Goal: Task Accomplishment & Management: Use online tool/utility

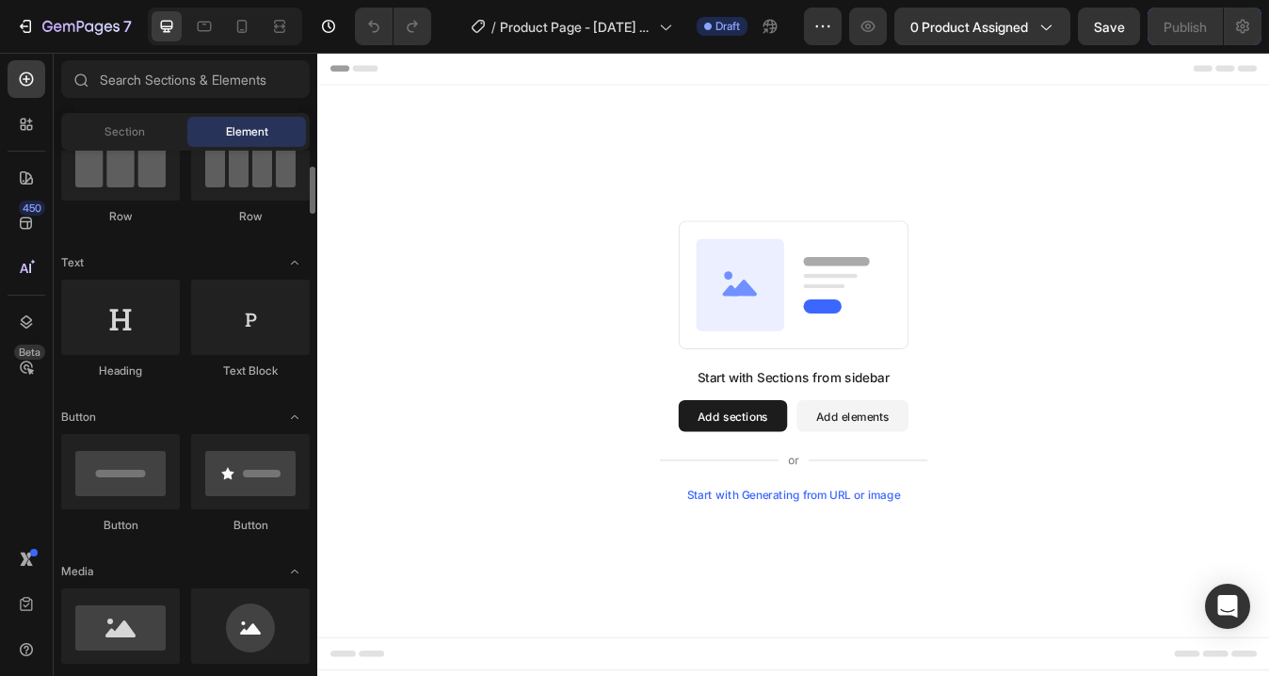
scroll to position [551, 0]
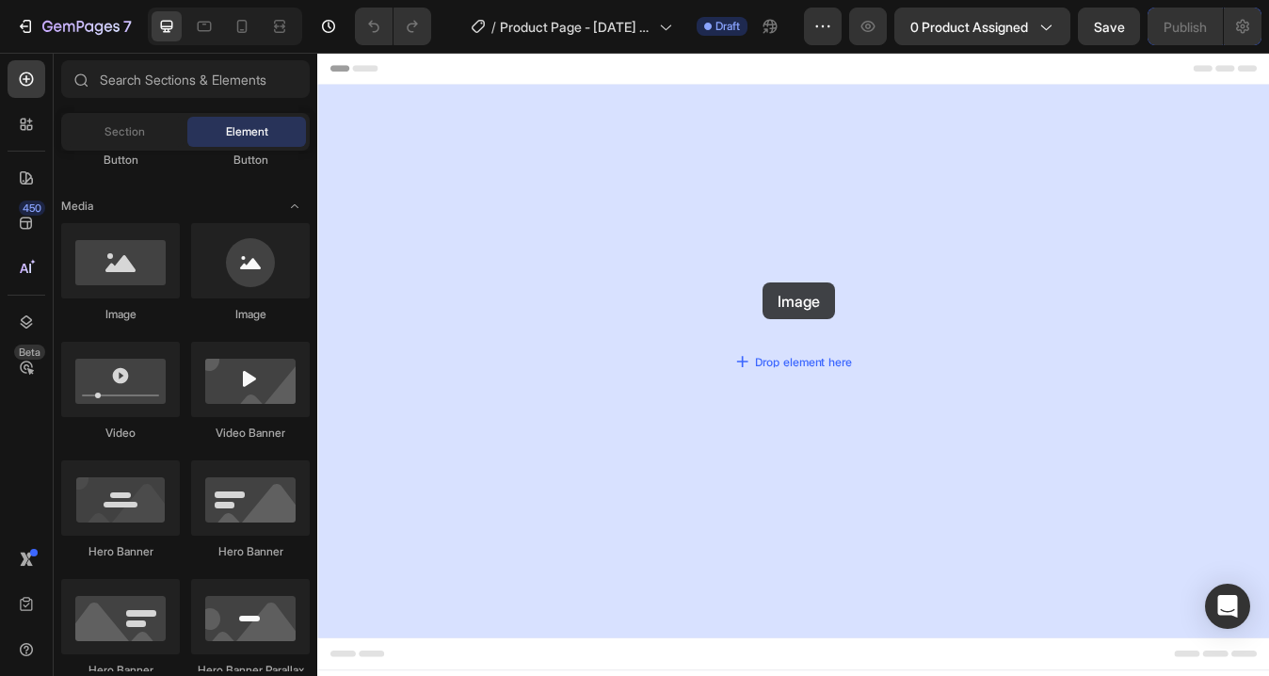
drag, startPoint x: 452, startPoint y: 324, endPoint x: 845, endPoint y: 320, distance: 393.5
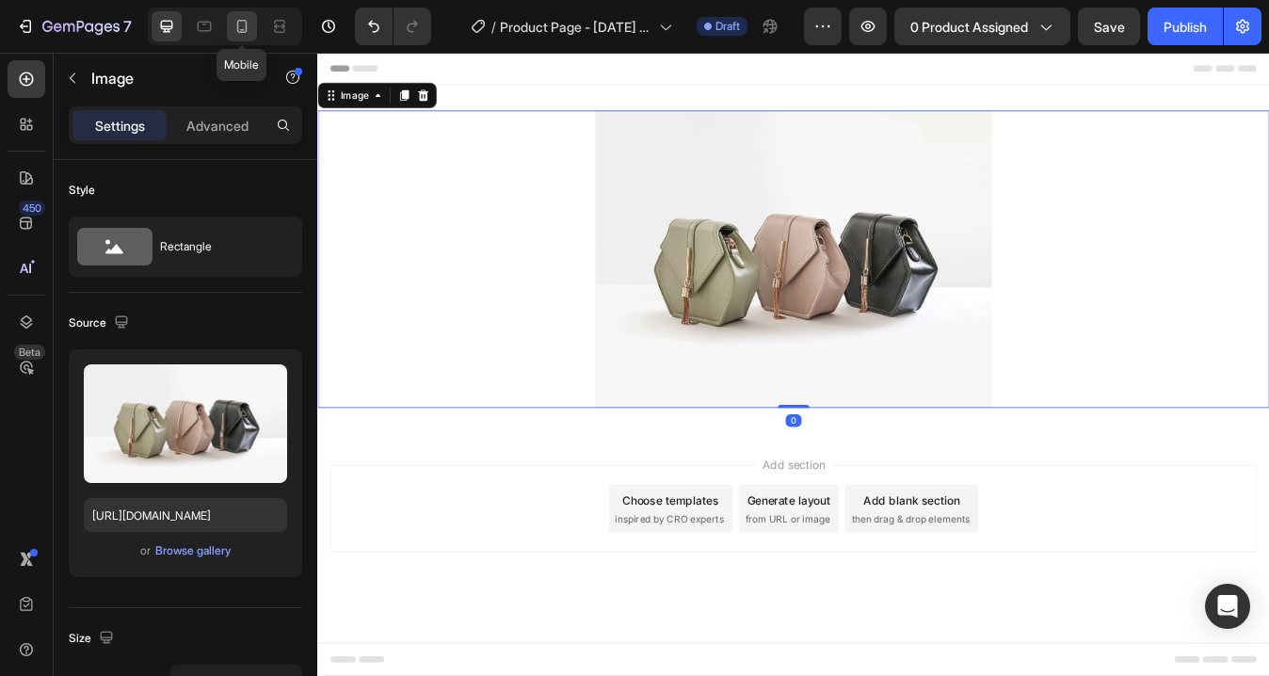
click at [249, 27] on icon at bounding box center [242, 26] width 19 height 19
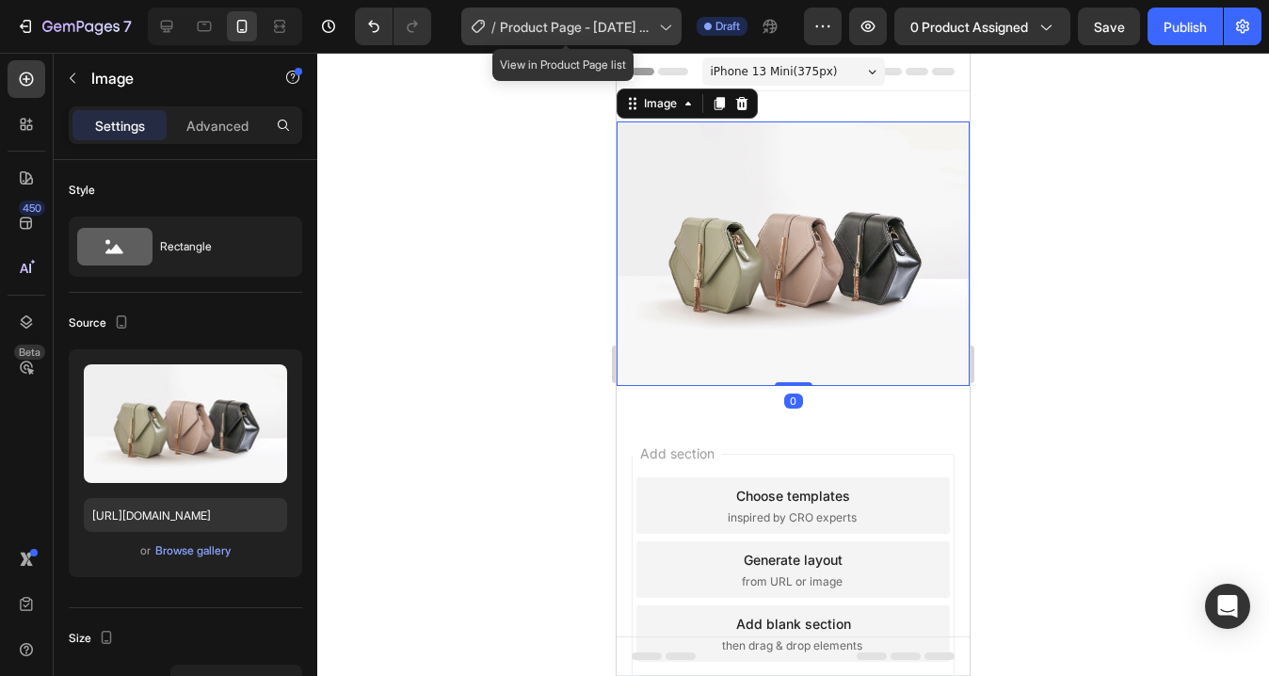
scroll to position [3, 0]
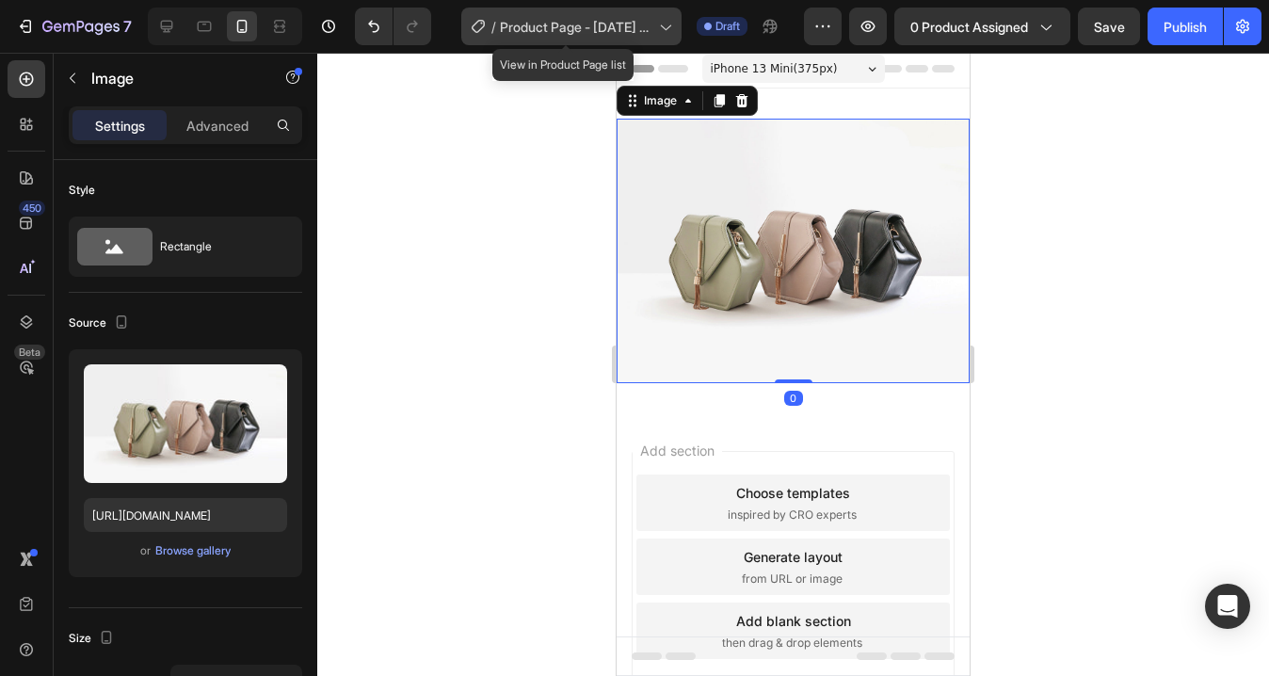
click at [655, 23] on icon at bounding box center [664, 26] width 19 height 19
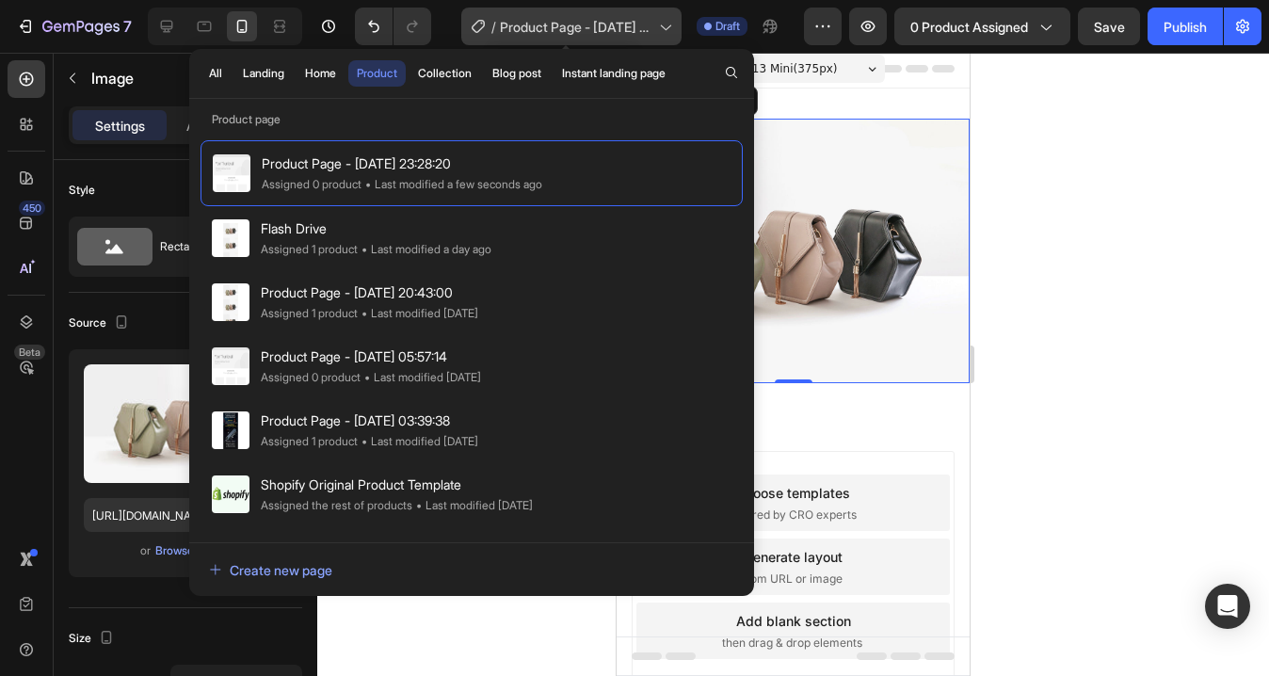
click at [634, 28] on span "Product Page - [DATE] 23:28:20" at bounding box center [576, 27] width 152 height 20
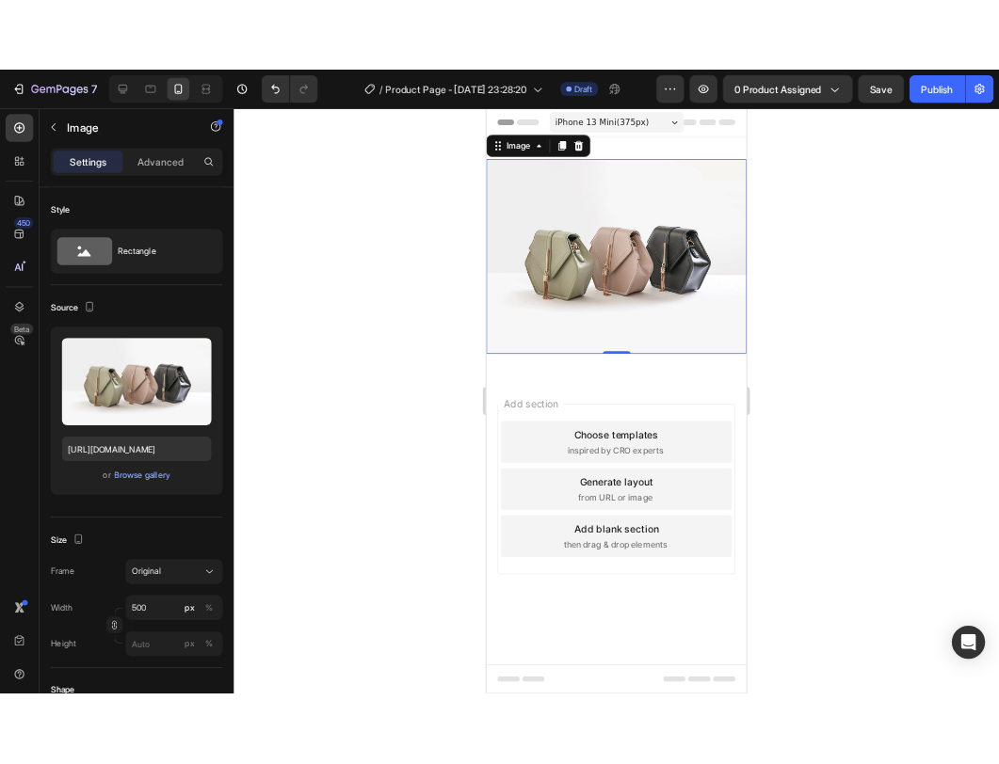
scroll to position [0, 0]
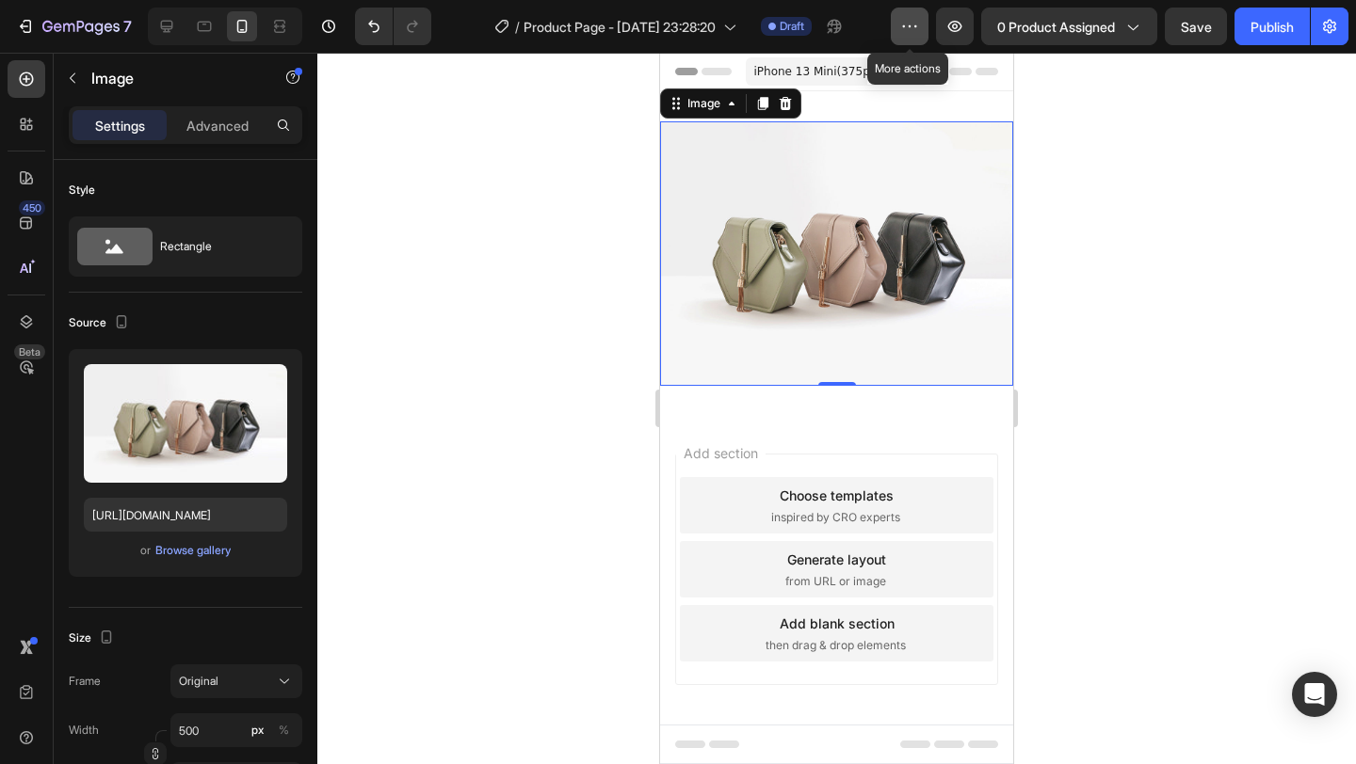
click at [907, 20] on button "button" at bounding box center [910, 27] width 38 height 38
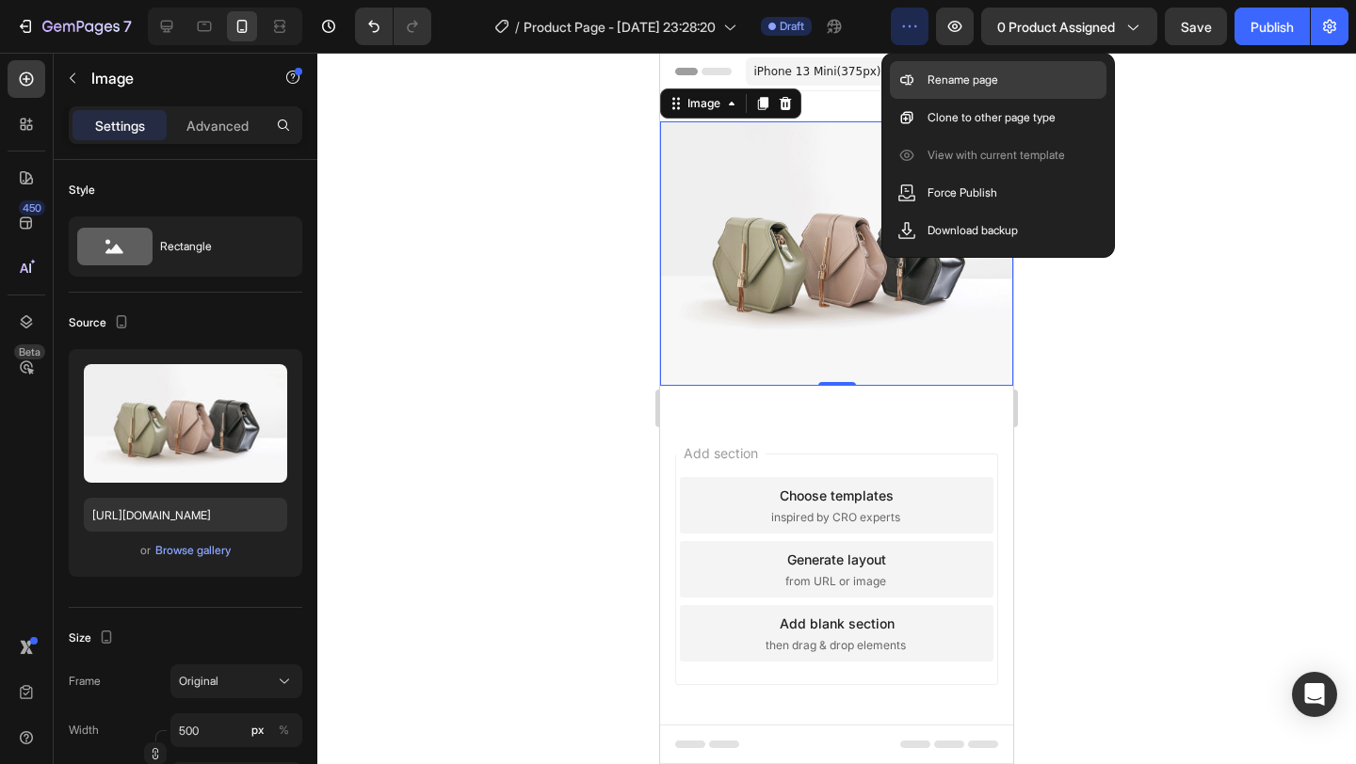
click at [937, 79] on p "Rename page" at bounding box center [962, 80] width 71 height 19
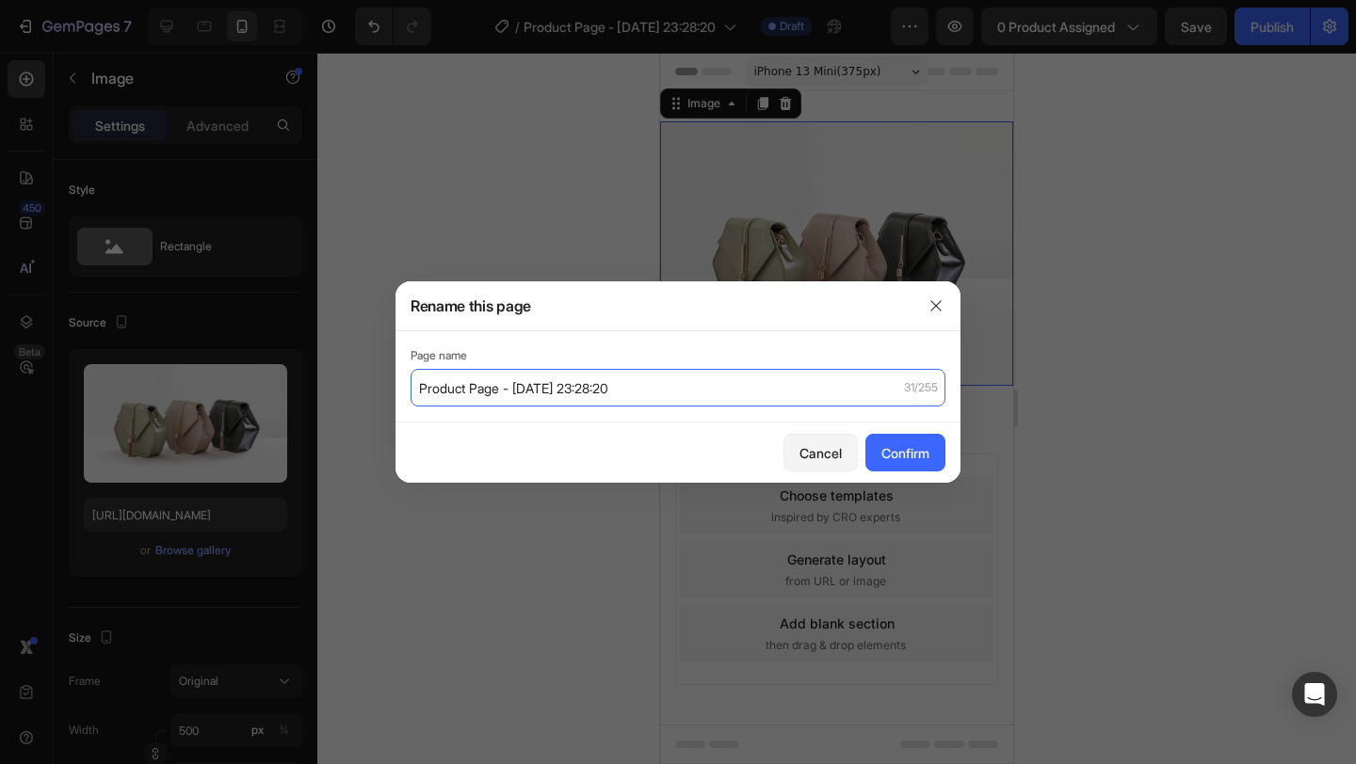
click at [644, 379] on input "Product Page - [DATE] 23:28:20" at bounding box center [677, 388] width 535 height 38
type input "[PERSON_NAME]"
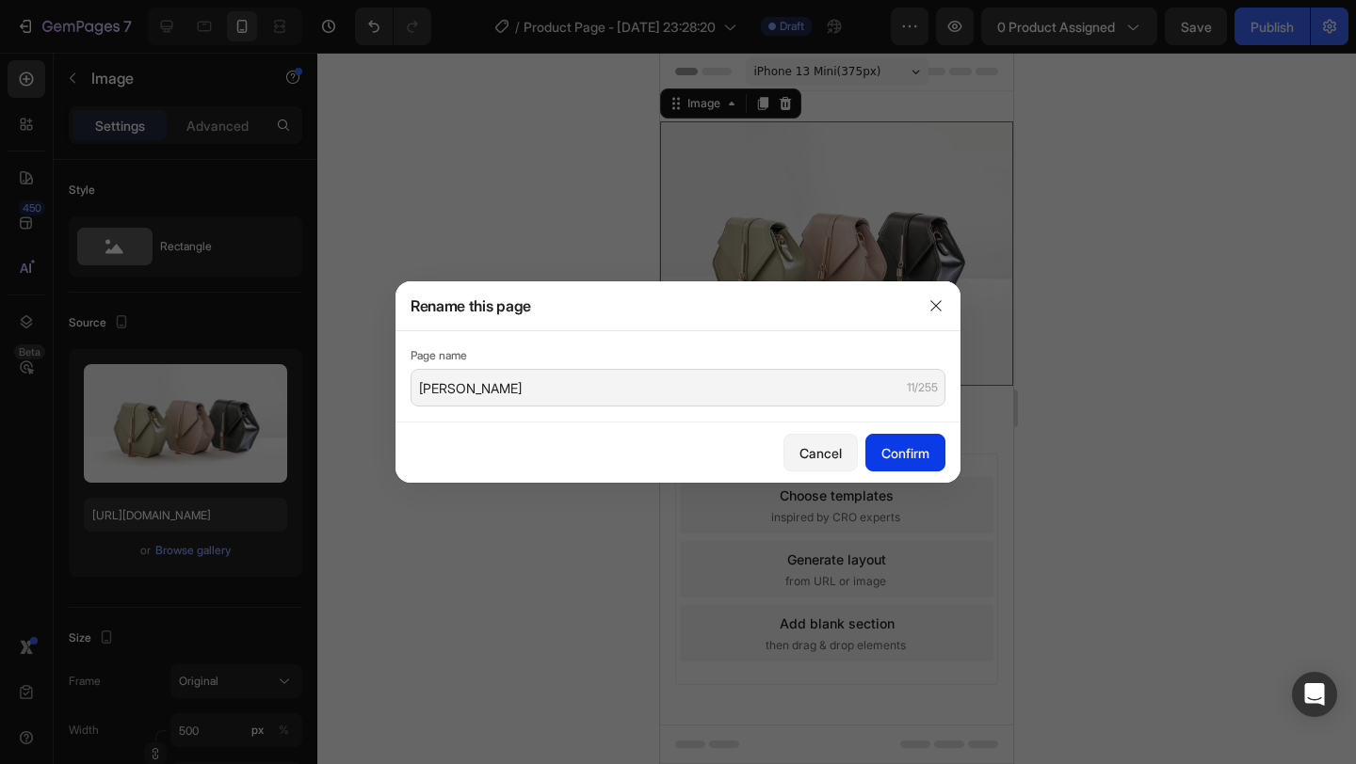
click at [922, 454] on div "Confirm" at bounding box center [905, 453] width 48 height 20
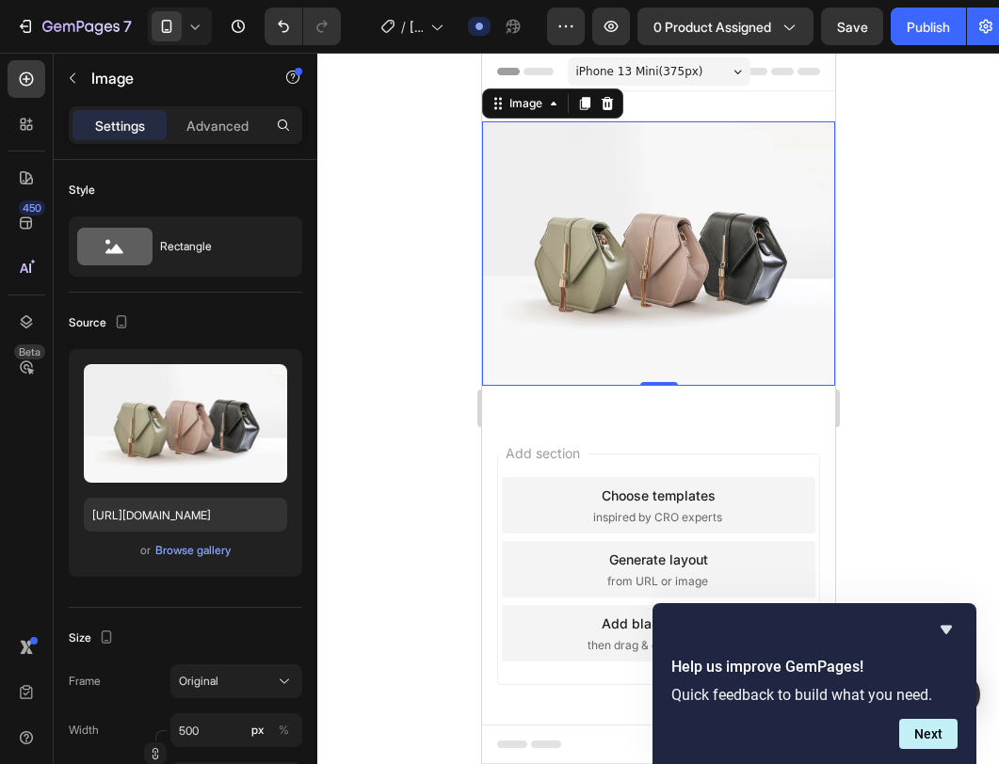
click at [716, 277] on img at bounding box center [657, 253] width 353 height 265
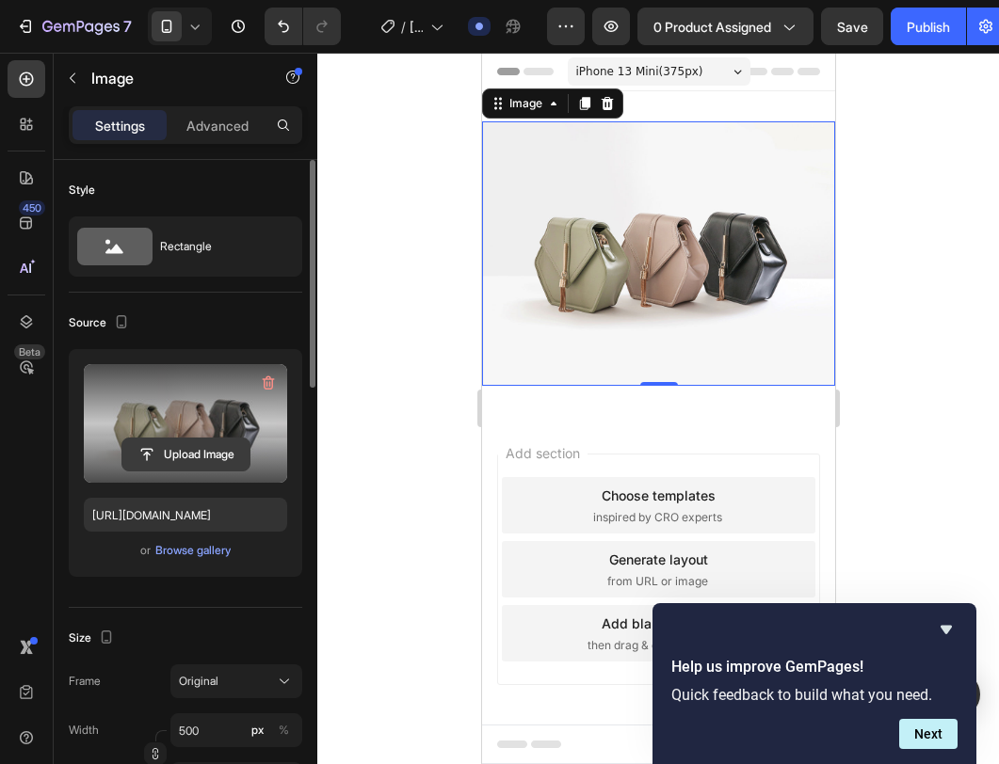
click at [195, 458] on input "file" at bounding box center [185, 455] width 127 height 32
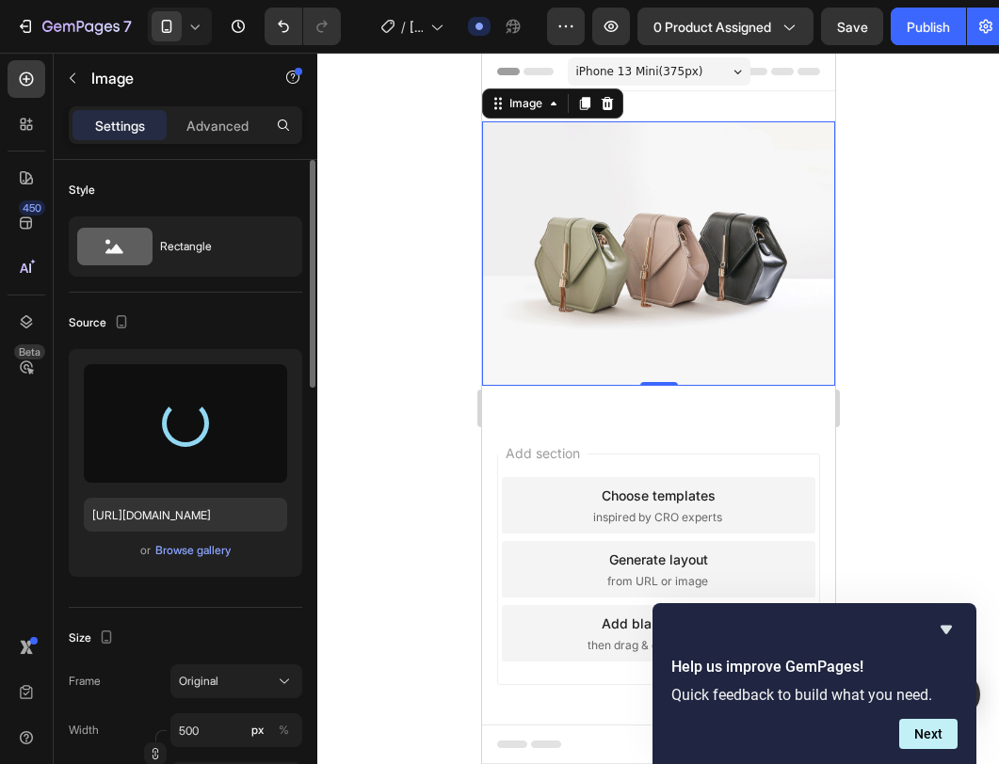
type input "[URL][DOMAIN_NAME]"
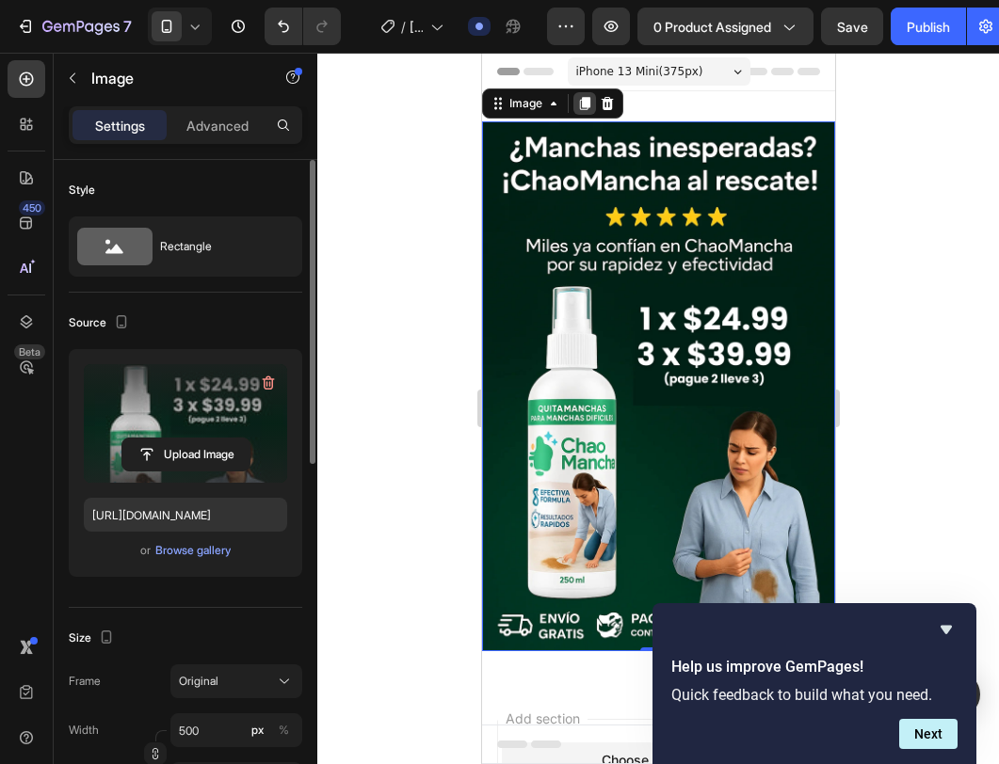
click at [582, 108] on icon at bounding box center [583, 103] width 15 height 15
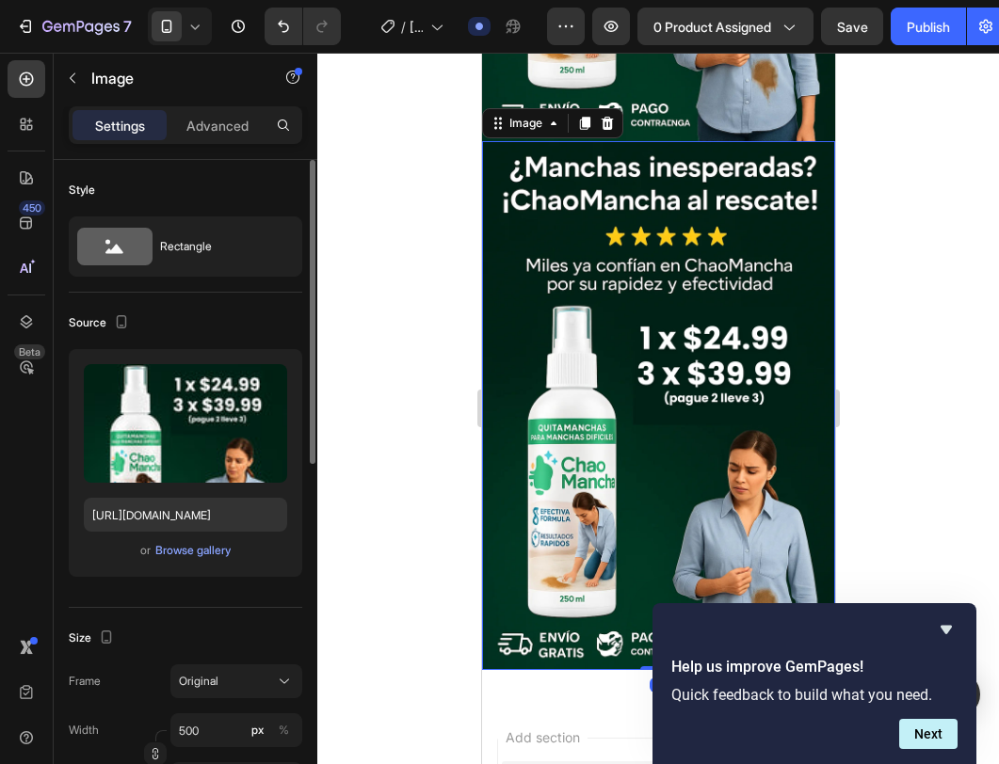
scroll to position [649, 0]
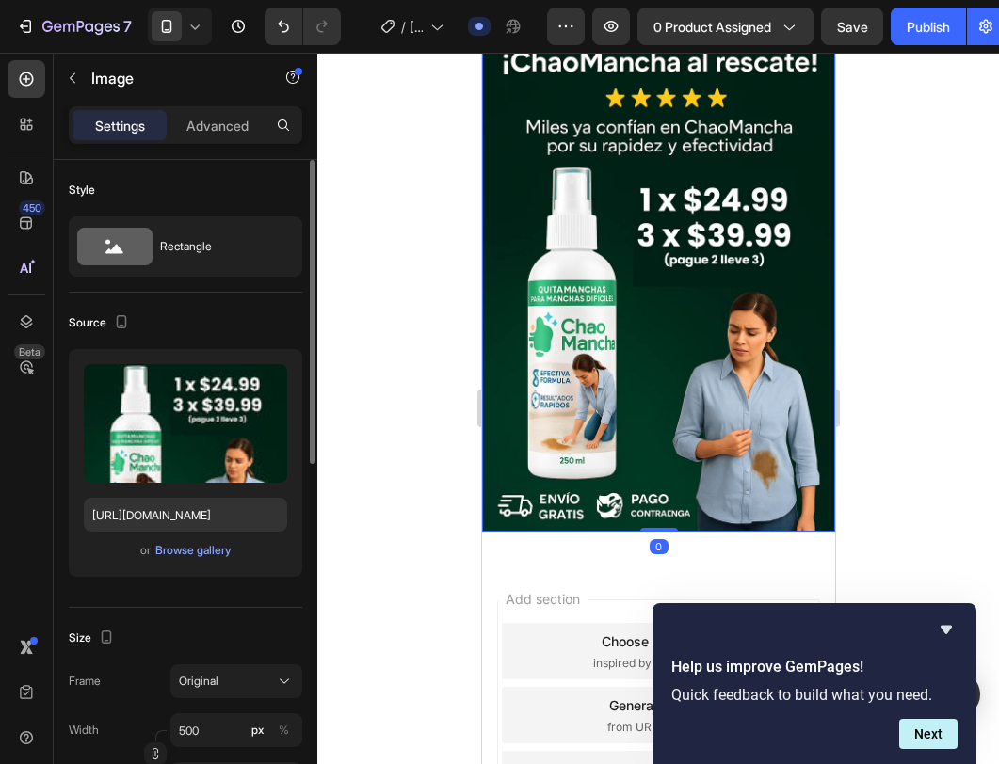
click at [657, 300] on img at bounding box center [657, 268] width 353 height 530
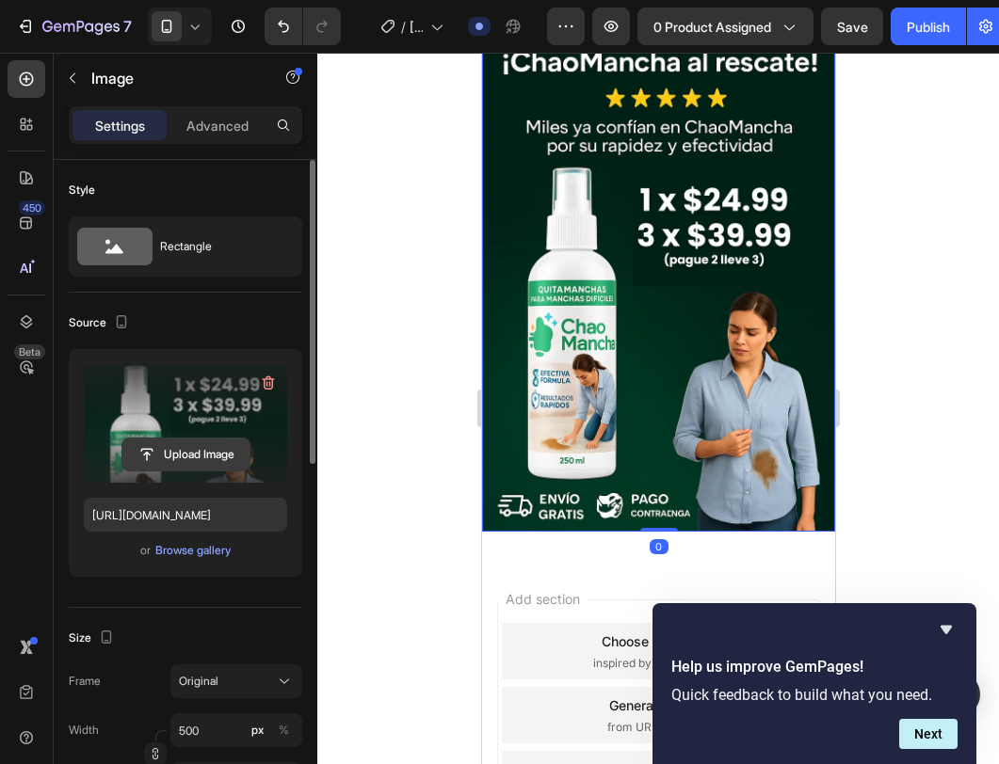
click at [201, 453] on input "file" at bounding box center [185, 455] width 127 height 32
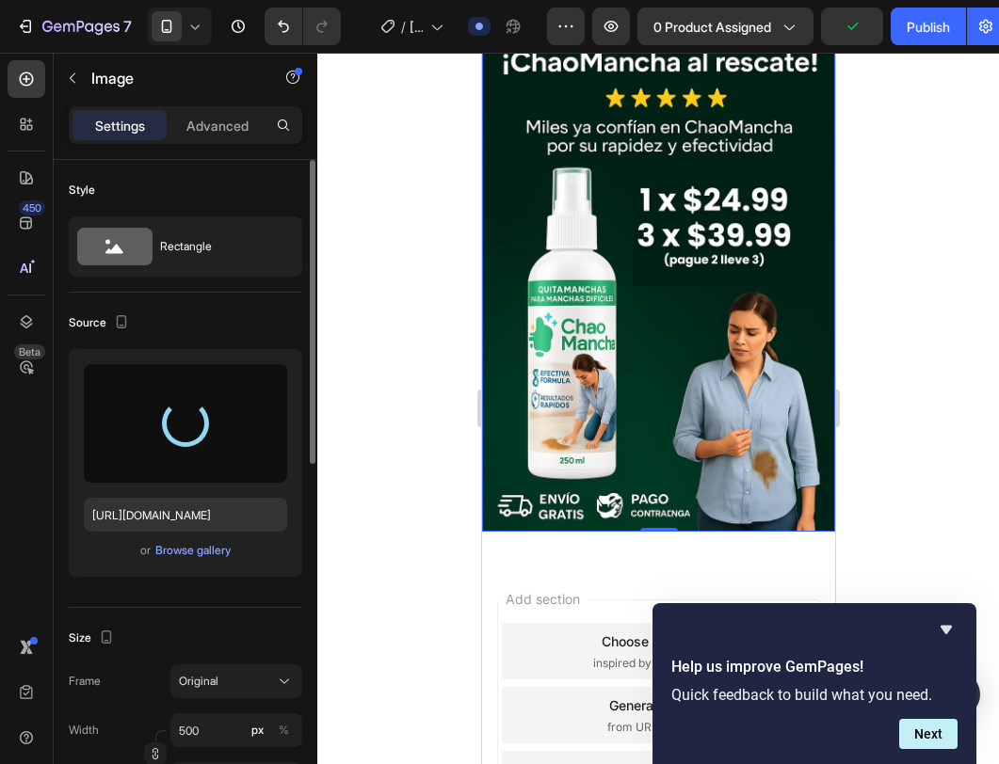
type input "[URL][DOMAIN_NAME]"
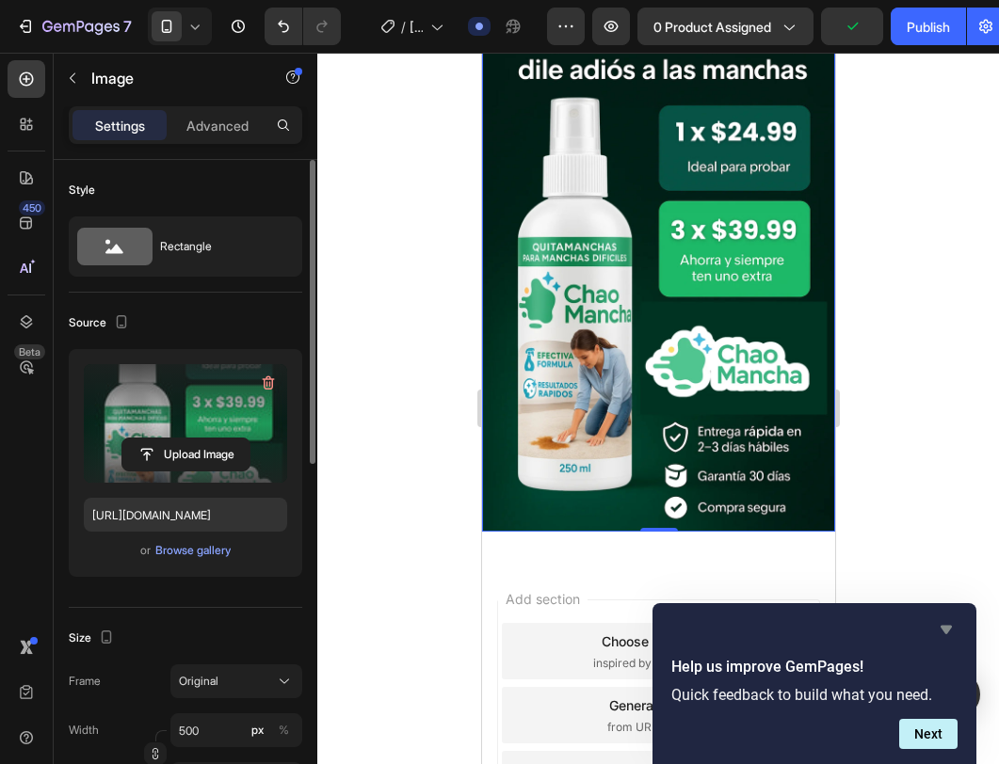
click at [947, 629] on icon "Hide survey" at bounding box center [945, 630] width 11 height 8
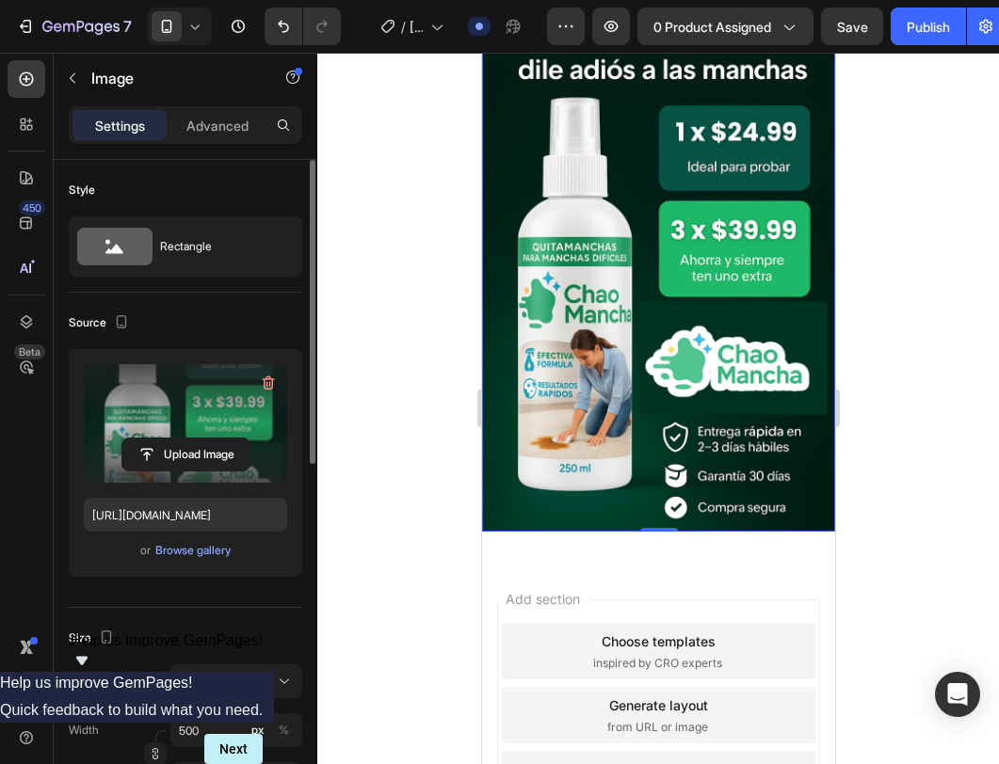
click at [617, 392] on img at bounding box center [657, 268] width 353 height 530
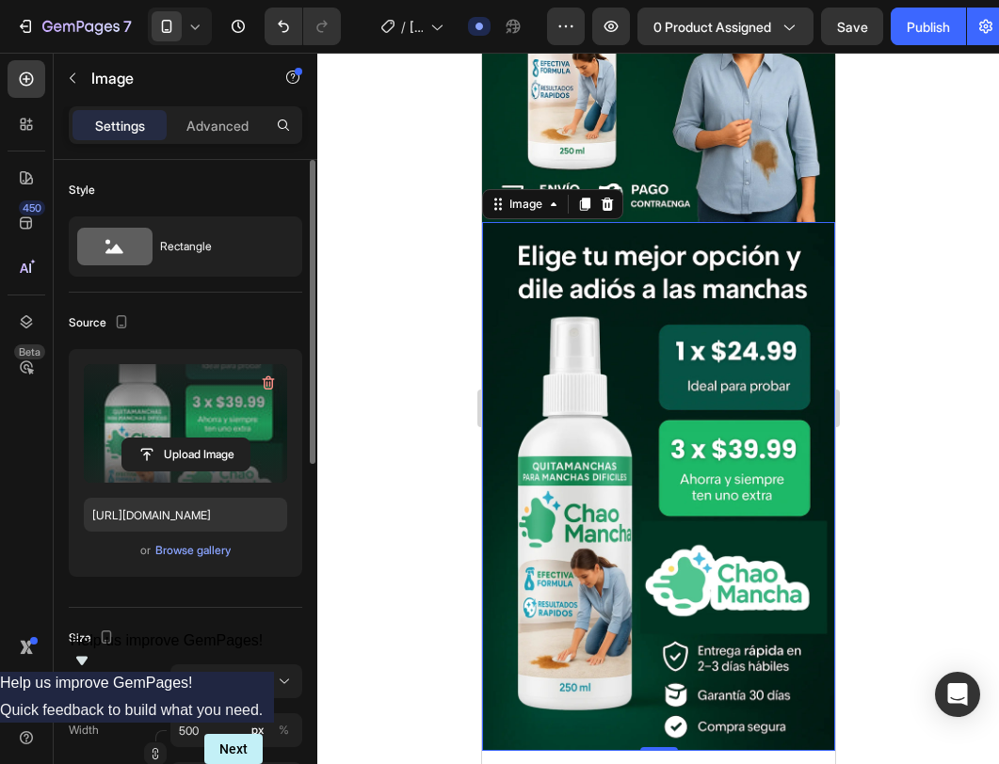
scroll to position [259, 0]
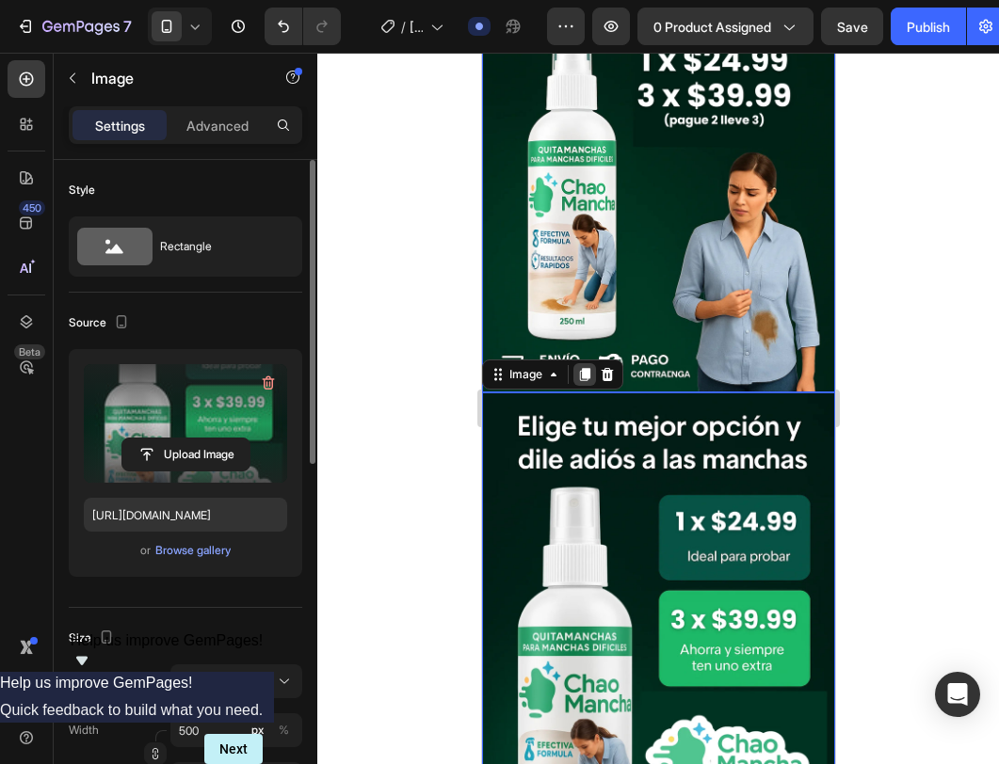
click at [583, 363] on div at bounding box center [583, 374] width 23 height 23
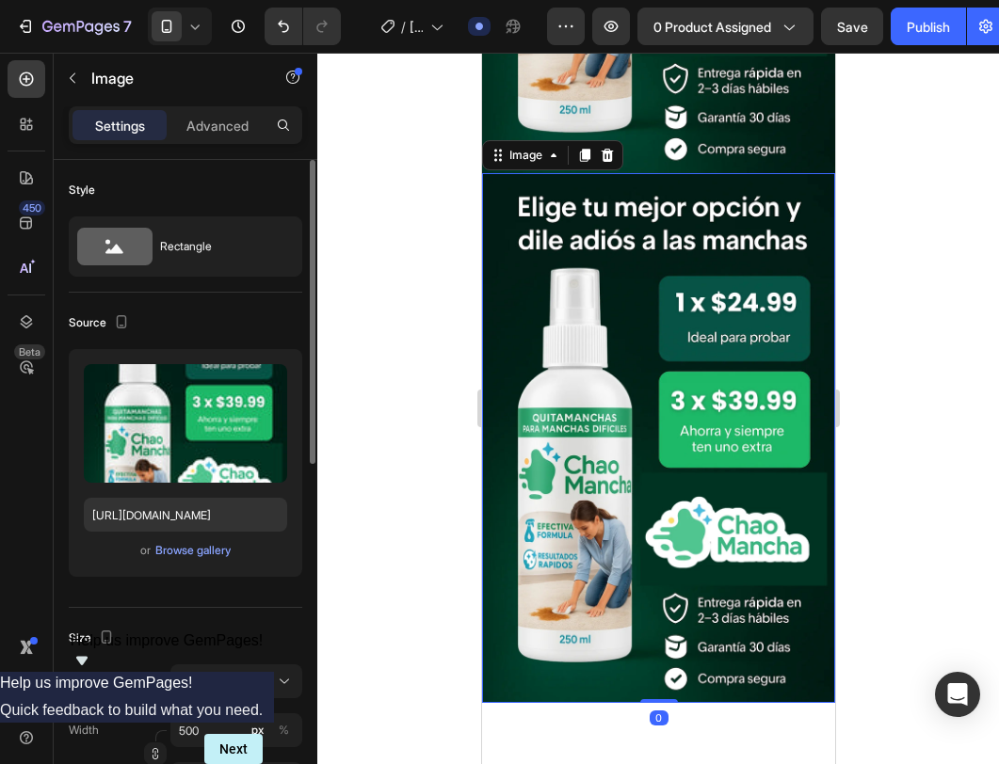
scroll to position [1020, 0]
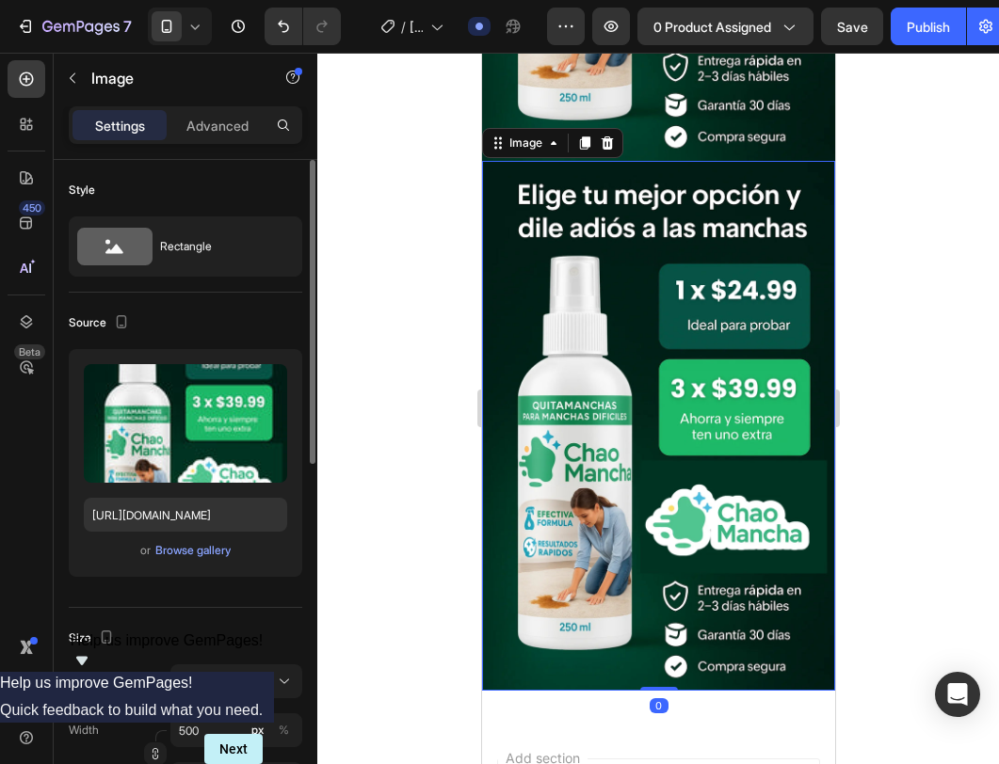
click at [569, 379] on img at bounding box center [657, 426] width 353 height 530
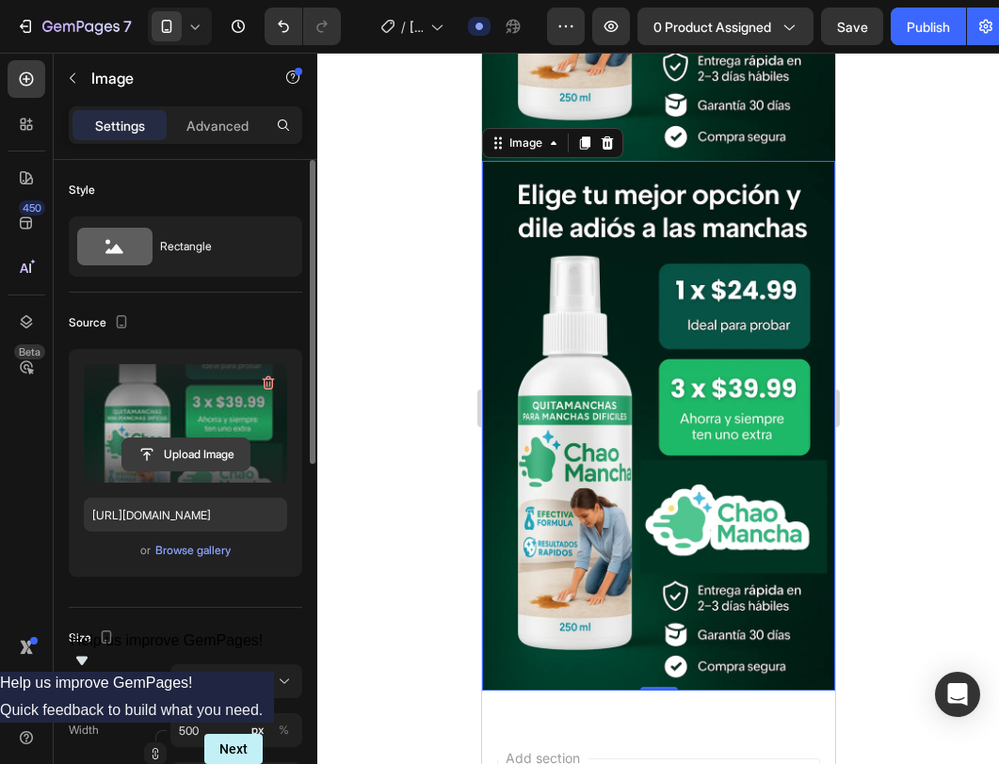
click at [169, 455] on input "file" at bounding box center [185, 455] width 127 height 32
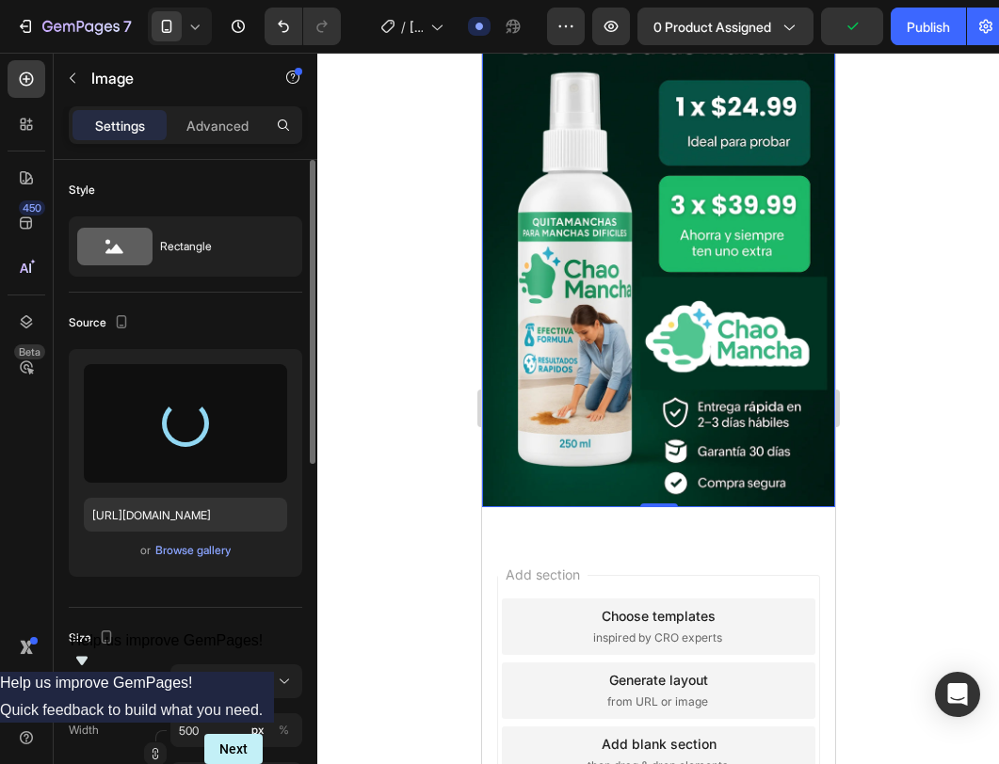
scroll to position [1311, 0]
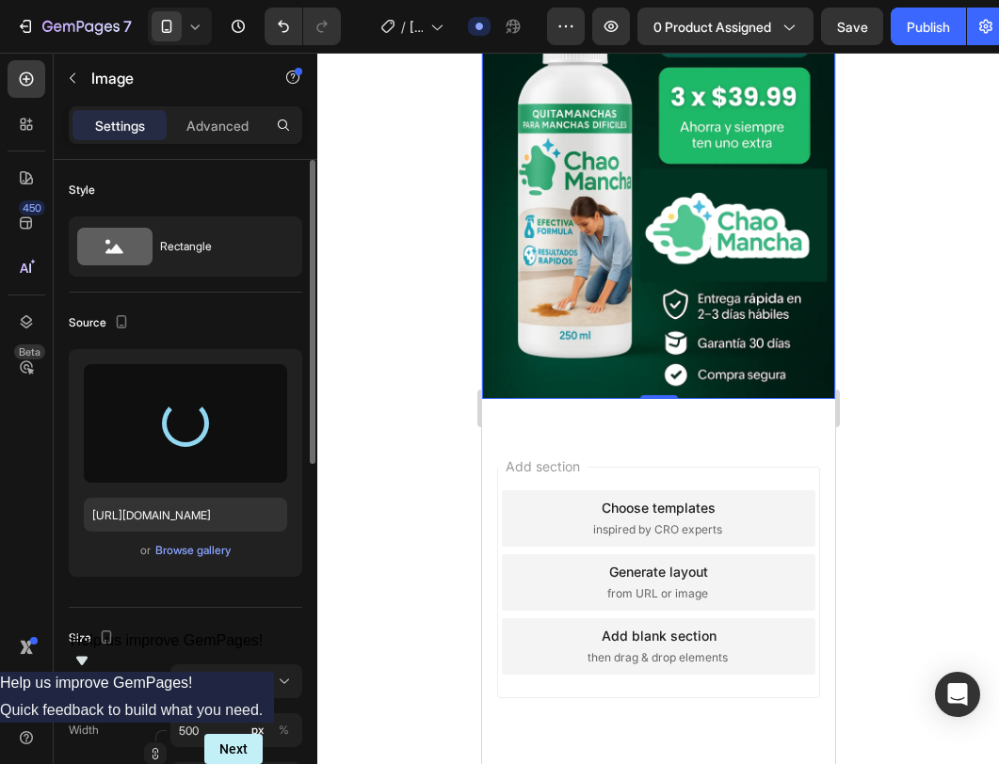
type input "[URL][DOMAIN_NAME]"
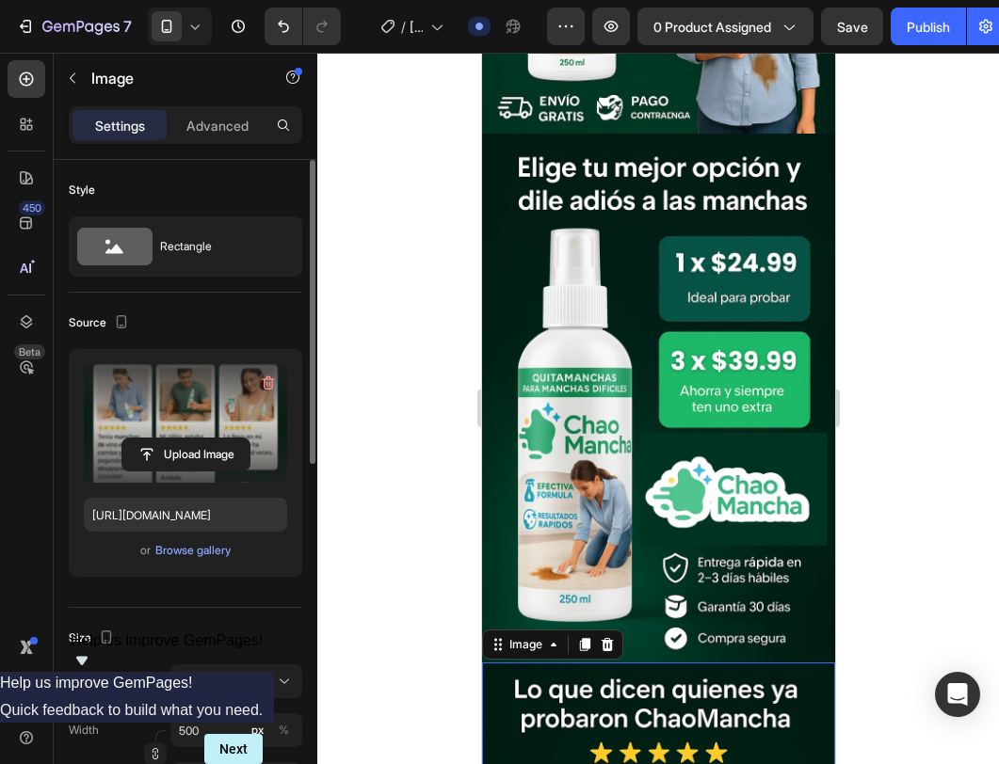
scroll to position [922, 0]
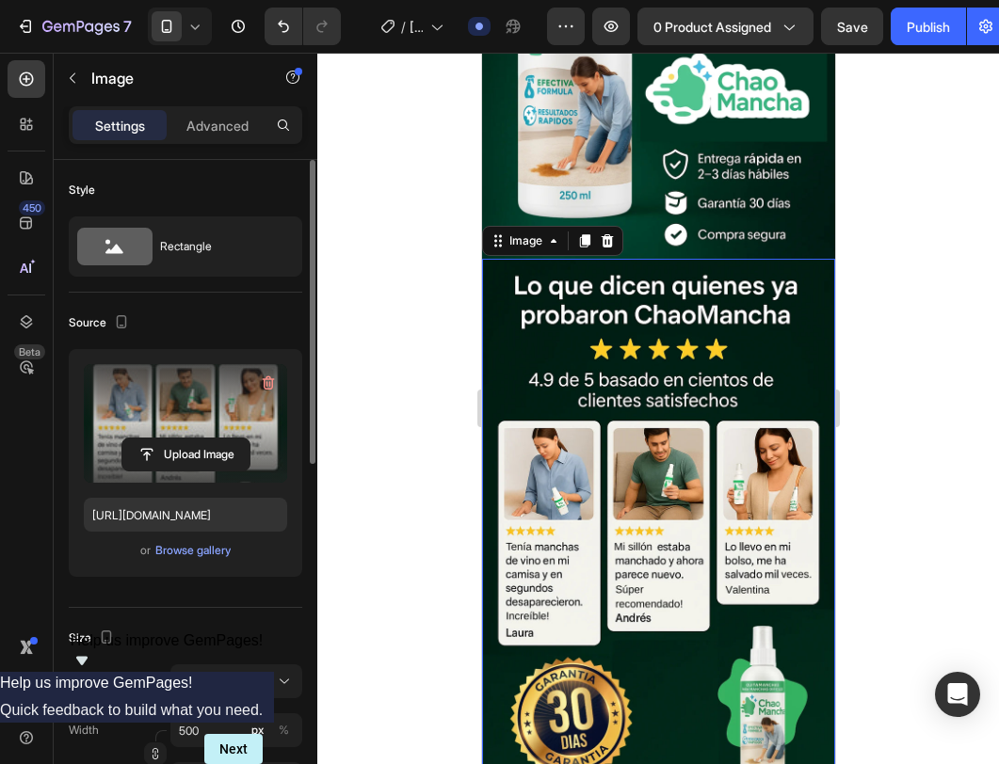
click at [606, 384] on img at bounding box center [657, 524] width 353 height 530
click at [585, 234] on icon at bounding box center [584, 240] width 10 height 13
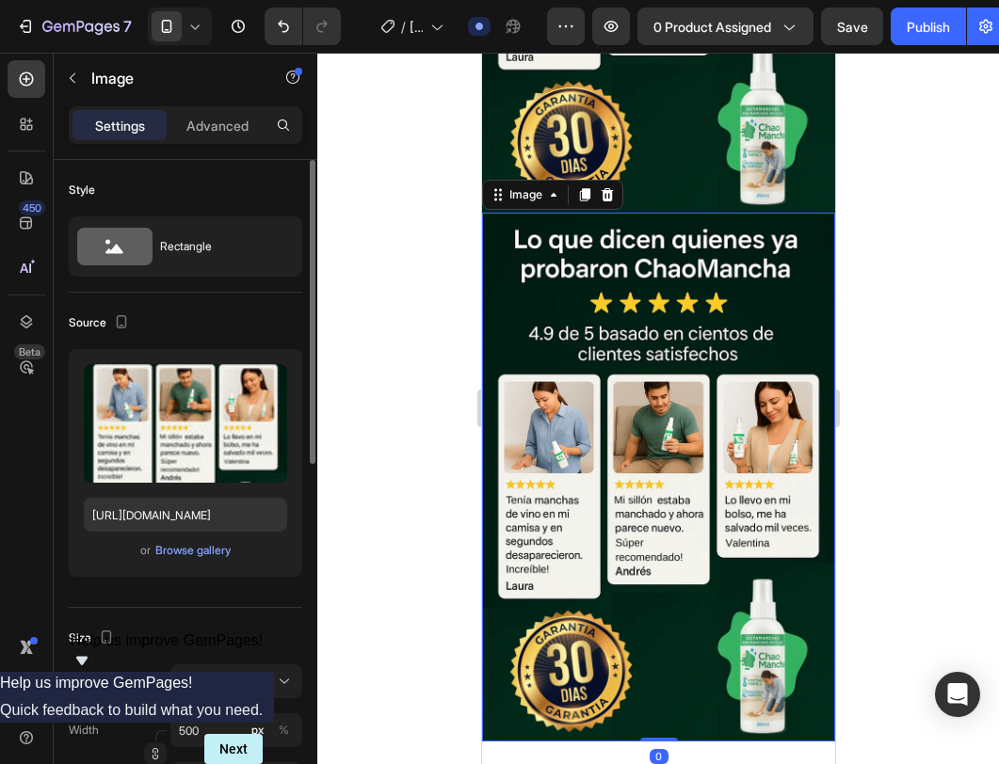
scroll to position [1528, 0]
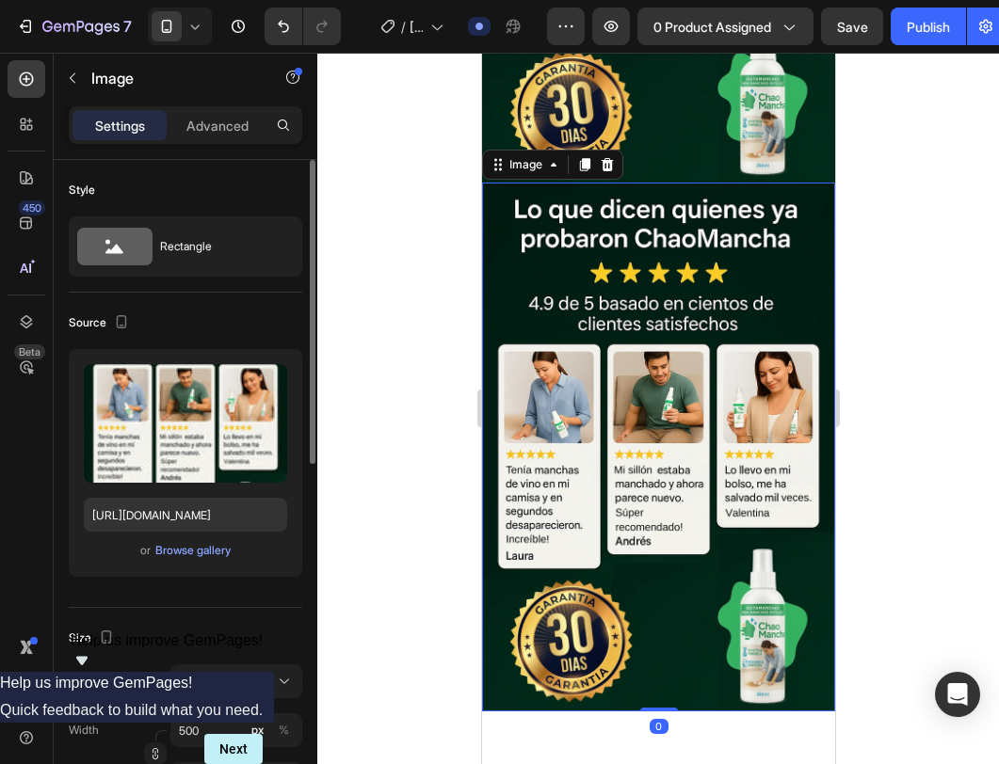
click at [584, 418] on img at bounding box center [657, 448] width 353 height 530
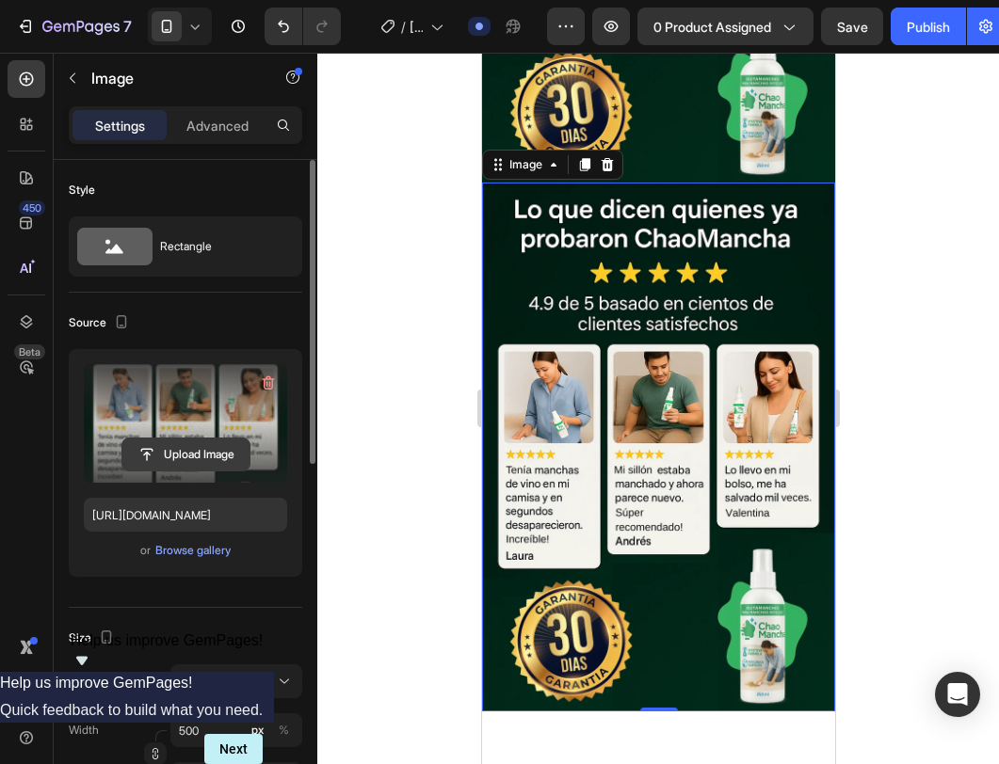
click at [204, 461] on input "file" at bounding box center [185, 455] width 127 height 32
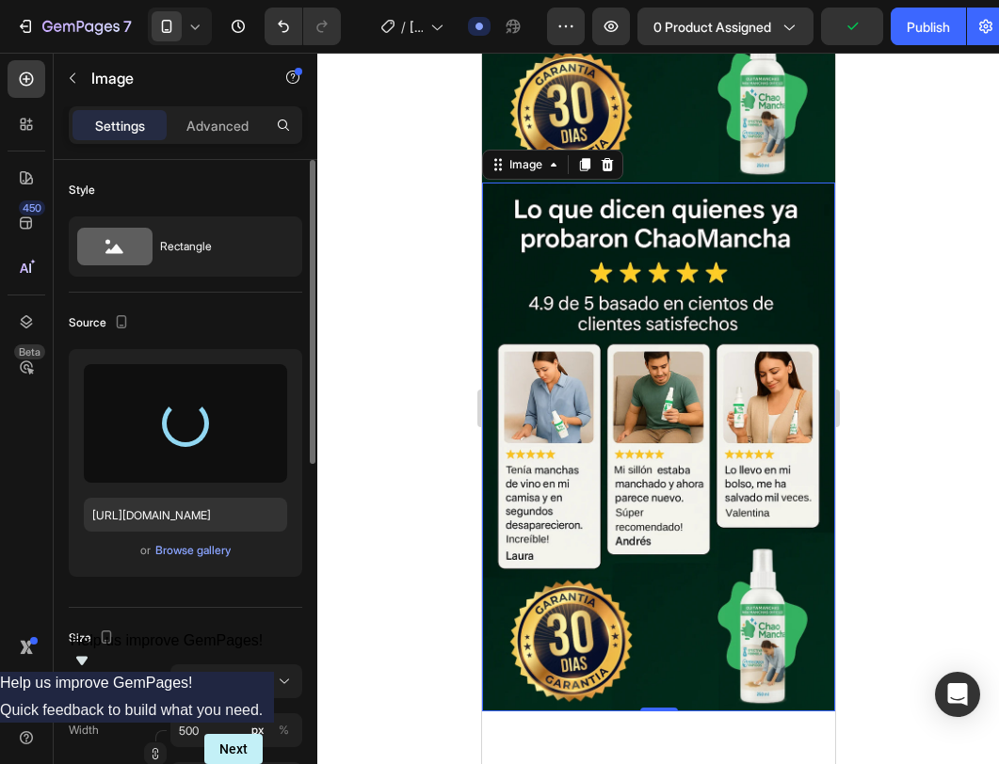
type input "[URL][DOMAIN_NAME]"
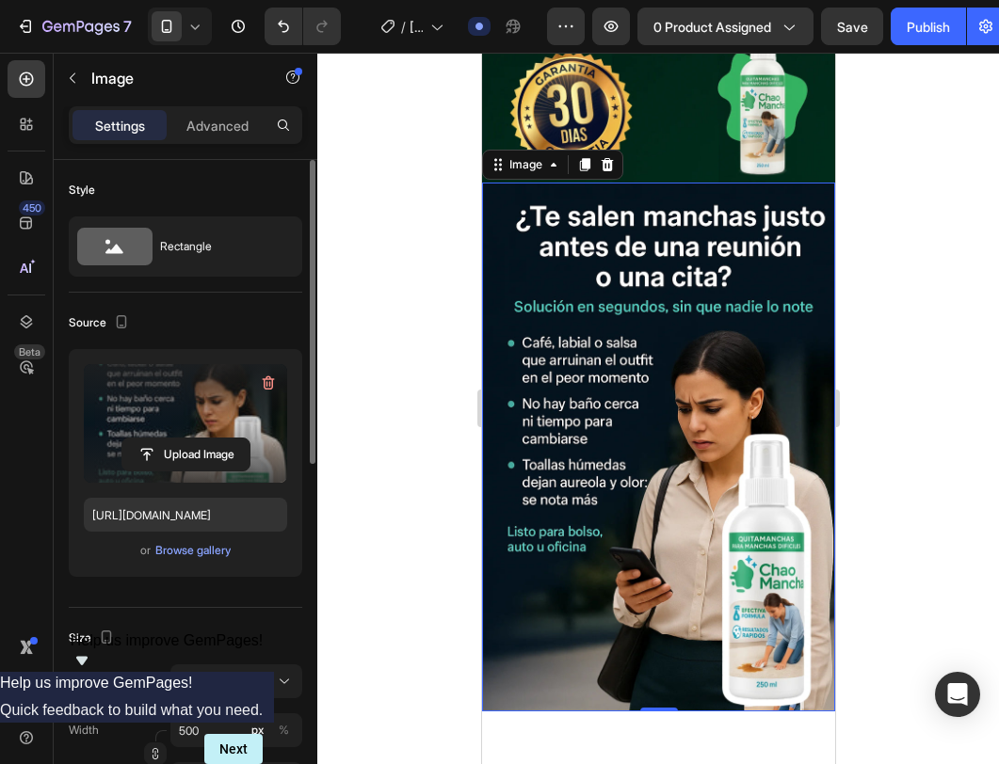
click at [699, 538] on img at bounding box center [657, 448] width 353 height 530
click at [590, 157] on icon at bounding box center [583, 164] width 15 height 15
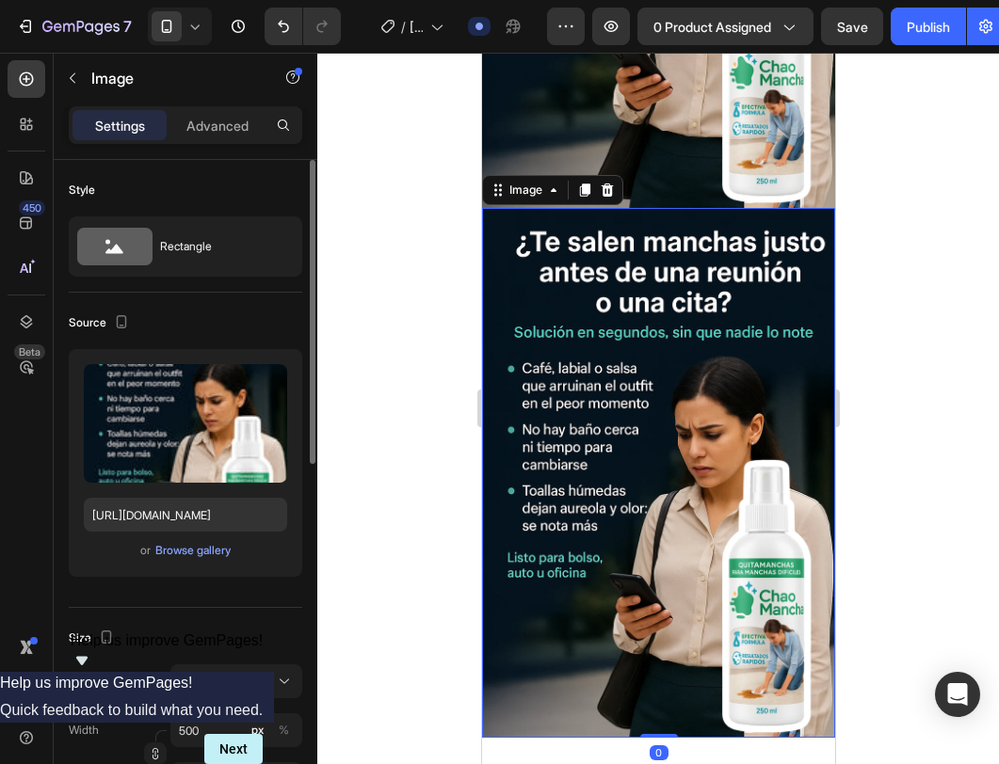
scroll to position [2036, 0]
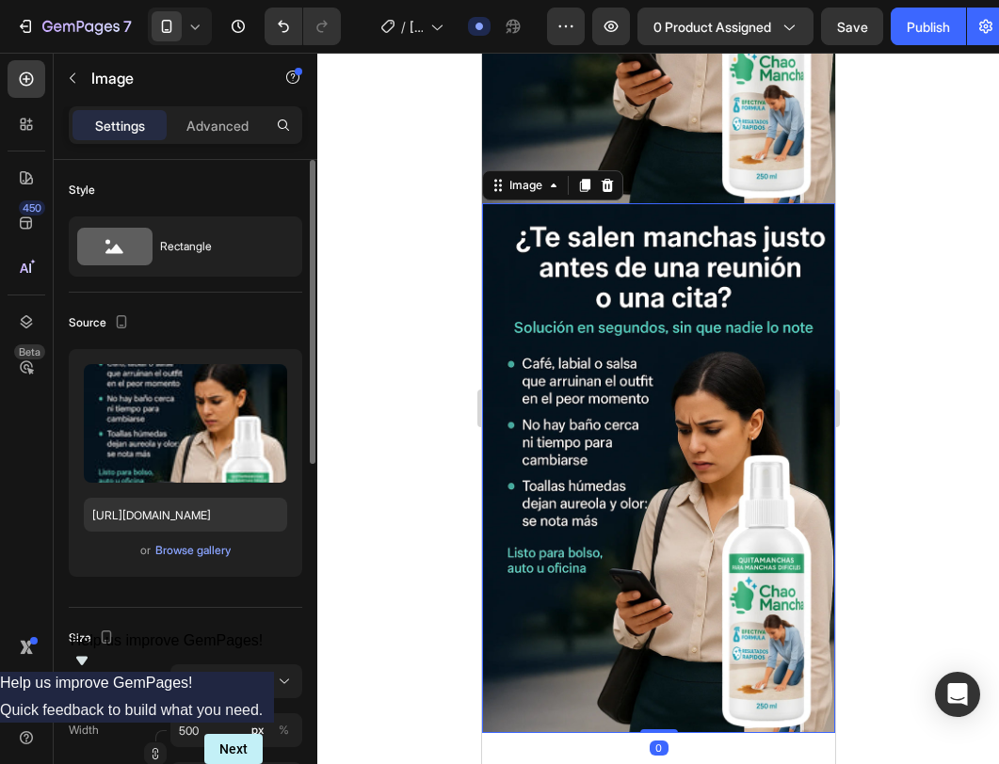
click at [640, 382] on img at bounding box center [657, 468] width 353 height 530
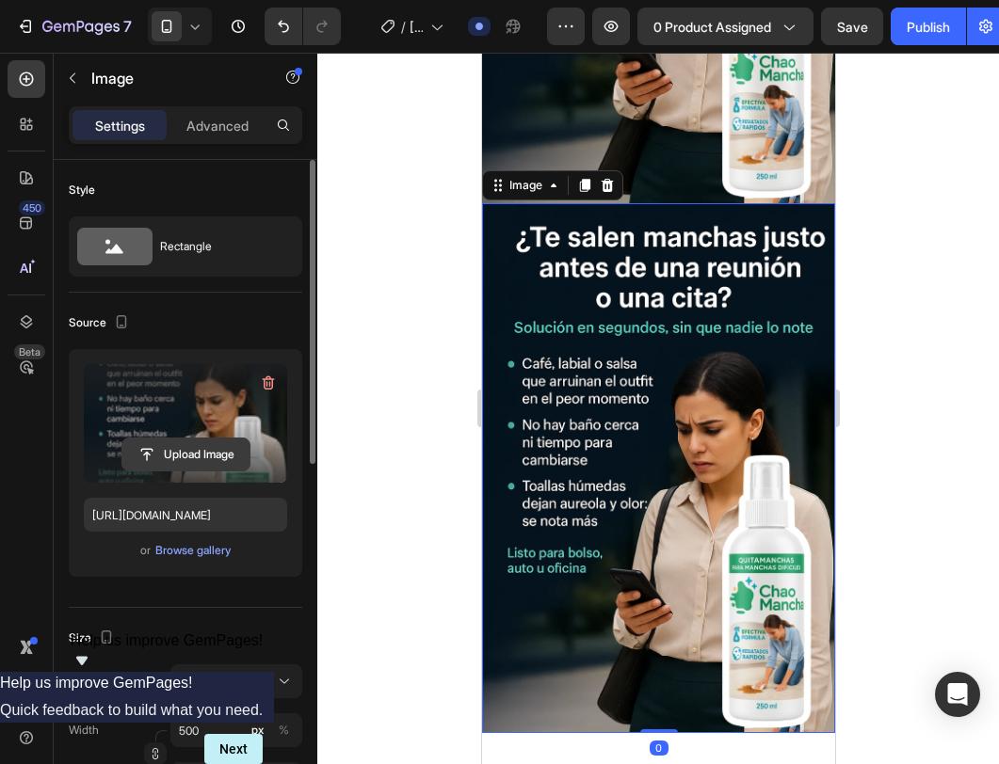
click at [184, 444] on input "file" at bounding box center [185, 455] width 127 height 32
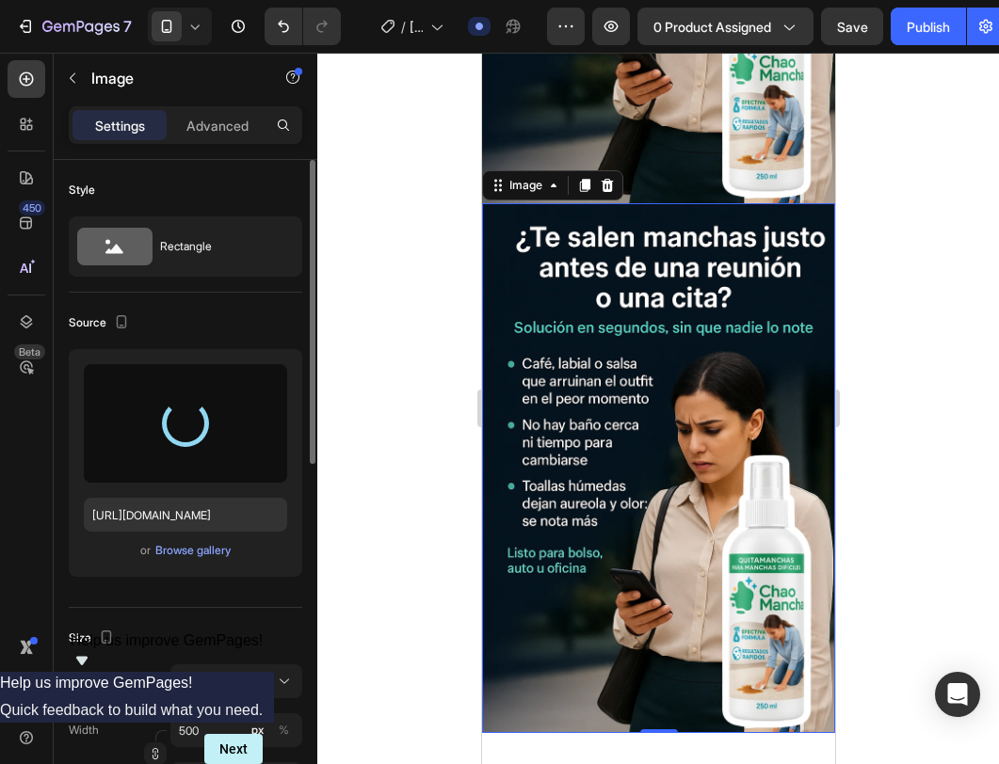
type input "[URL][DOMAIN_NAME]"
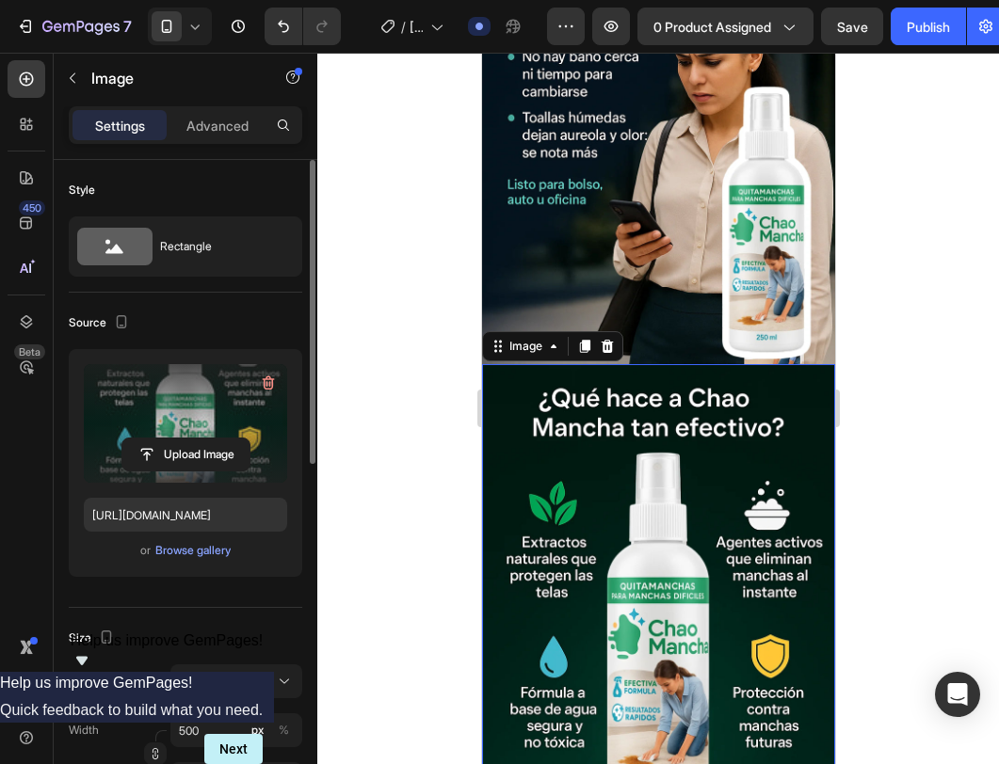
scroll to position [1947, 0]
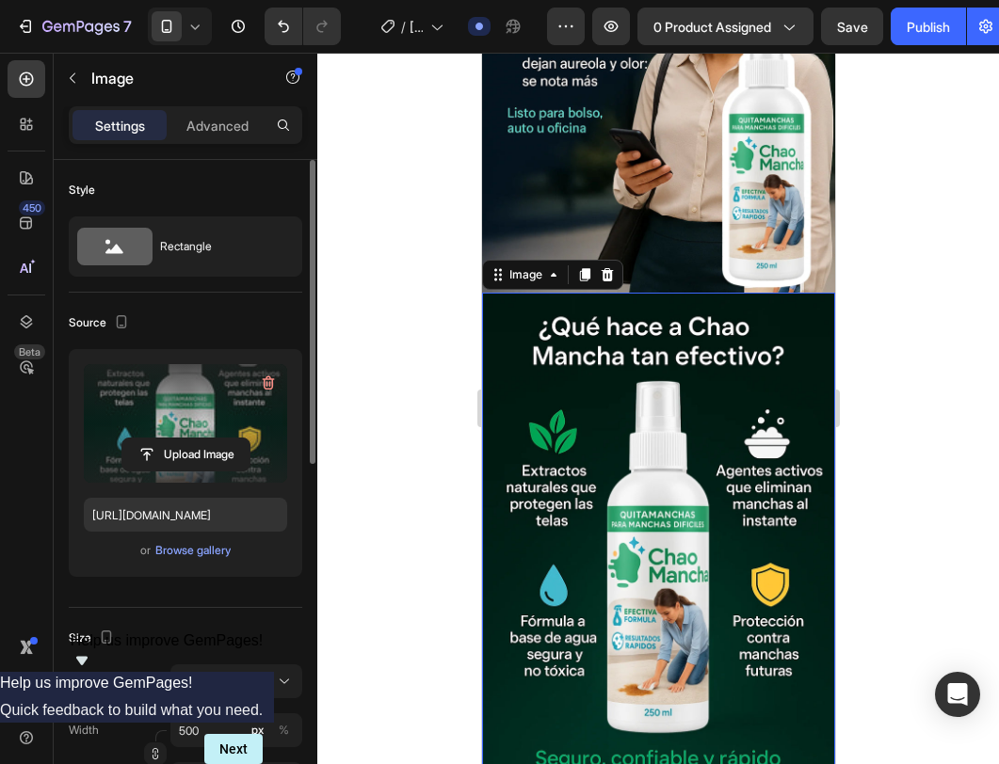
click at [722, 481] on img at bounding box center [657, 558] width 353 height 530
click at [587, 268] on icon at bounding box center [584, 274] width 10 height 13
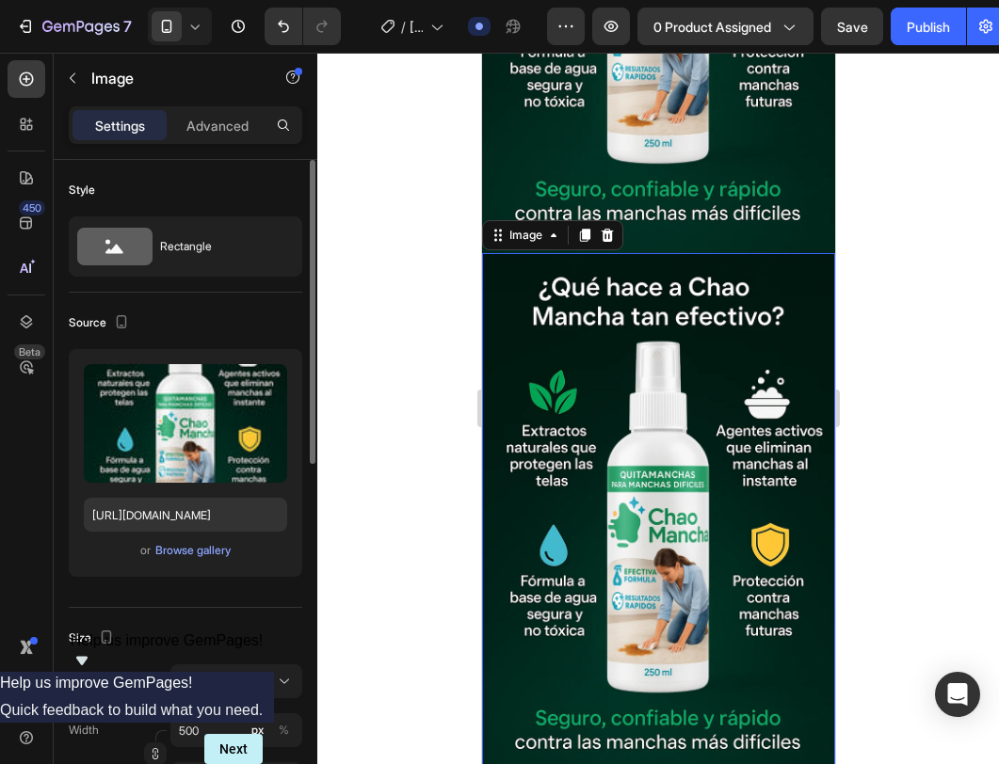
scroll to position [2545, 0]
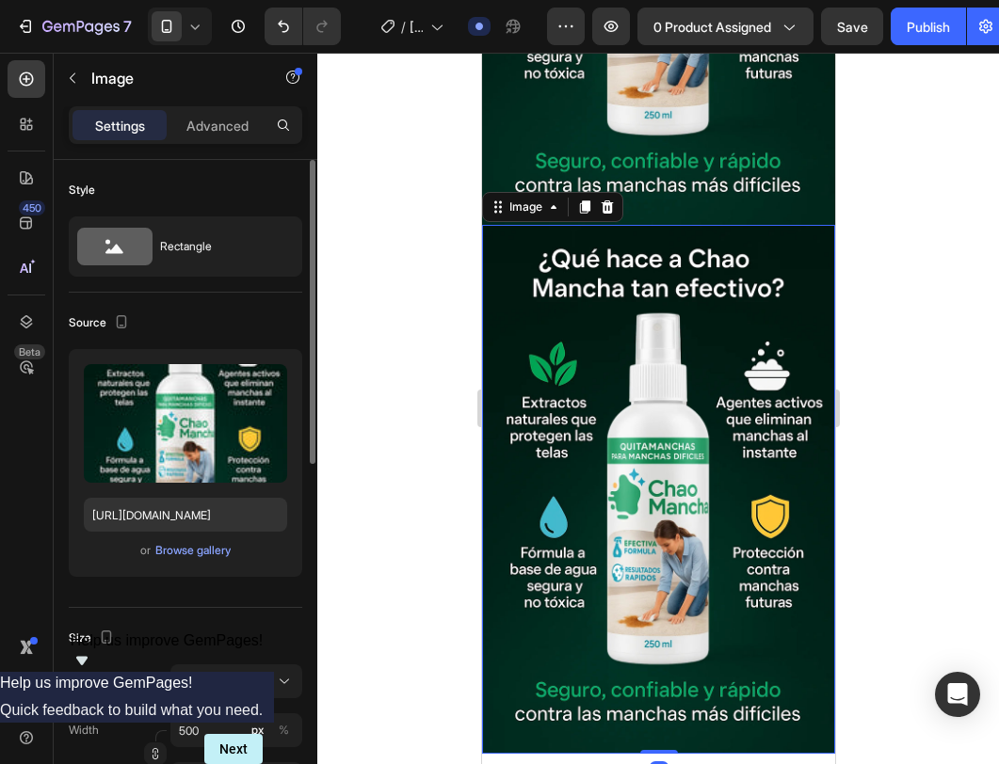
click at [707, 423] on img at bounding box center [657, 490] width 353 height 530
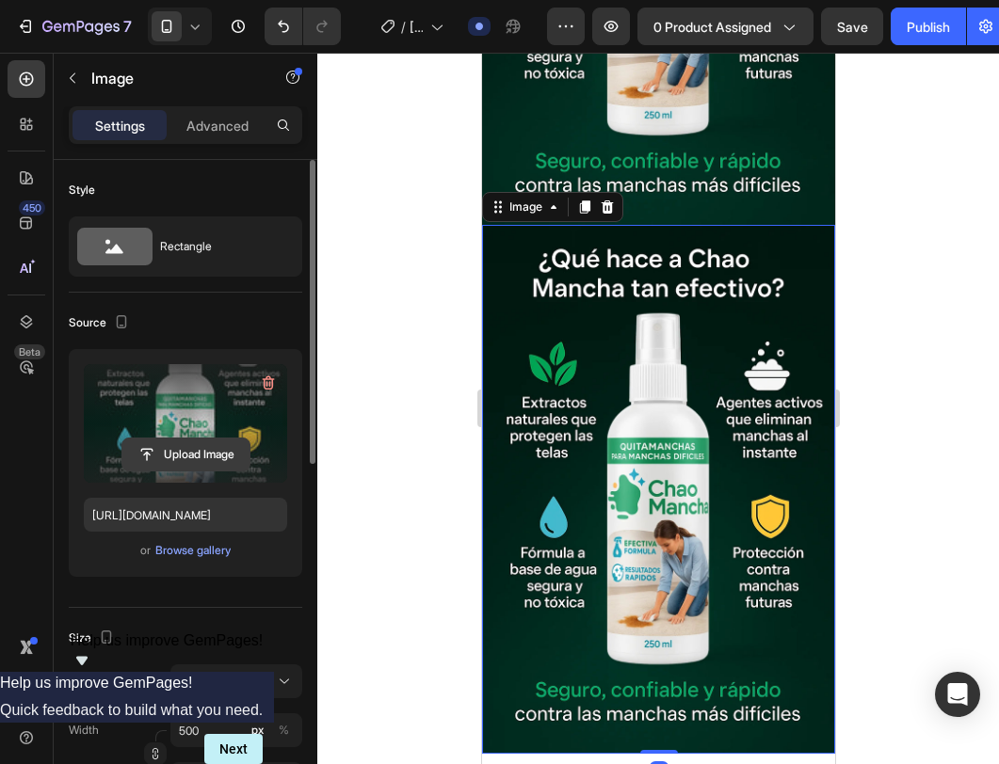
click at [194, 468] on input "file" at bounding box center [185, 455] width 127 height 32
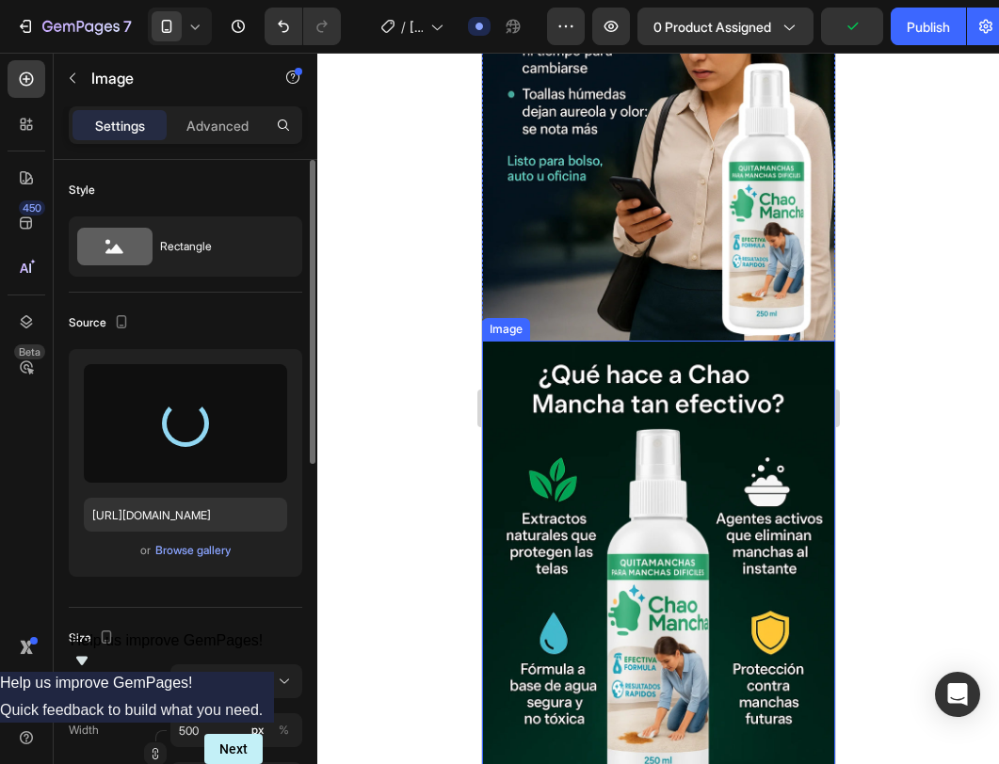
scroll to position [1523, 0]
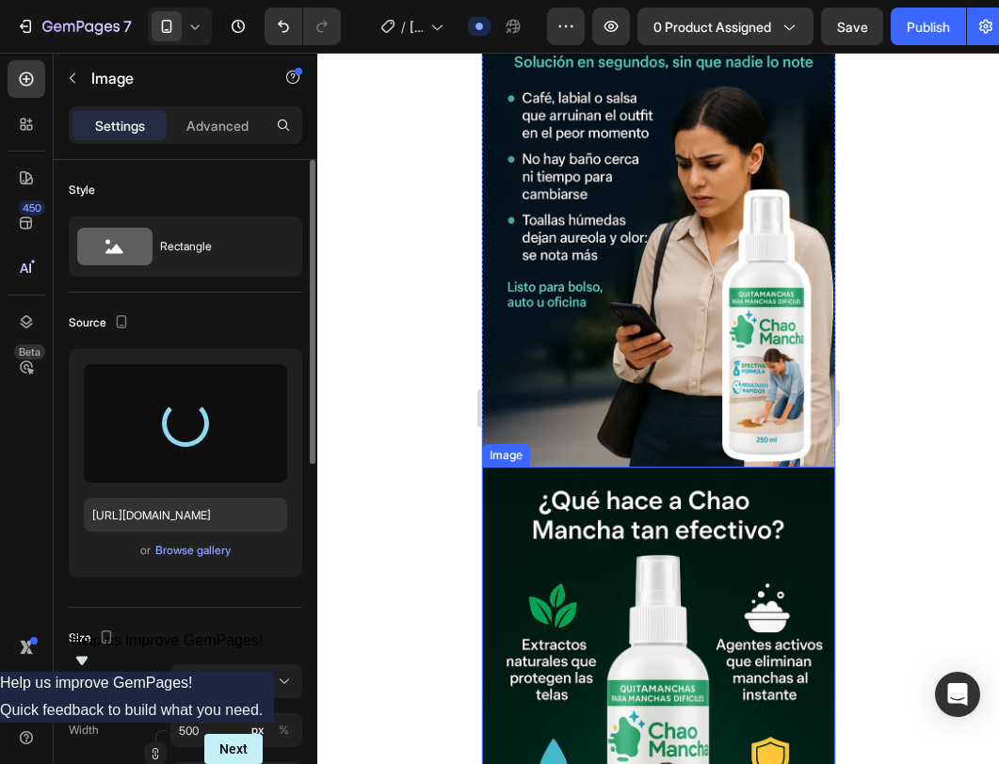
type input "[URL][DOMAIN_NAME]"
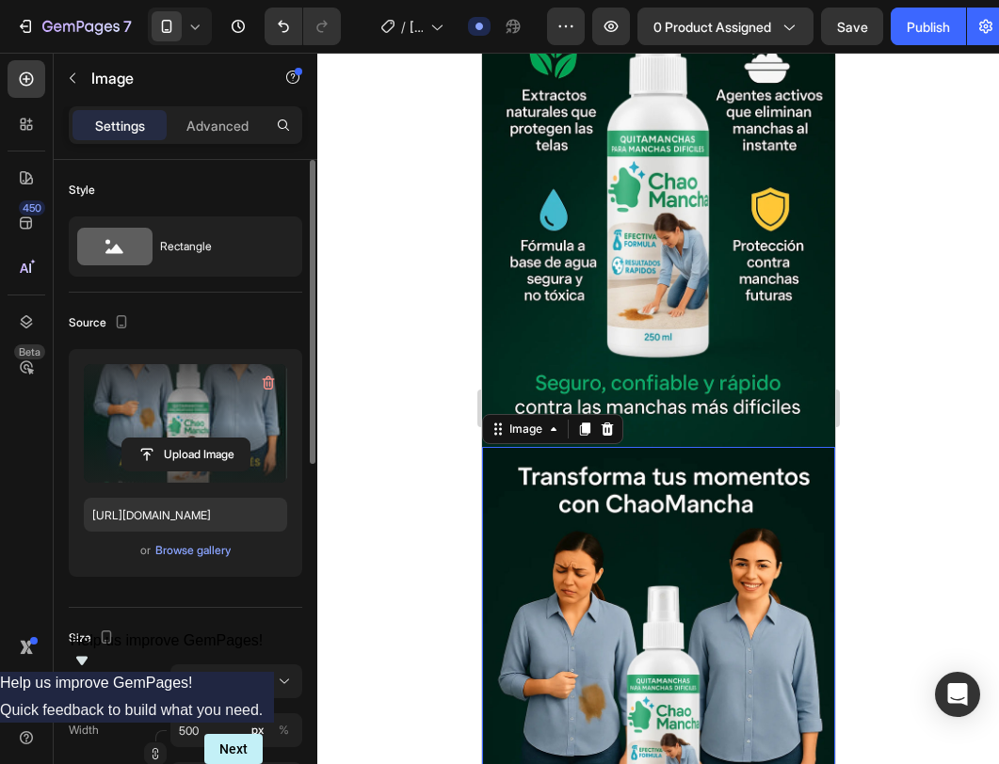
scroll to position [2160, 0]
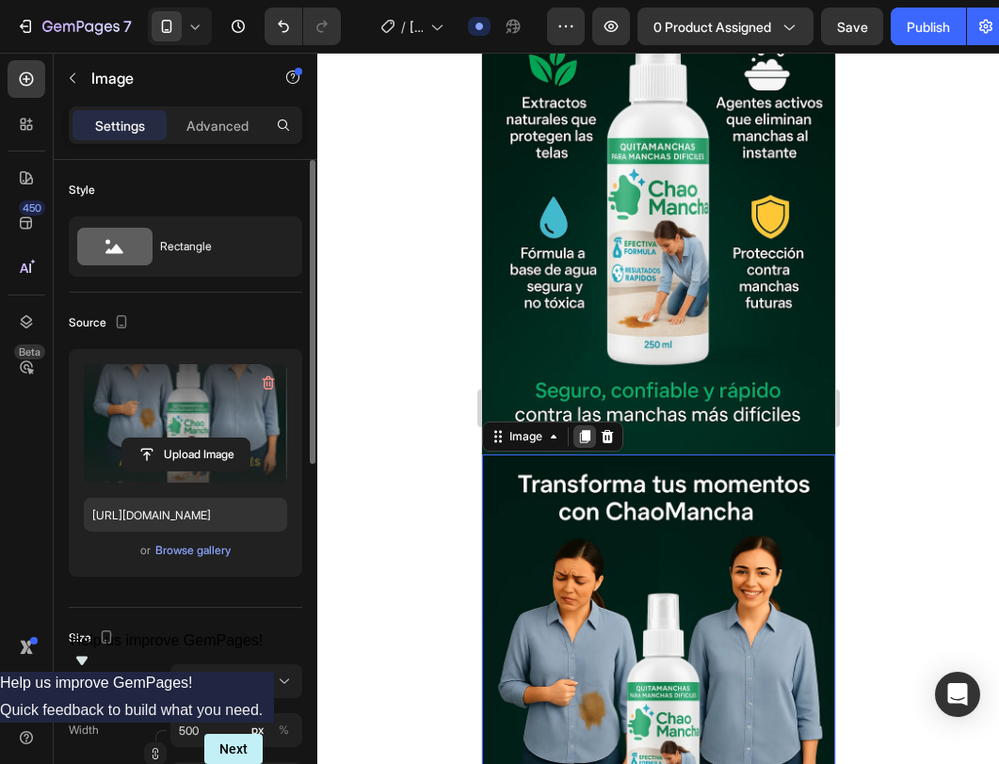
click at [586, 430] on icon at bounding box center [584, 436] width 10 height 13
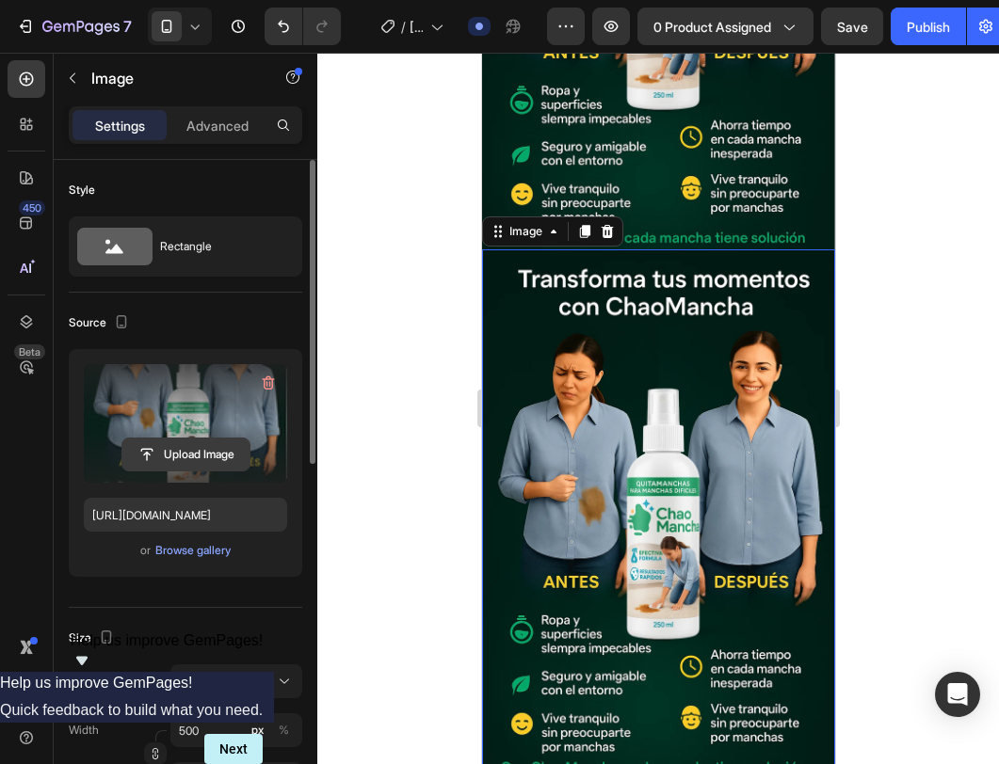
scroll to position [3053, 0]
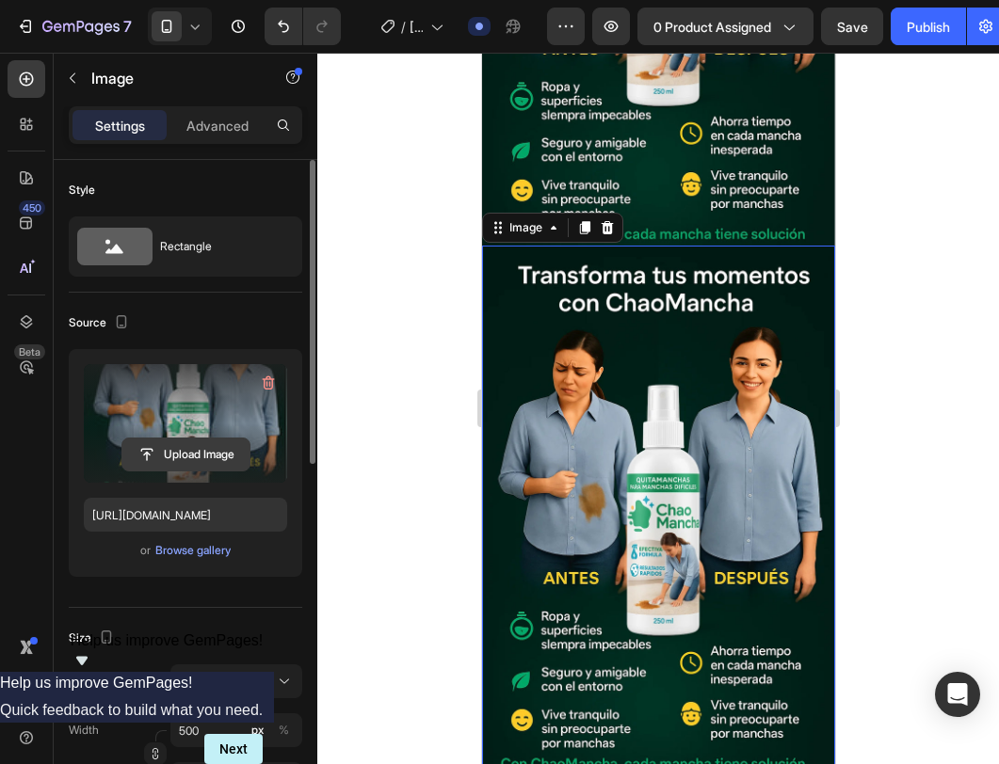
click at [214, 450] on input "file" at bounding box center [185, 455] width 127 height 32
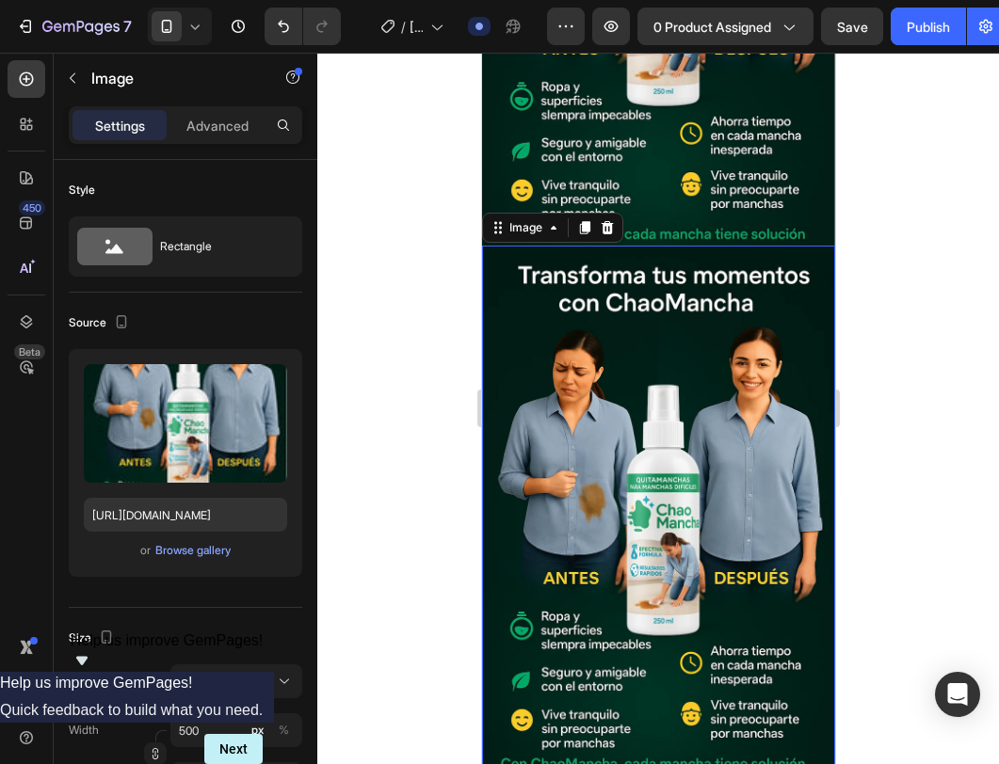
click at [683, 481] on img at bounding box center [657, 511] width 353 height 530
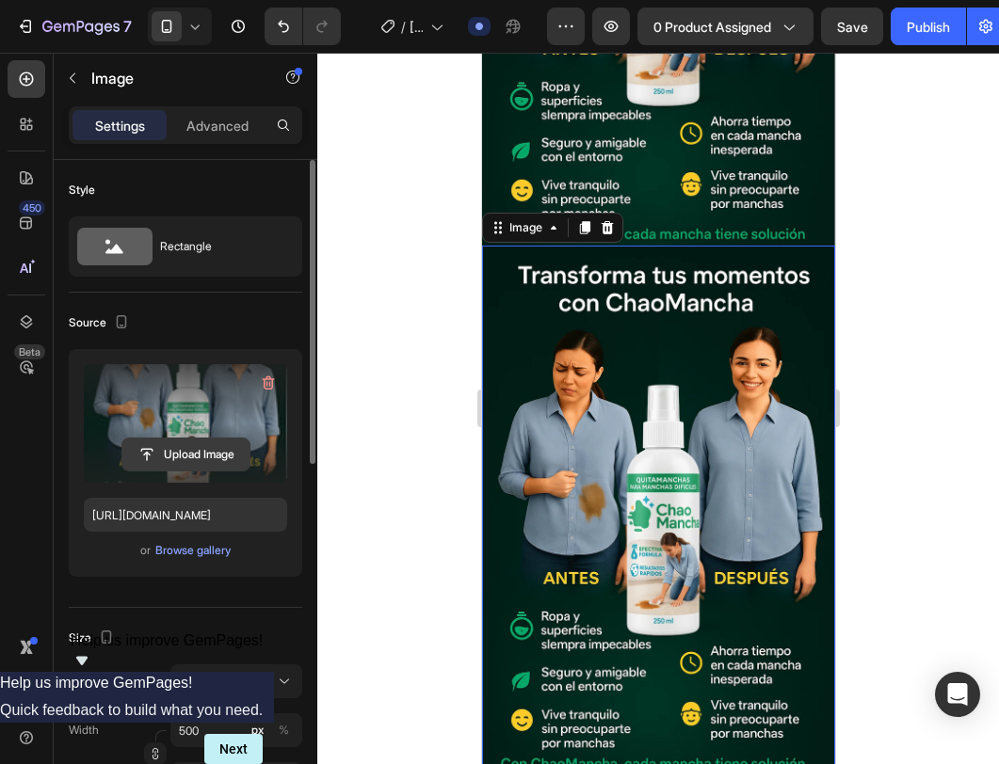
click at [192, 448] on input "file" at bounding box center [185, 455] width 127 height 32
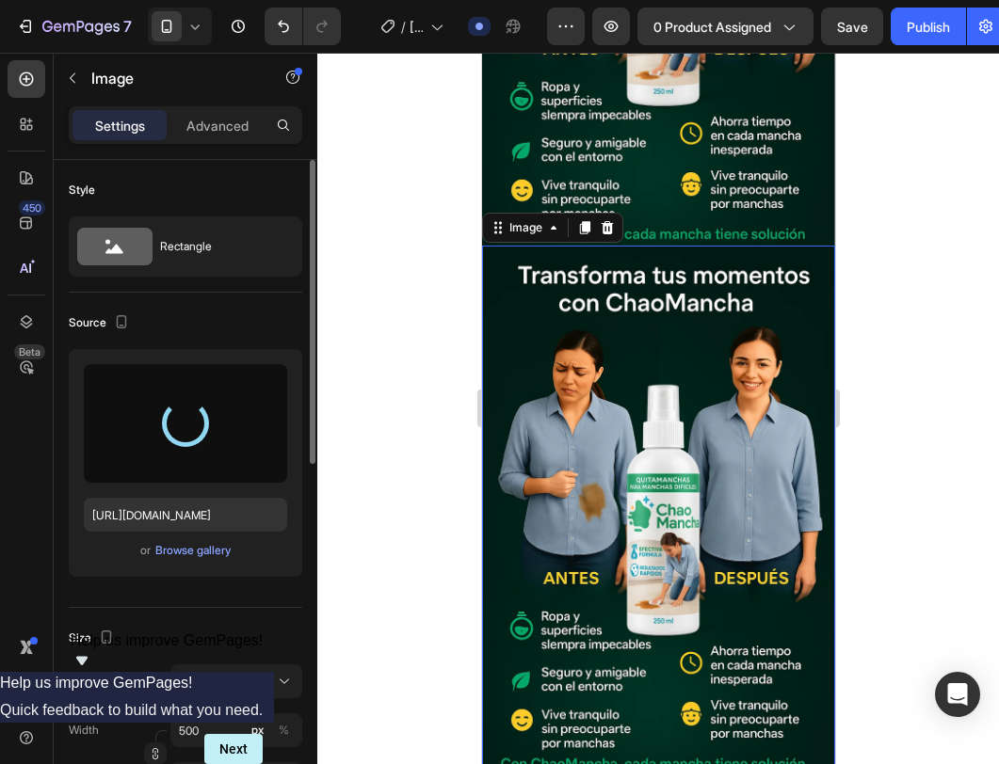
type input "[URL][DOMAIN_NAME]"
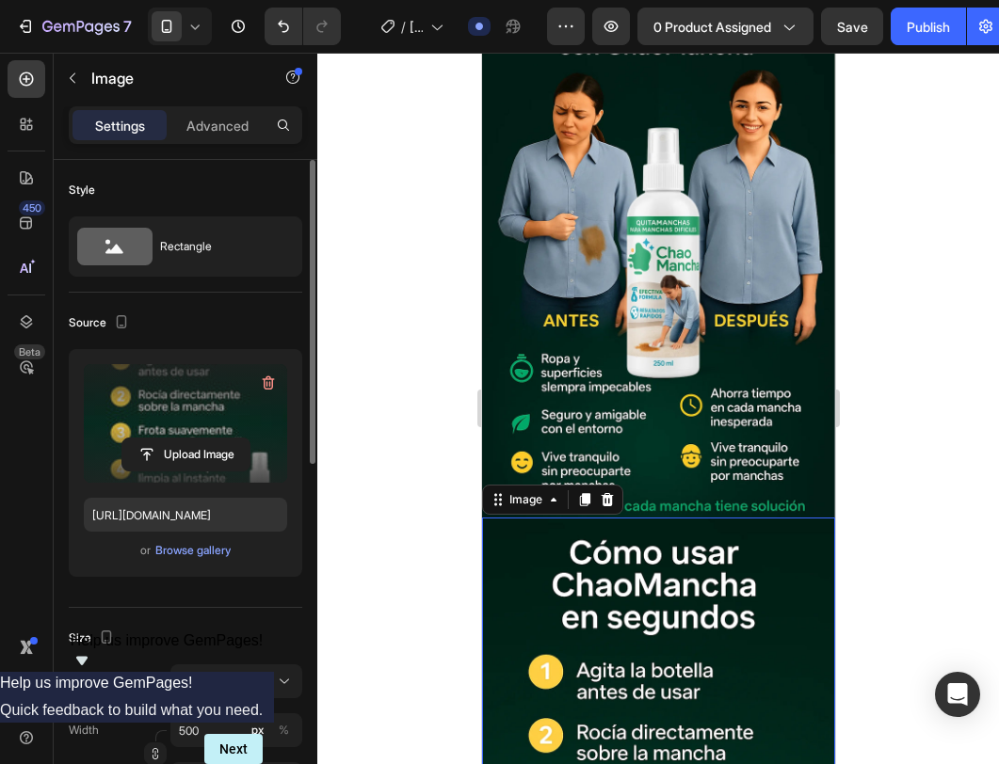
scroll to position [2707, 0]
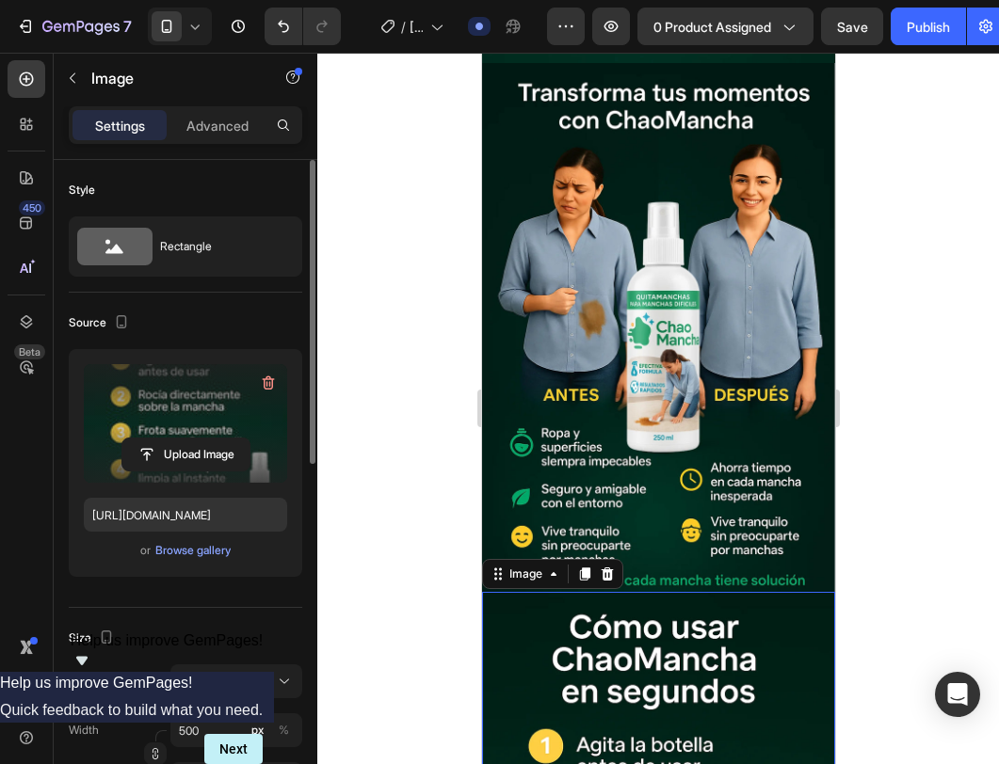
click at [588, 568] on icon at bounding box center [584, 574] width 10 height 13
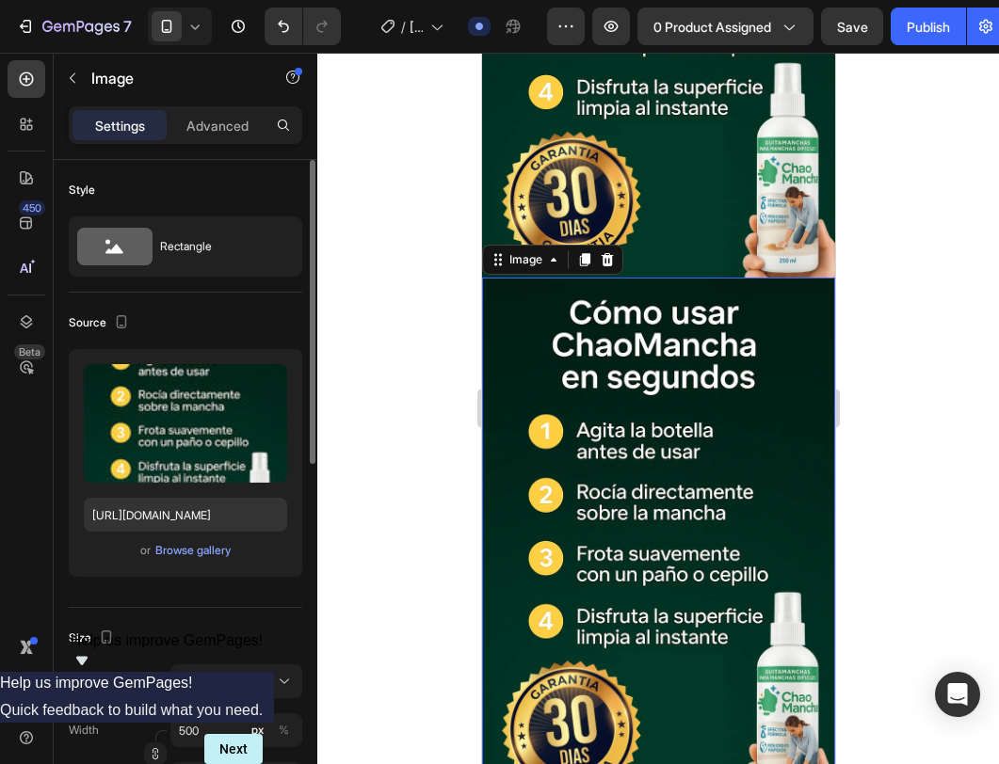
scroll to position [3561, 0]
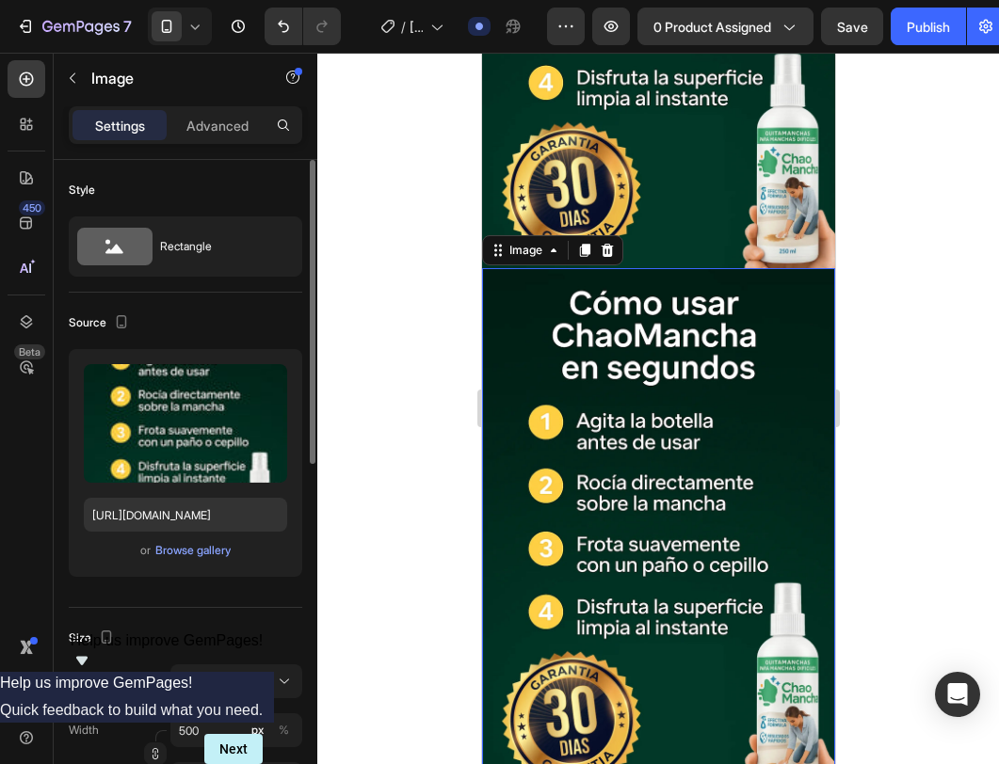
click at [615, 484] on img at bounding box center [657, 533] width 353 height 530
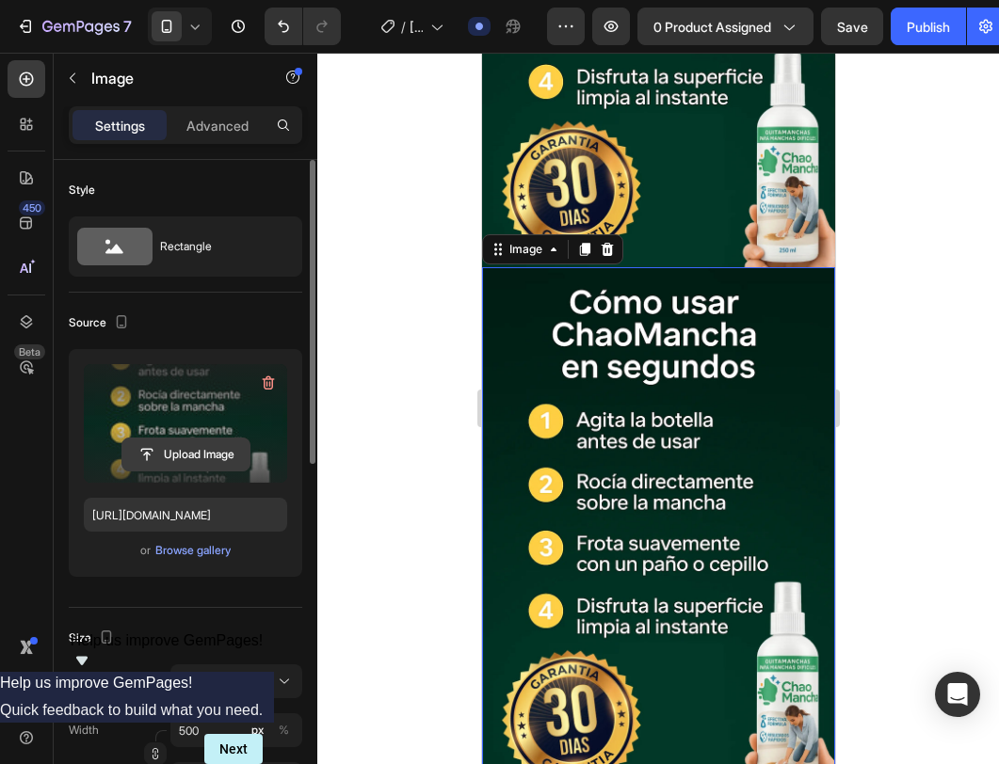
click at [217, 450] on input "file" at bounding box center [185, 455] width 127 height 32
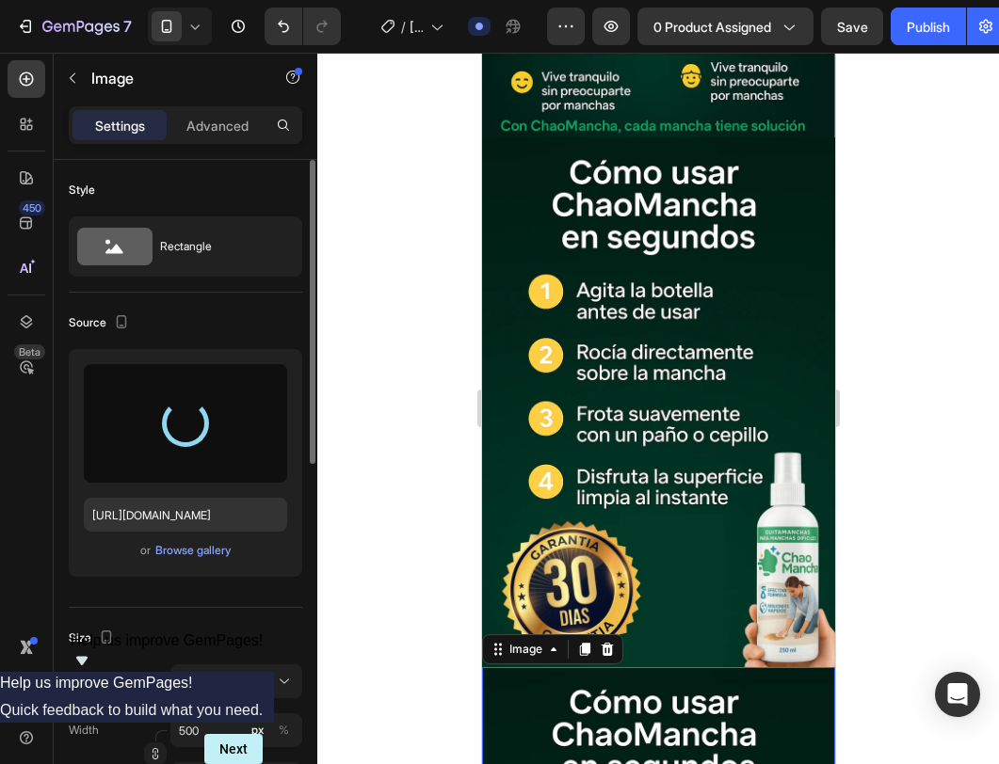
scroll to position [3333, 0]
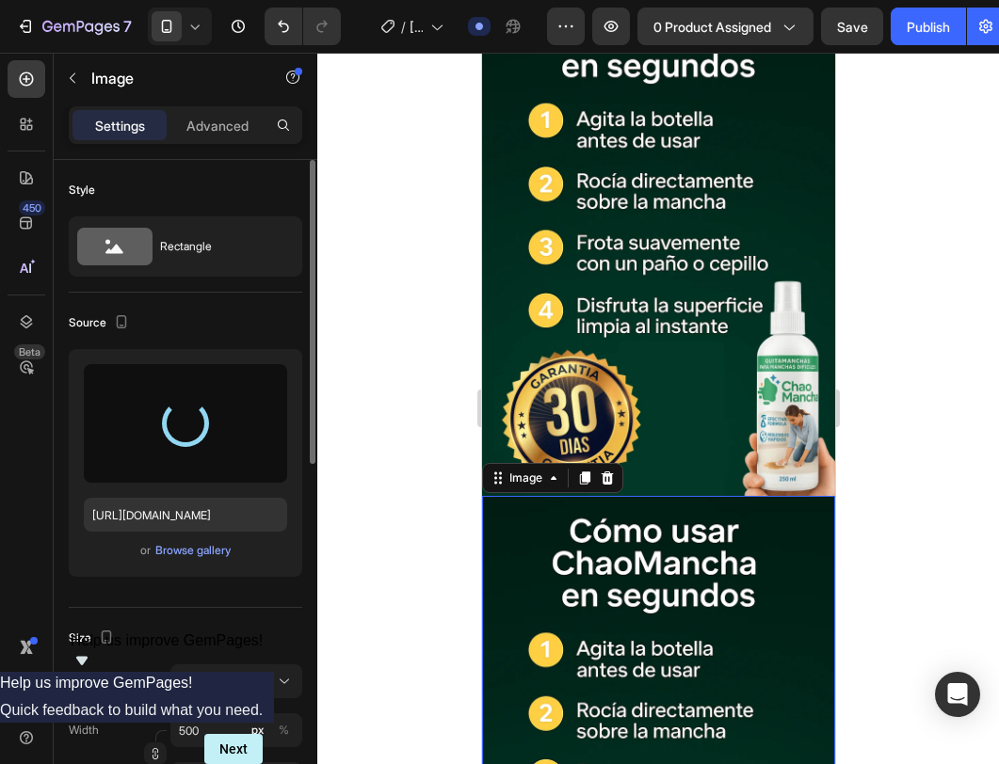
type input "[URL][DOMAIN_NAME]"
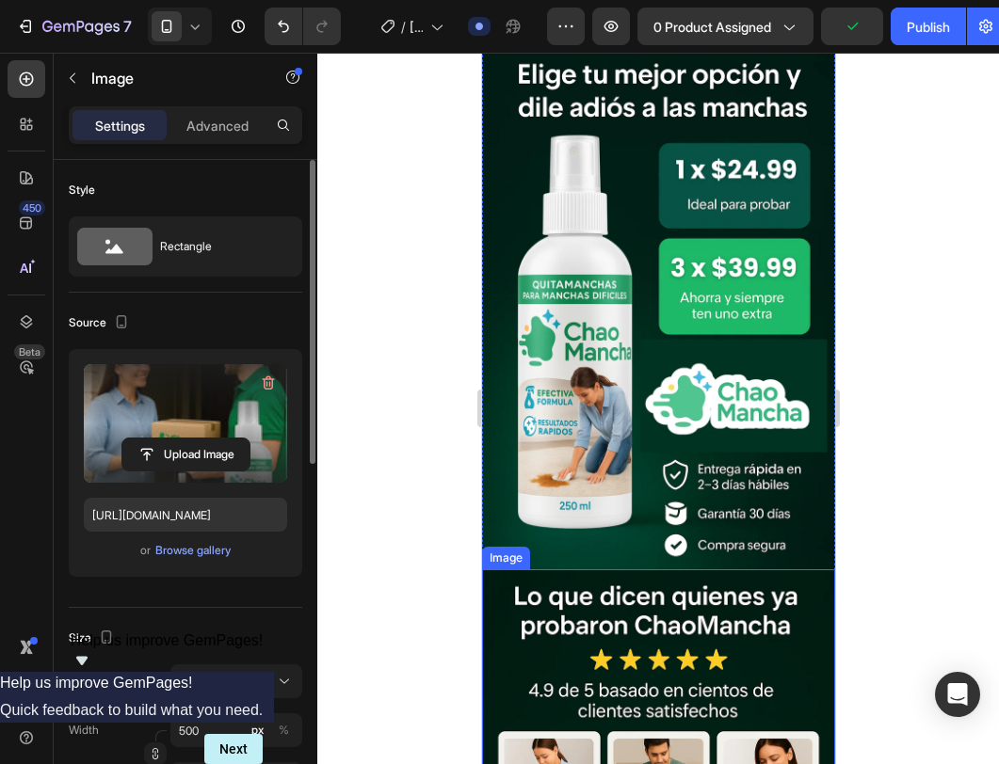
scroll to position [0, 0]
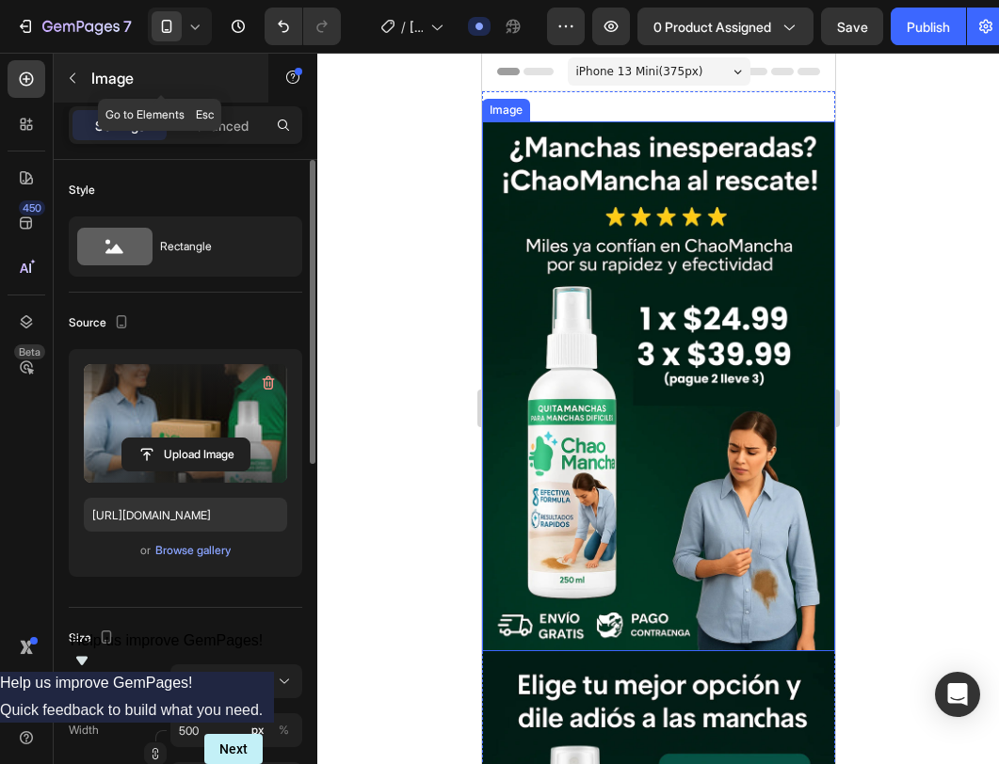
click at [64, 77] on button "button" at bounding box center [72, 78] width 30 height 30
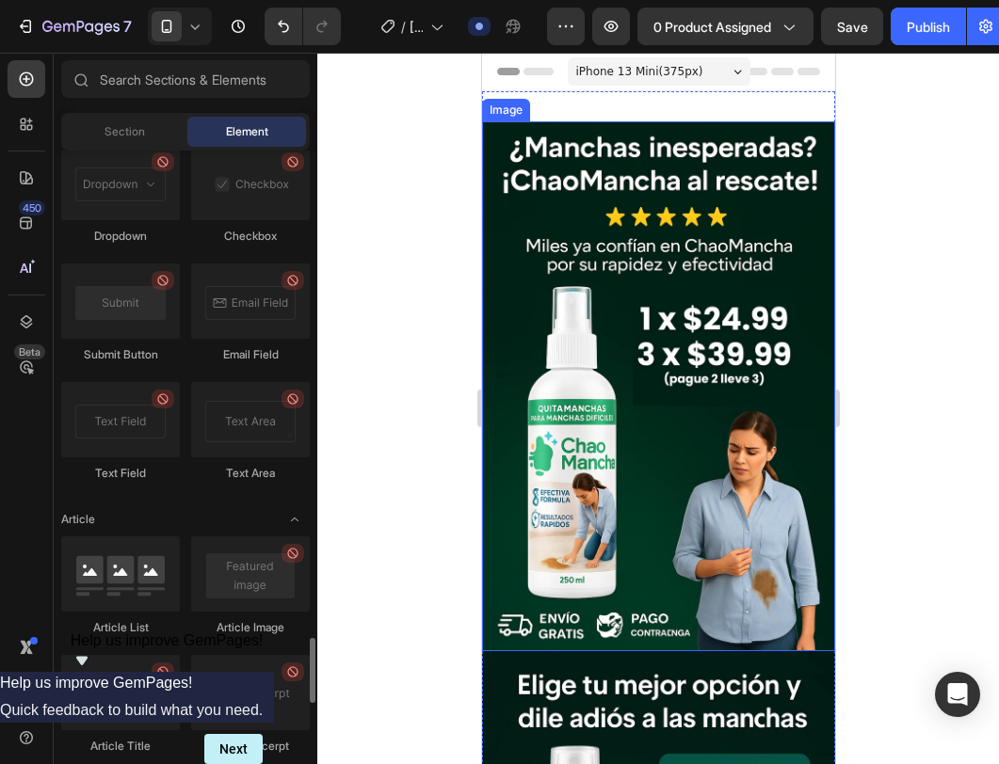
scroll to position [5095, 0]
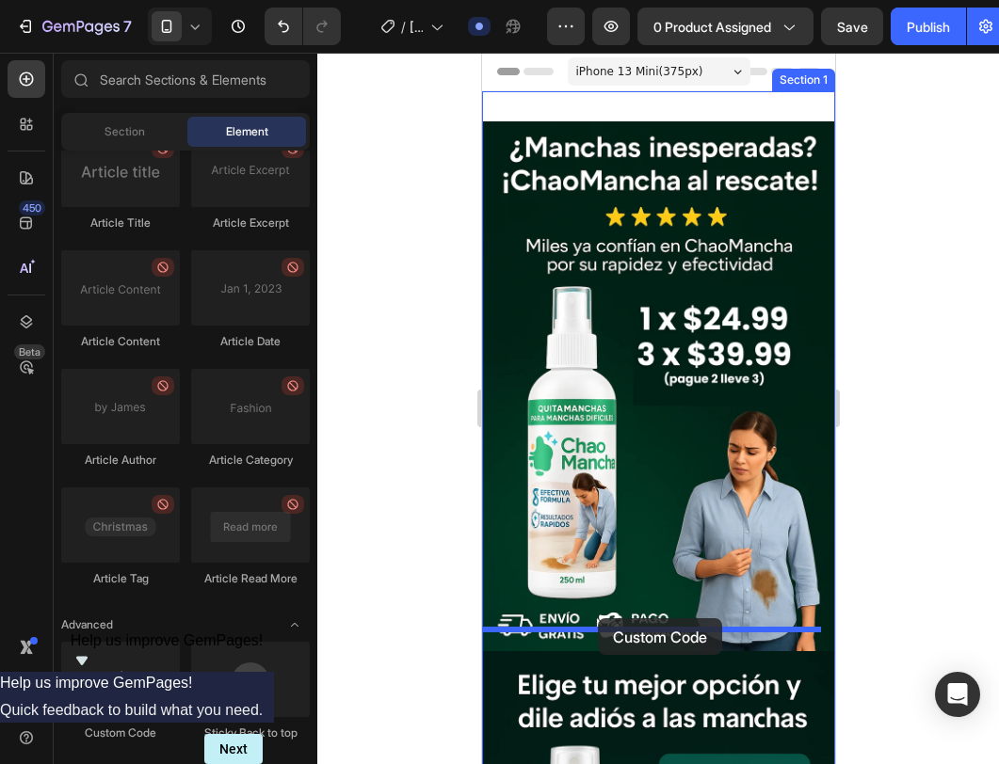
drag, startPoint x: 614, startPoint y: 746, endPoint x: 597, endPoint y: 618, distance: 128.2
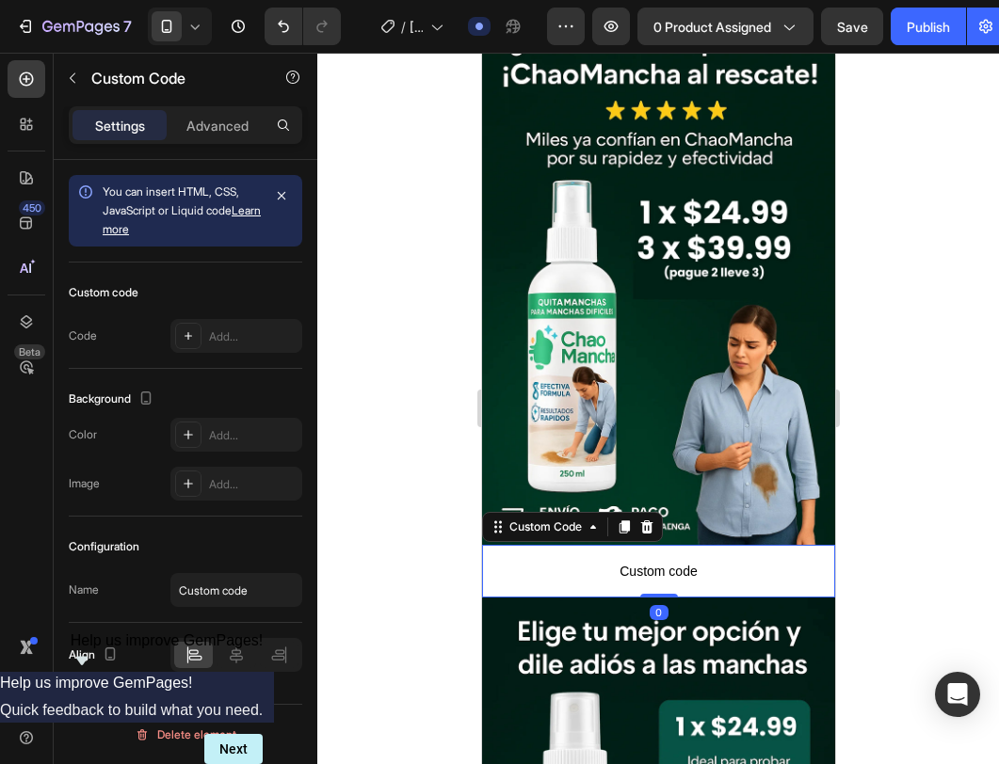
scroll to position [376, 0]
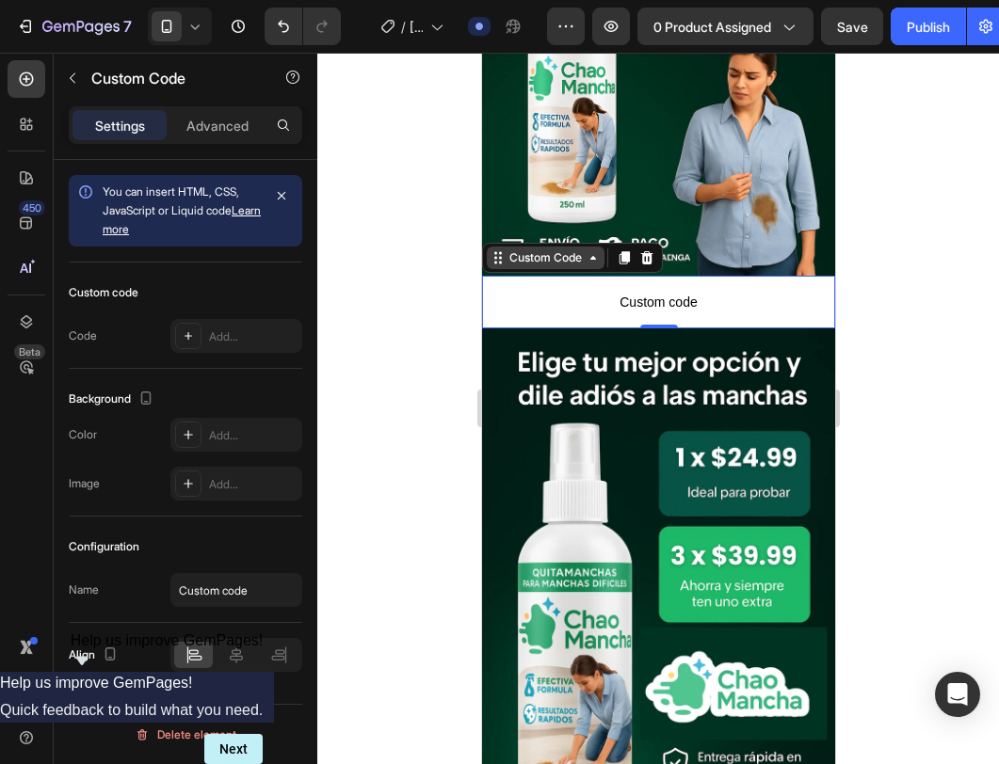
click at [571, 249] on div "Custom Code" at bounding box center [545, 257] width 80 height 17
click at [224, 335] on div "Add..." at bounding box center [253, 337] width 88 height 17
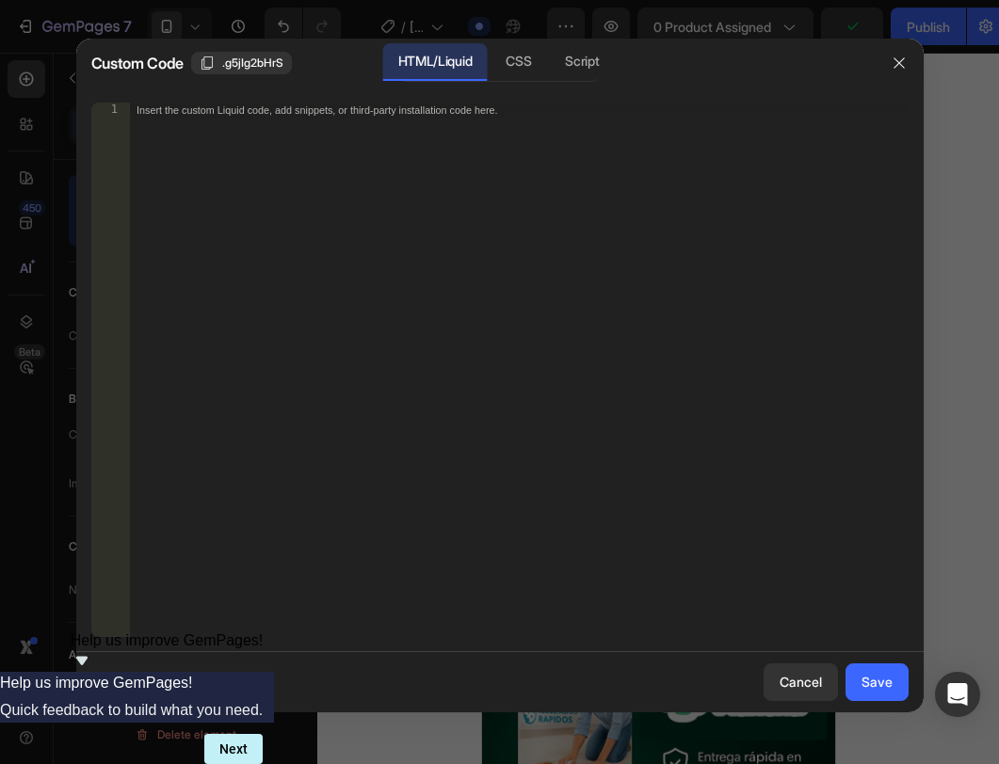
click at [480, 272] on div "Insert the custom Liquid code, add snippets, or third-party installation code h…" at bounding box center [518, 385] width 779 height 565
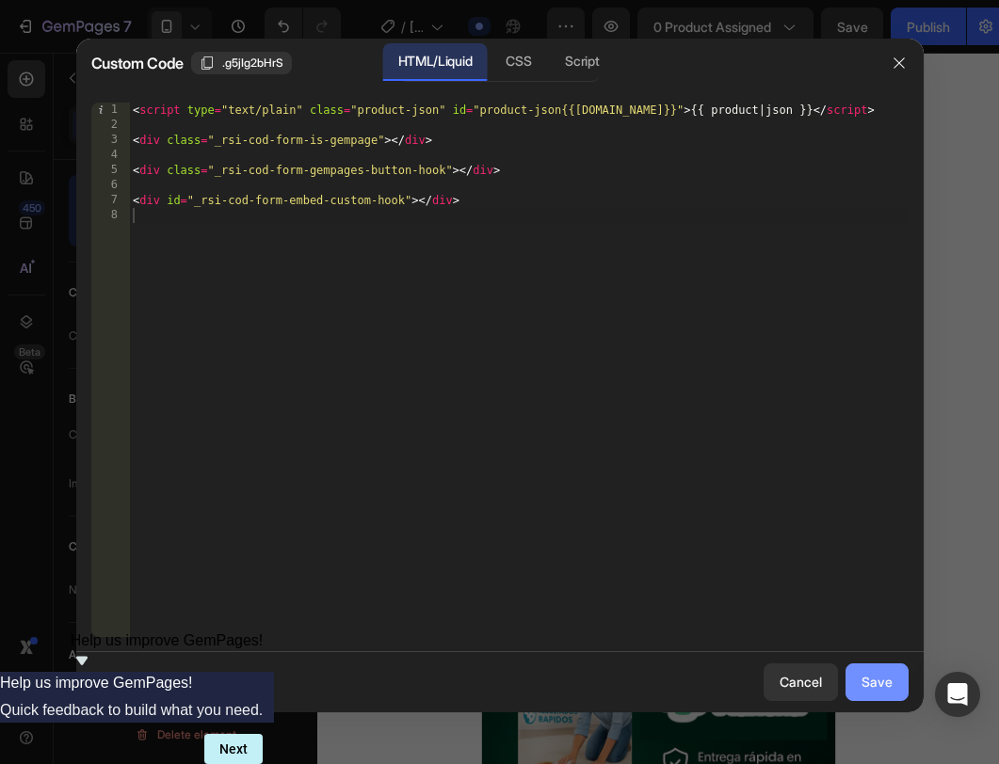
click at [868, 675] on div "Save" at bounding box center [876, 682] width 31 height 20
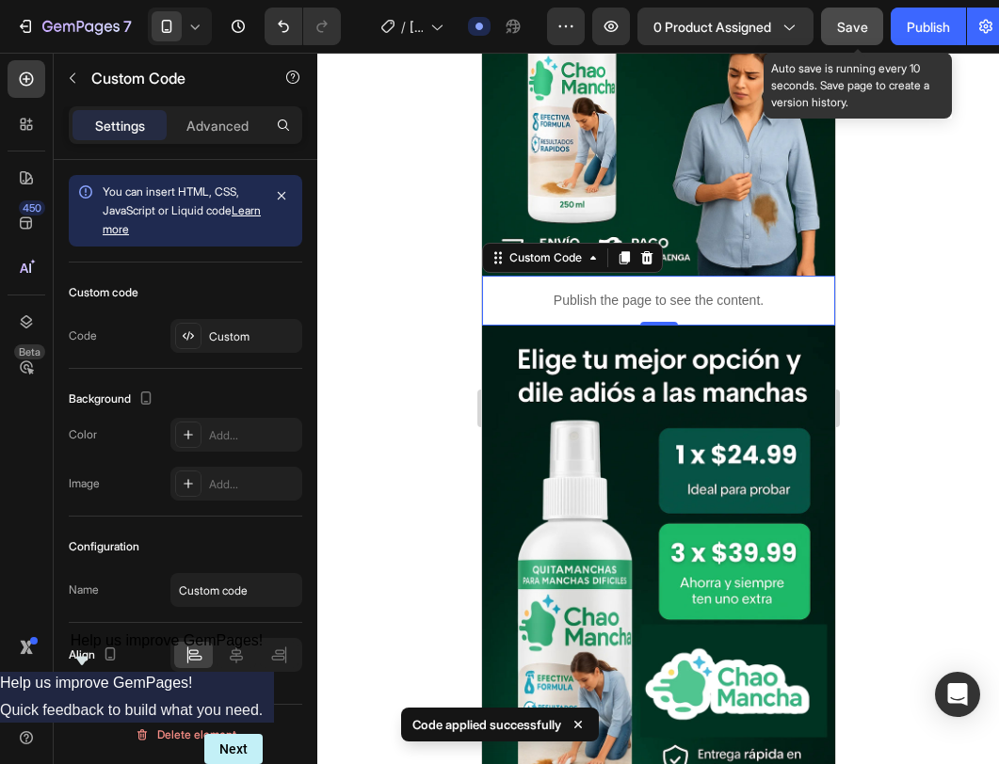
click at [870, 36] on button "Save" at bounding box center [852, 27] width 62 height 38
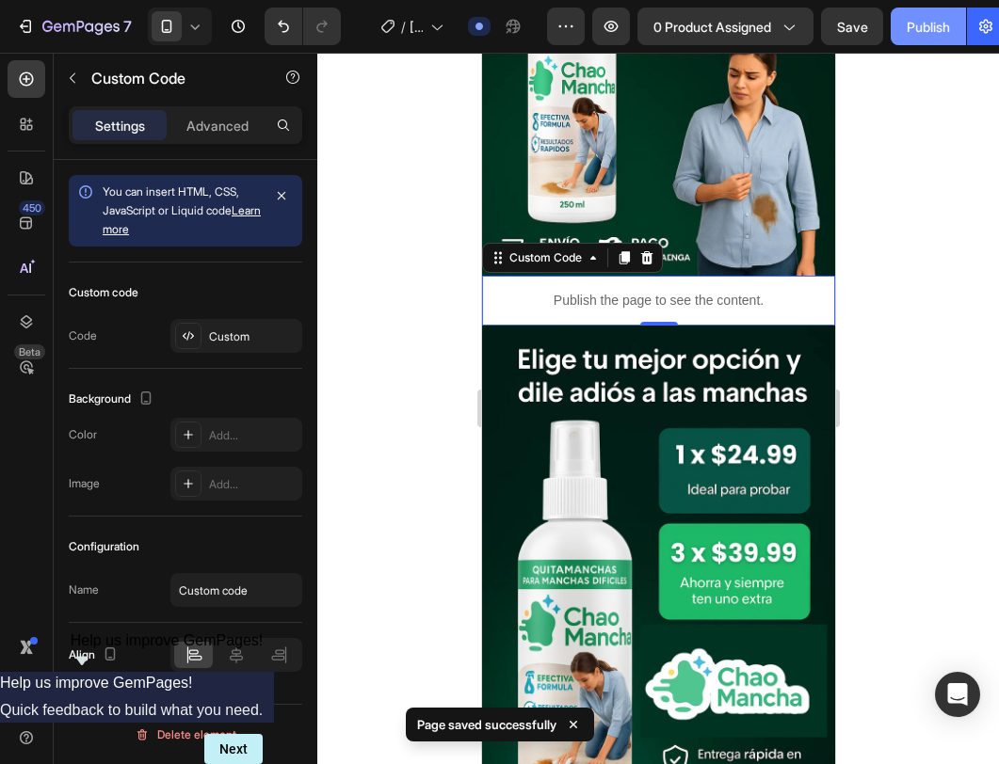
click at [920, 40] on button "Publish" at bounding box center [928, 27] width 75 height 38
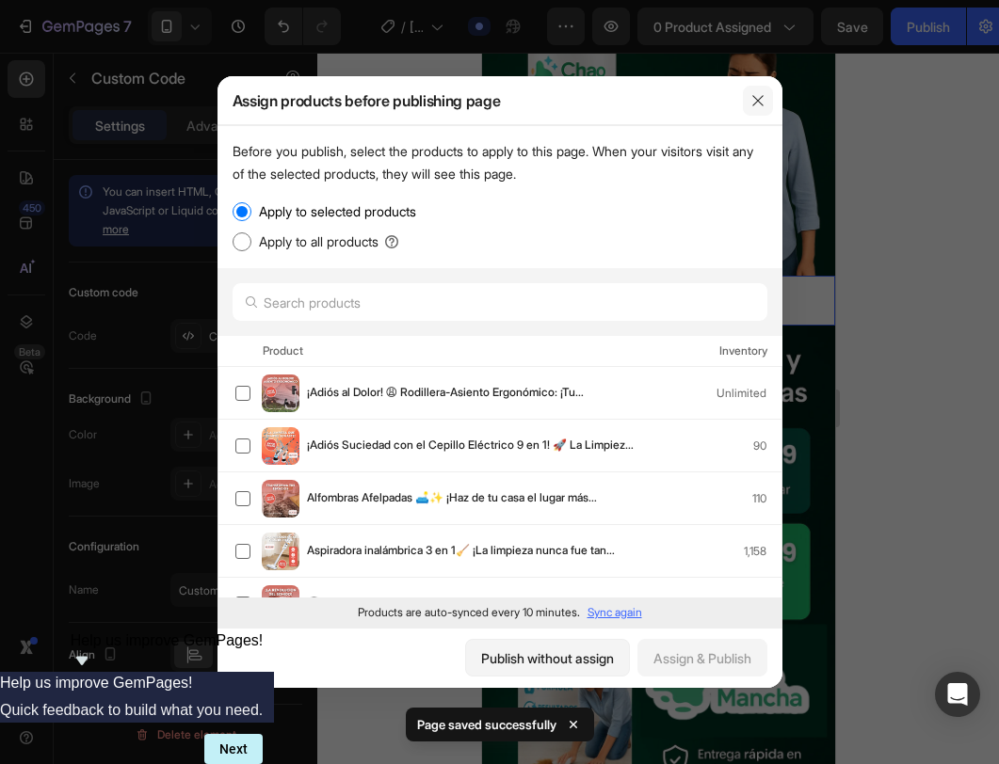
click at [761, 104] on icon "button" at bounding box center [757, 100] width 15 height 15
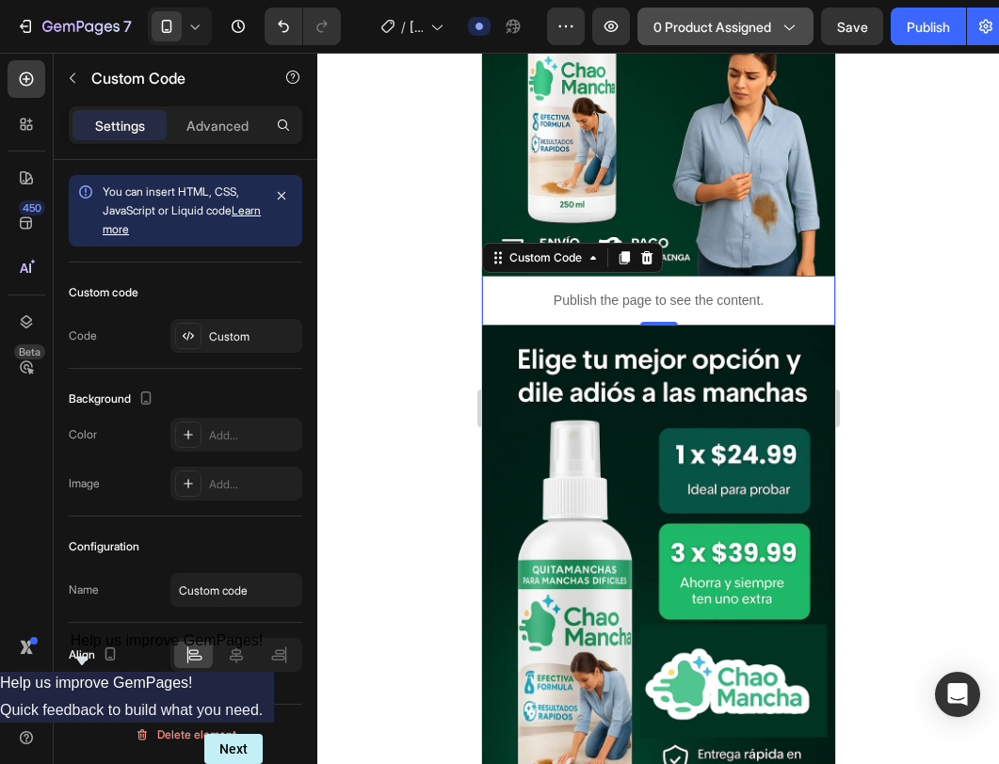
click at [753, 41] on button "0 product assigned" at bounding box center [725, 27] width 176 height 38
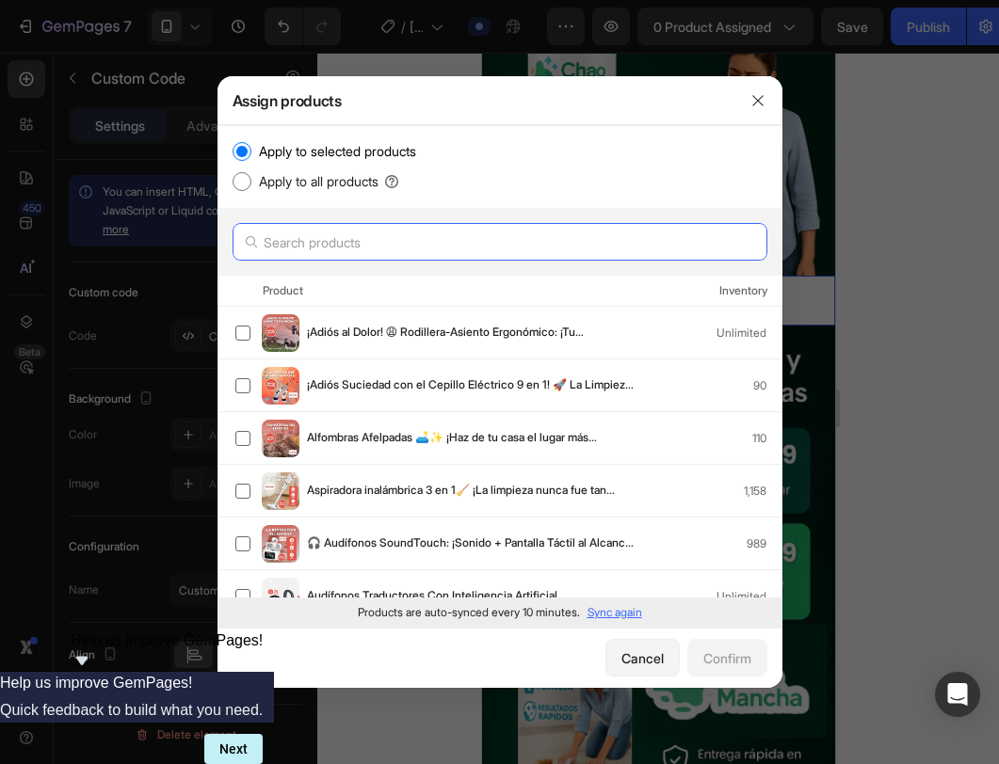
click at [461, 239] on input "text" at bounding box center [500, 242] width 535 height 38
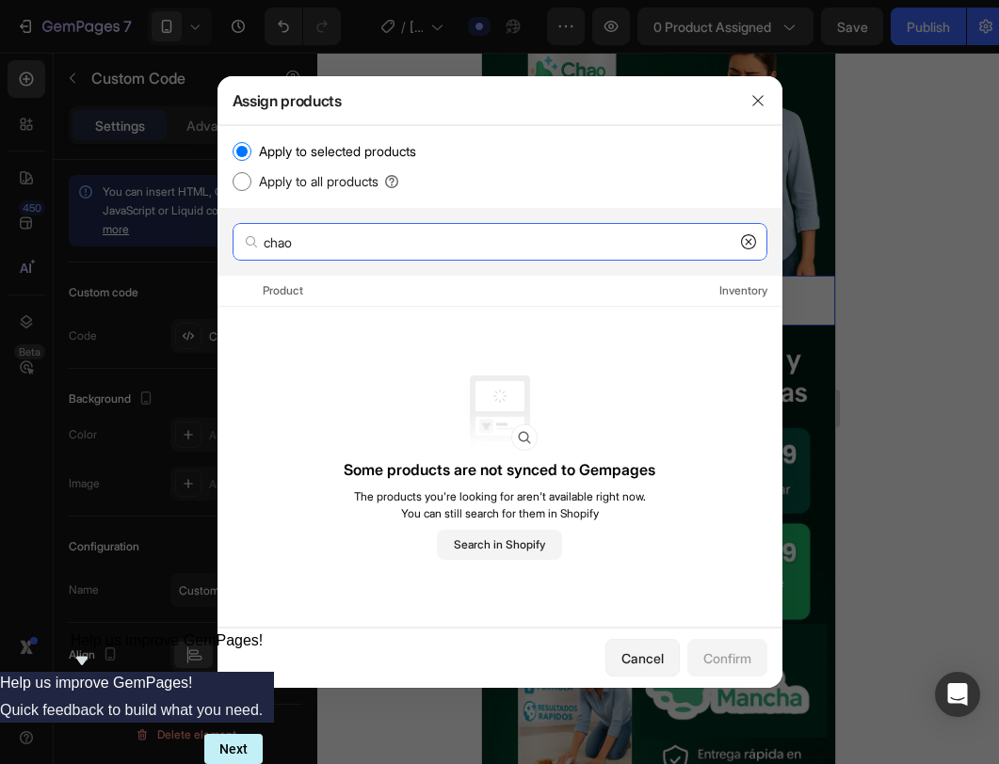
type input "chao"
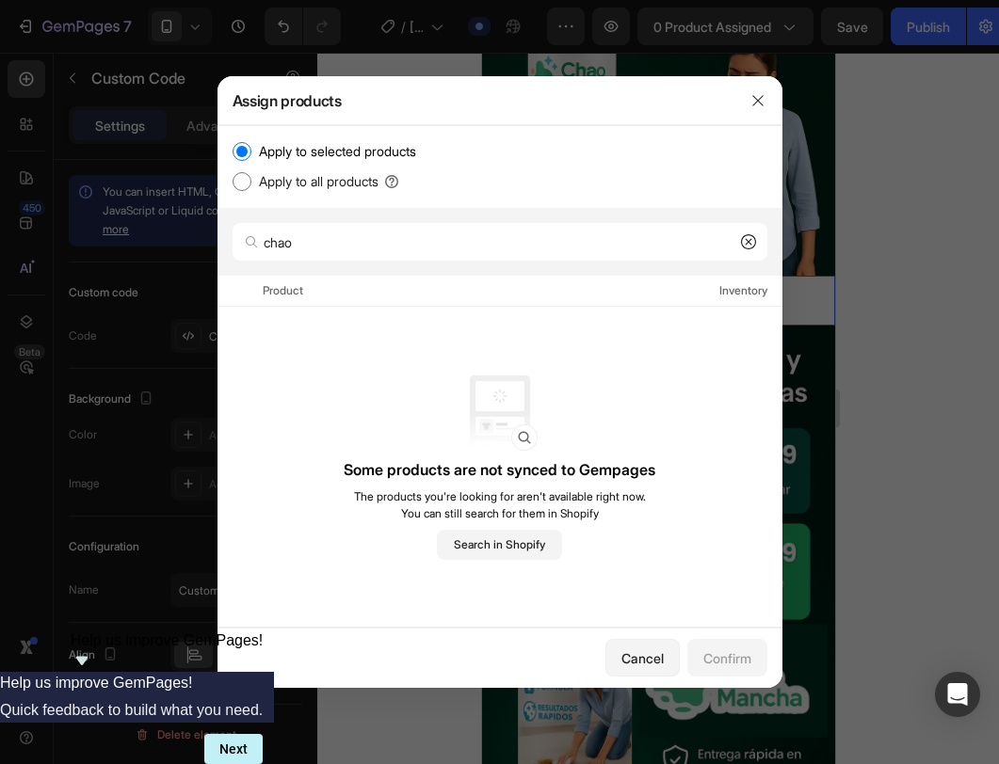
click at [754, 238] on icon at bounding box center [748, 241] width 15 height 15
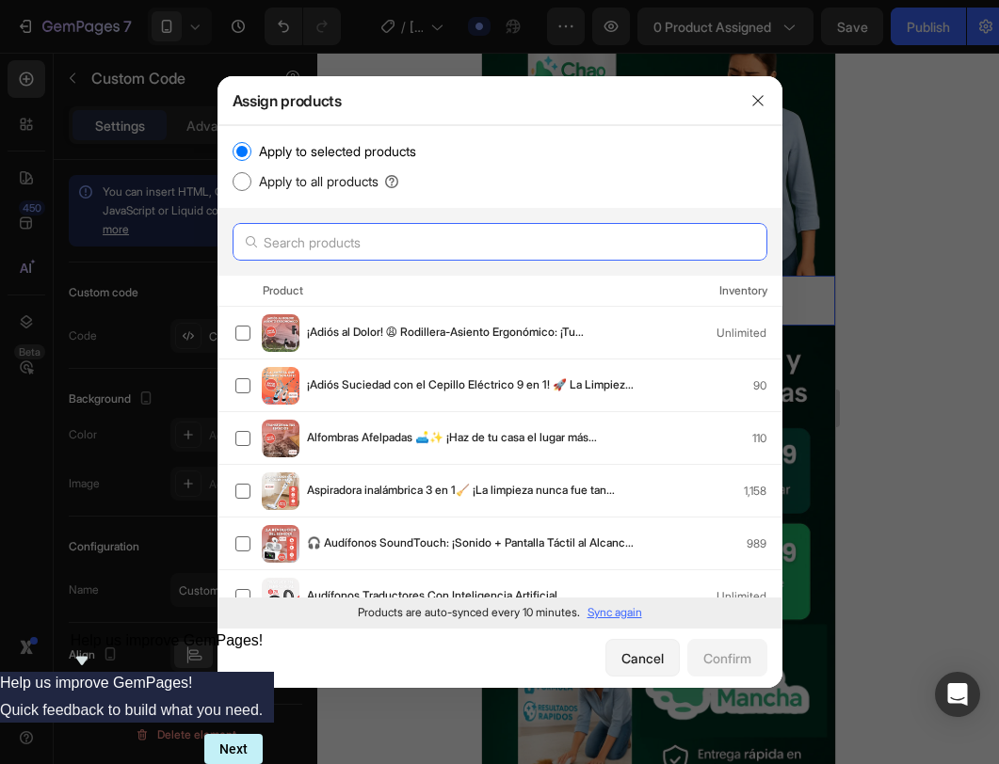
click at [634, 235] on input "text" at bounding box center [500, 242] width 535 height 38
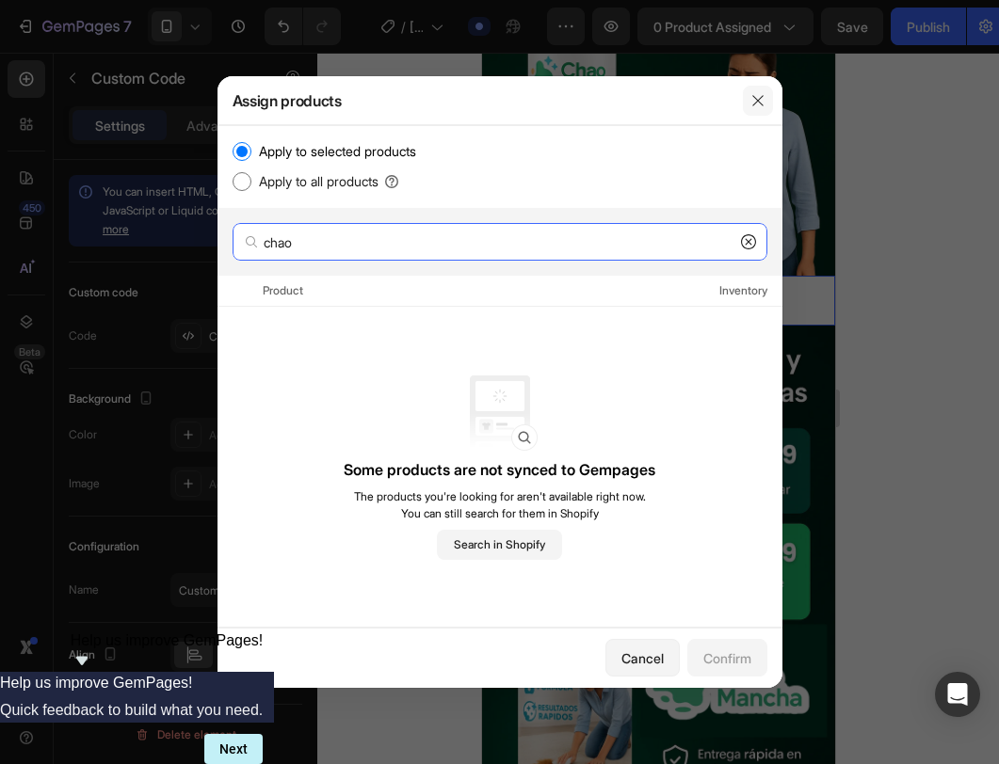
type input "chao"
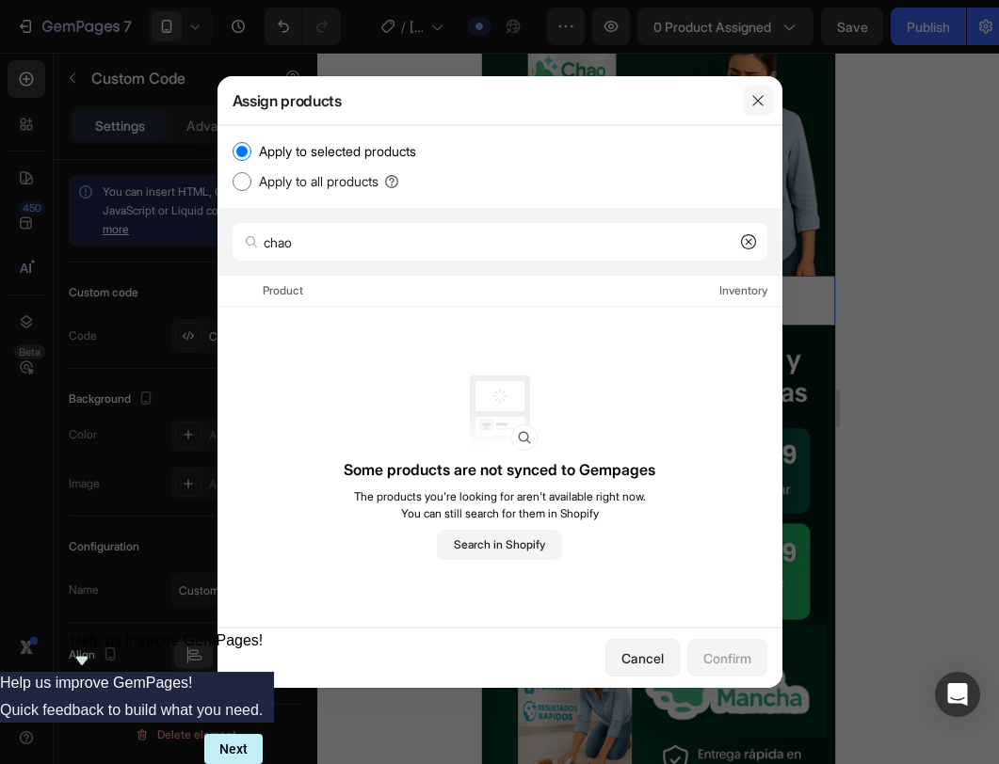
drag, startPoint x: 749, startPoint y: 96, endPoint x: 269, endPoint y: 43, distance: 483.0
click at [750, 96] on icon "button" at bounding box center [757, 100] width 15 height 15
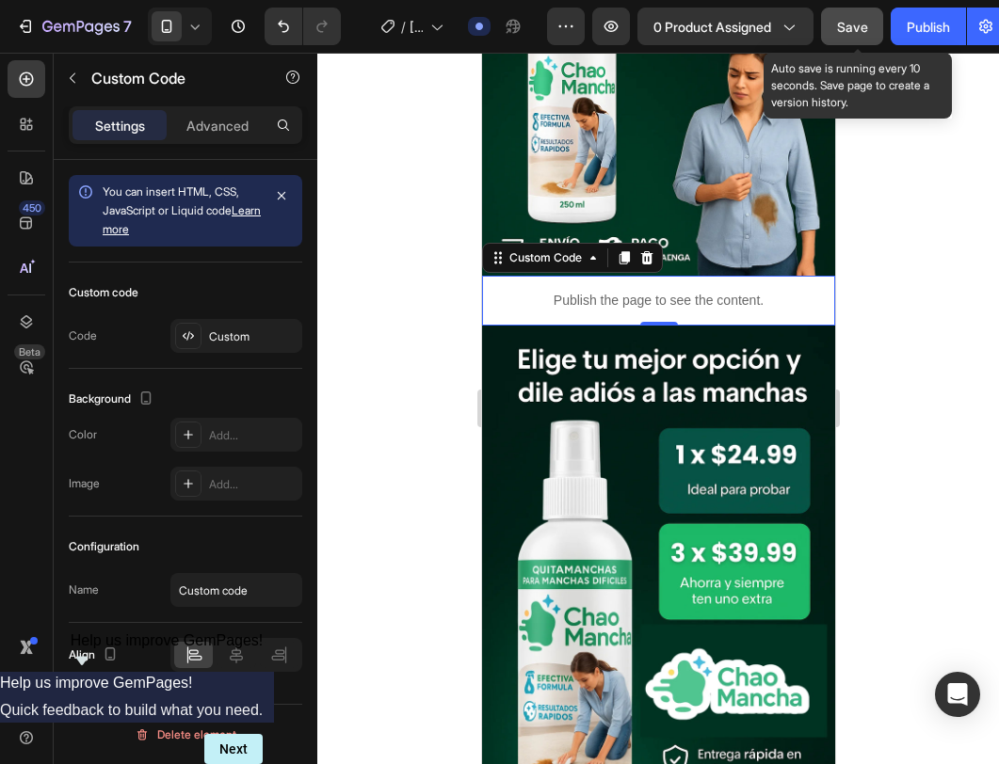
click at [868, 32] on span "Save" at bounding box center [852, 27] width 31 height 16
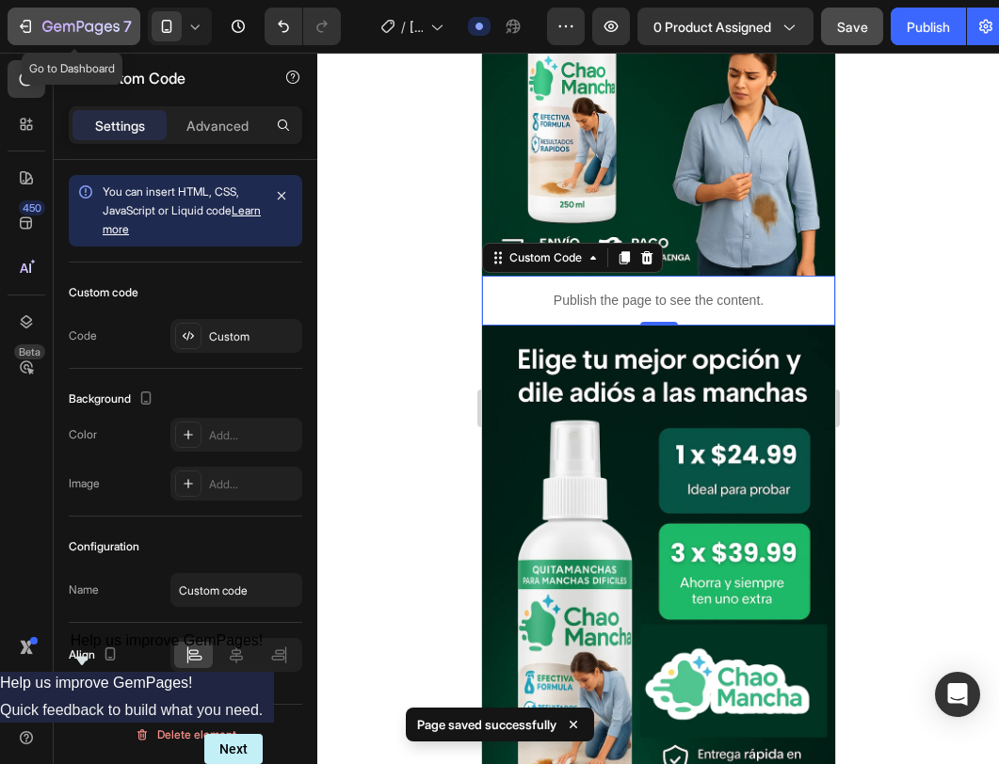
click at [37, 22] on div "7" at bounding box center [74, 26] width 116 height 23
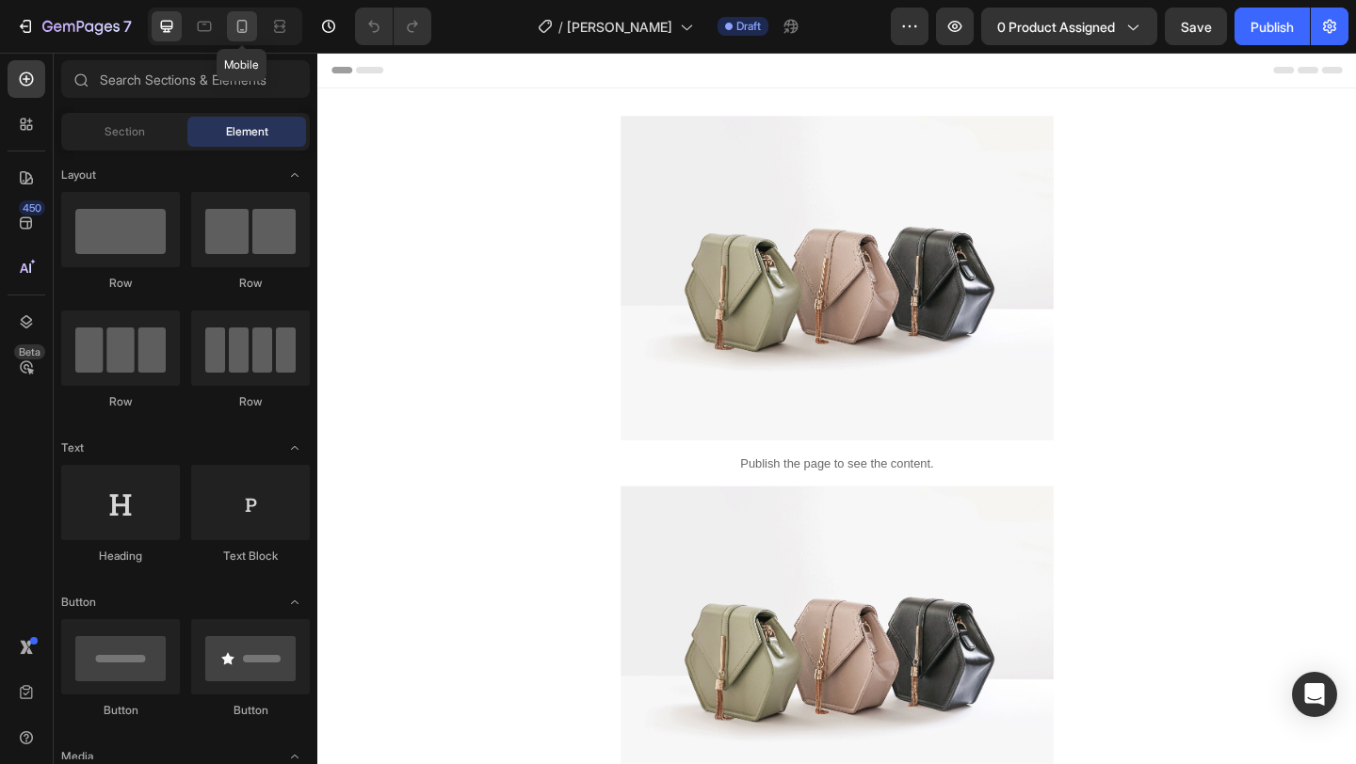
click at [232, 30] on div at bounding box center [242, 26] width 30 height 30
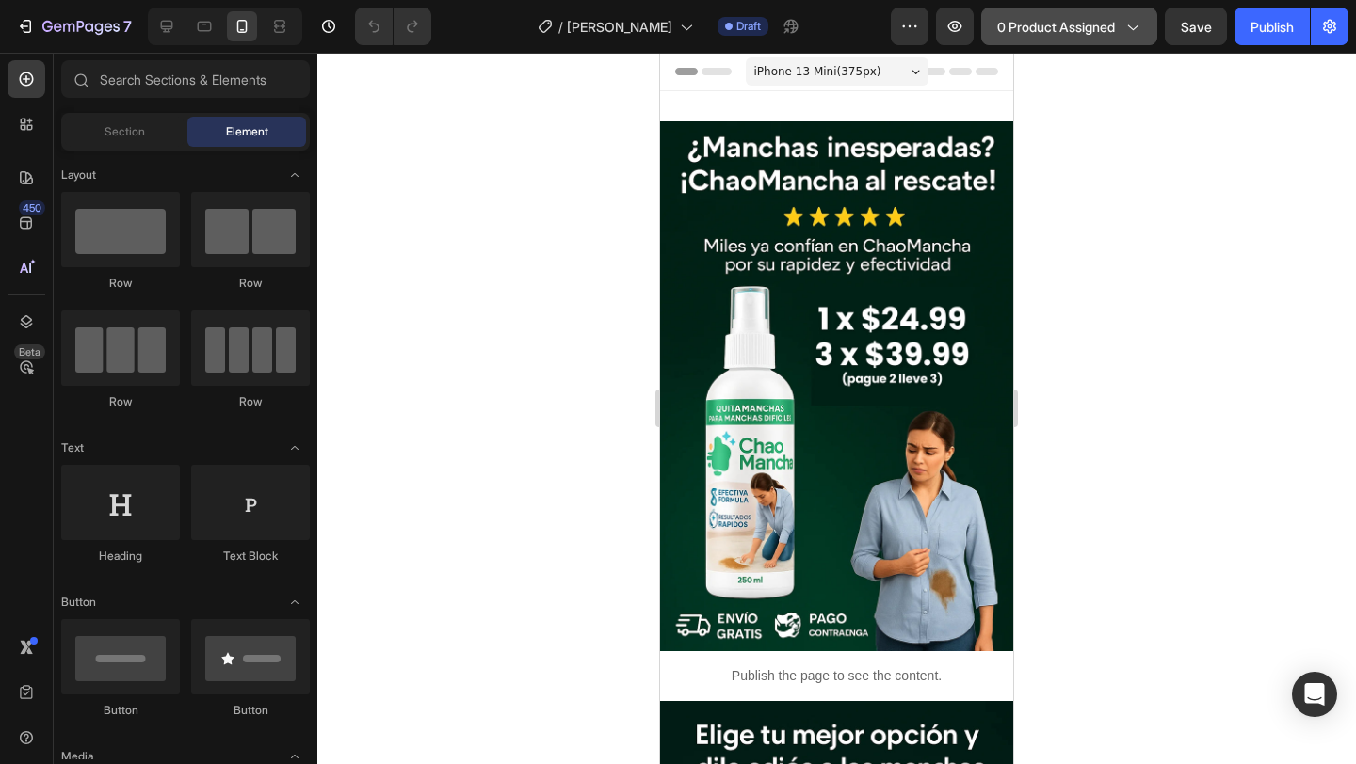
click at [1108, 17] on span "0 product assigned" at bounding box center [1056, 27] width 118 height 20
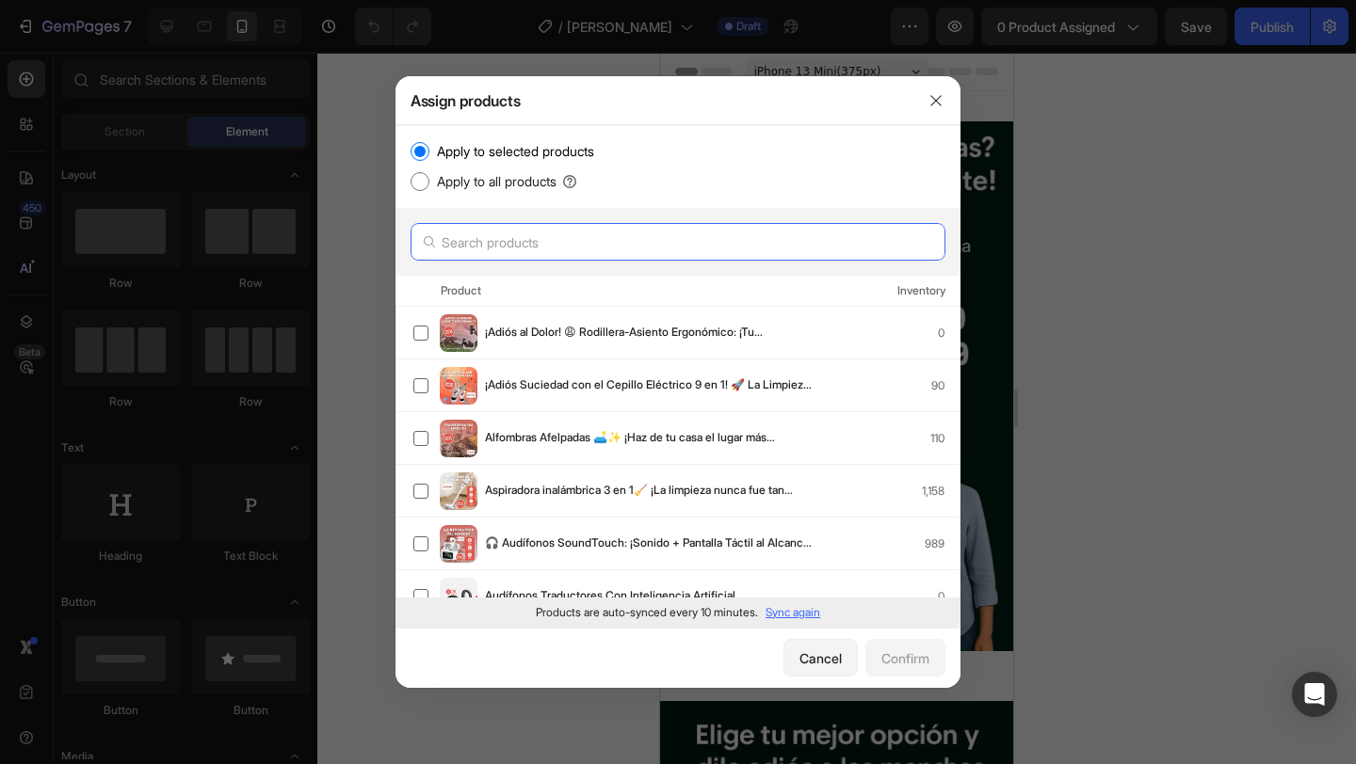
click at [552, 237] on input "text" at bounding box center [677, 242] width 535 height 38
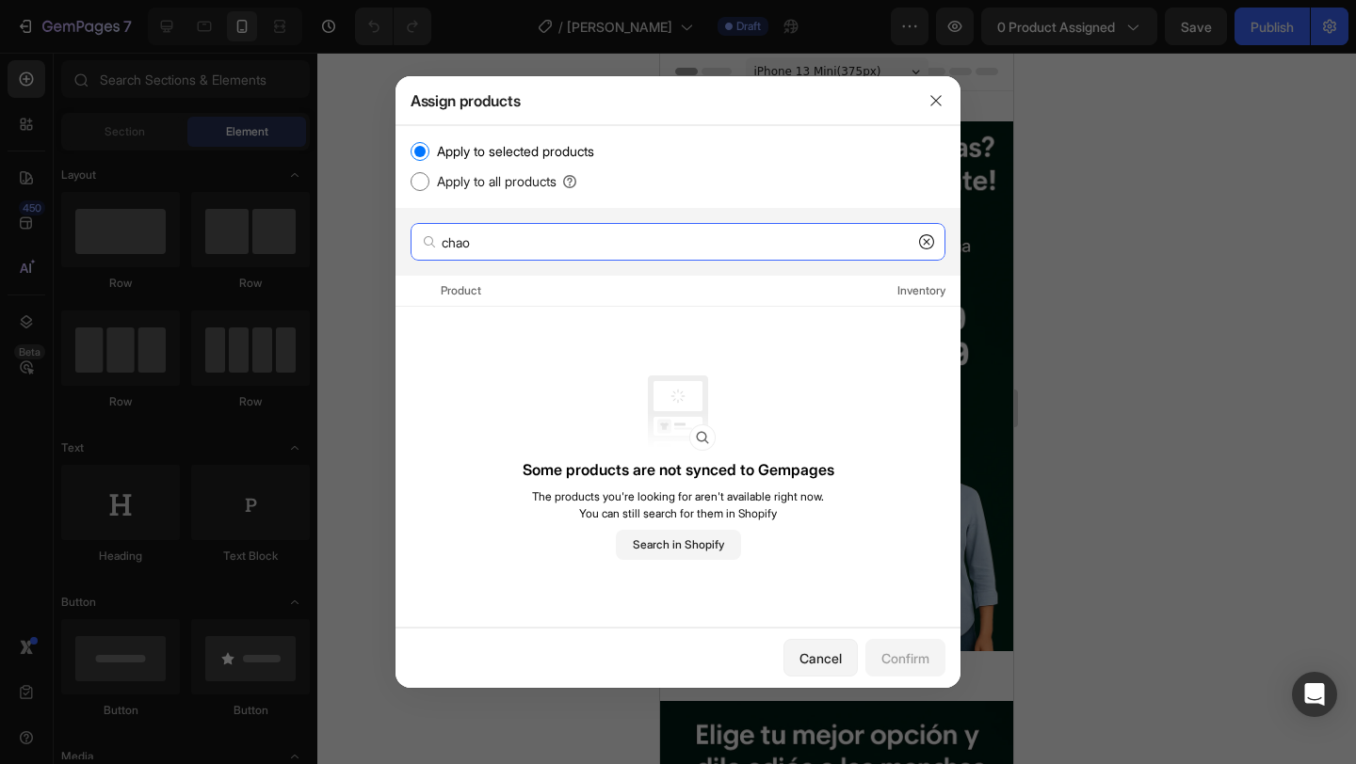
type input "chao"
click at [920, 247] on icon at bounding box center [926, 241] width 15 height 15
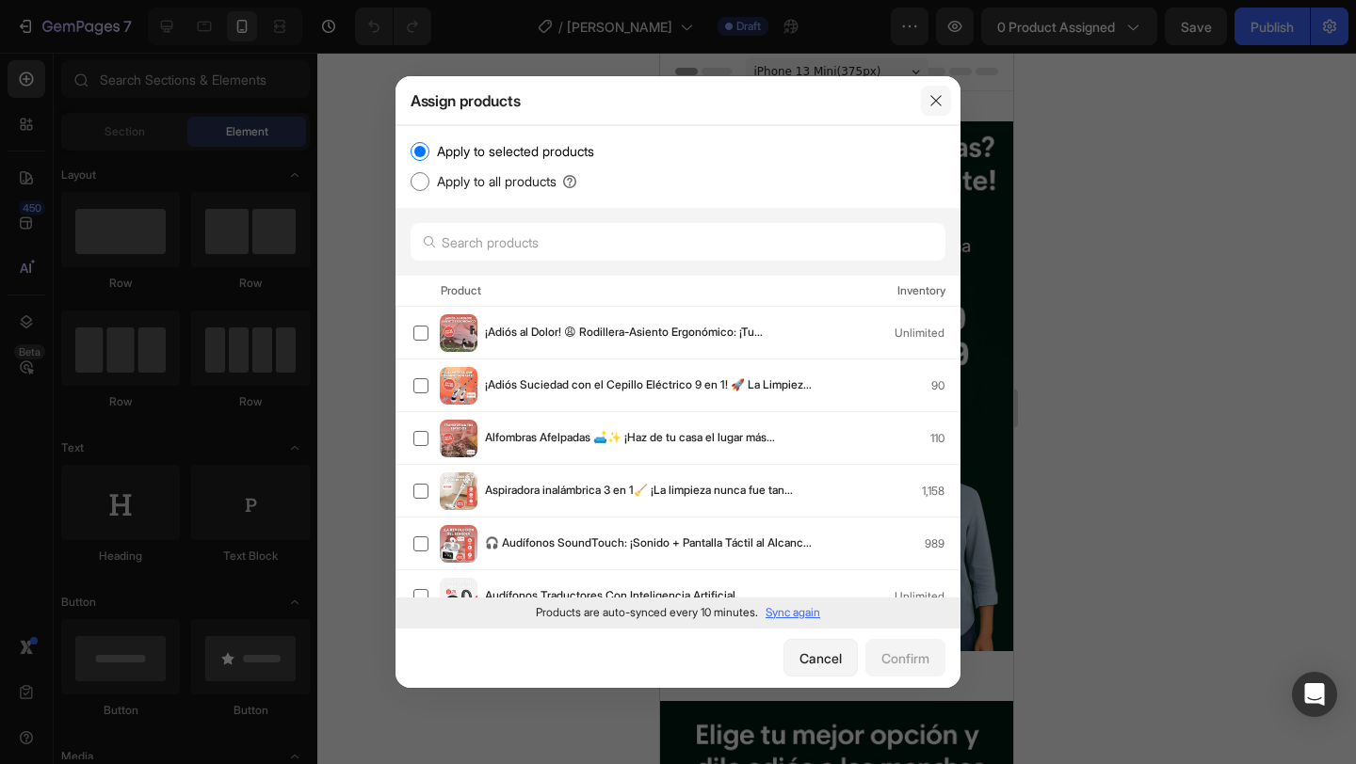
drag, startPoint x: 940, startPoint y: 105, endPoint x: 325, endPoint y: 32, distance: 619.1
click at [940, 105] on icon "button" at bounding box center [935, 100] width 15 height 15
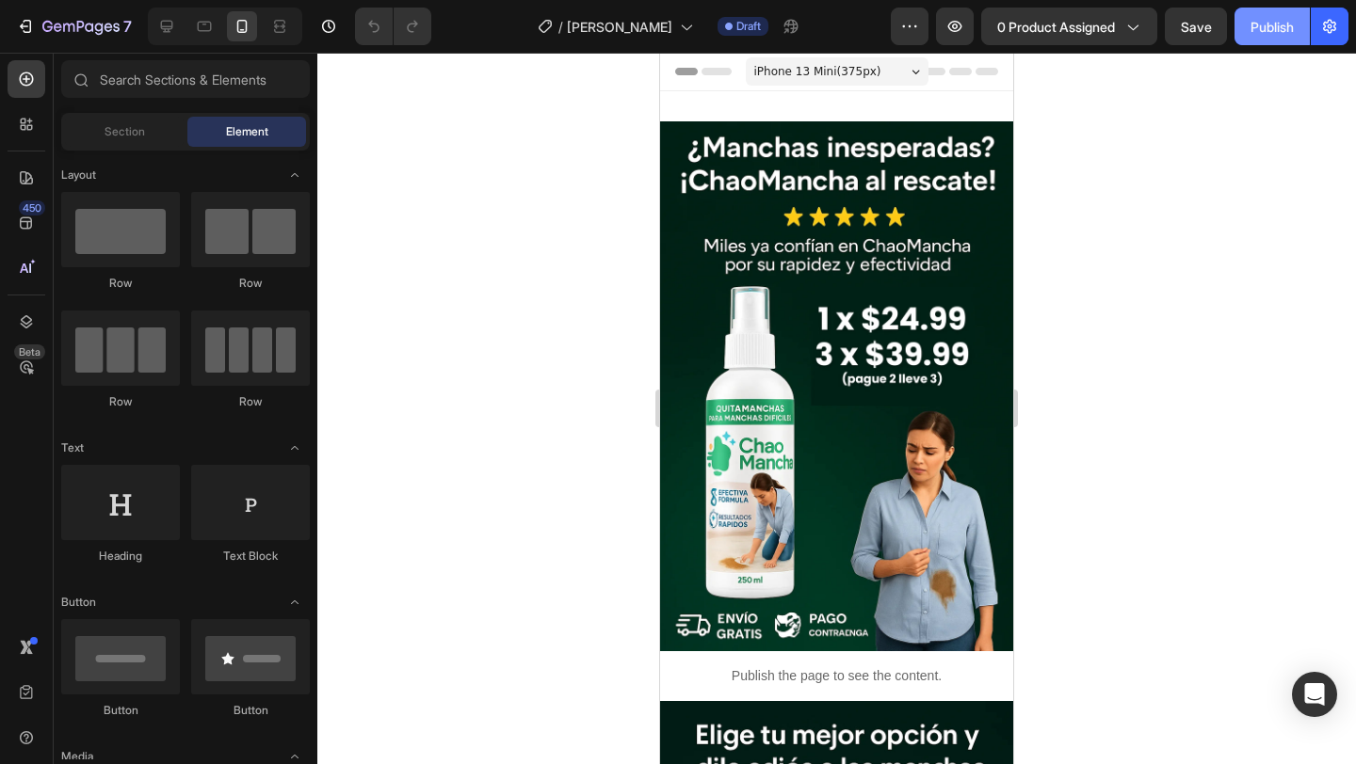
click at [1300, 29] on button "Publish" at bounding box center [1271, 27] width 75 height 38
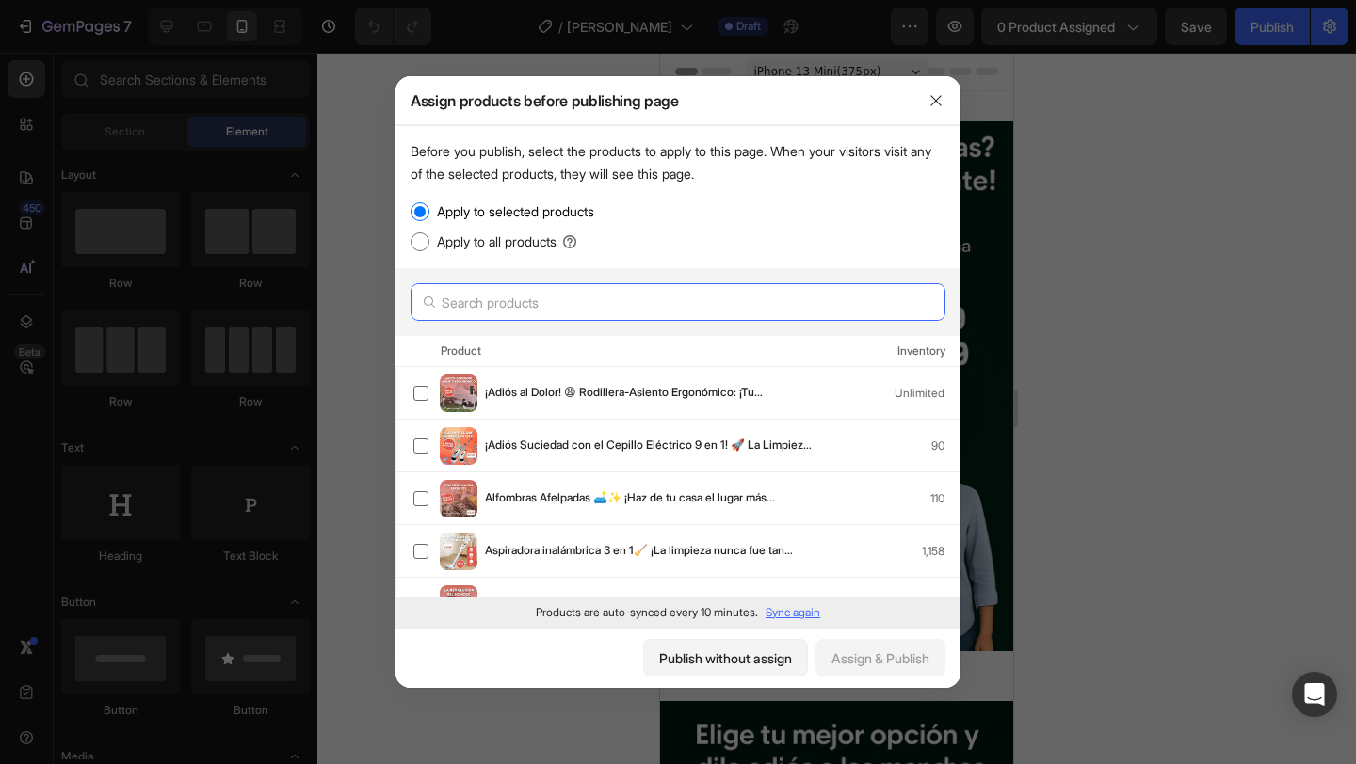
click at [615, 297] on input "text" at bounding box center [677, 302] width 535 height 38
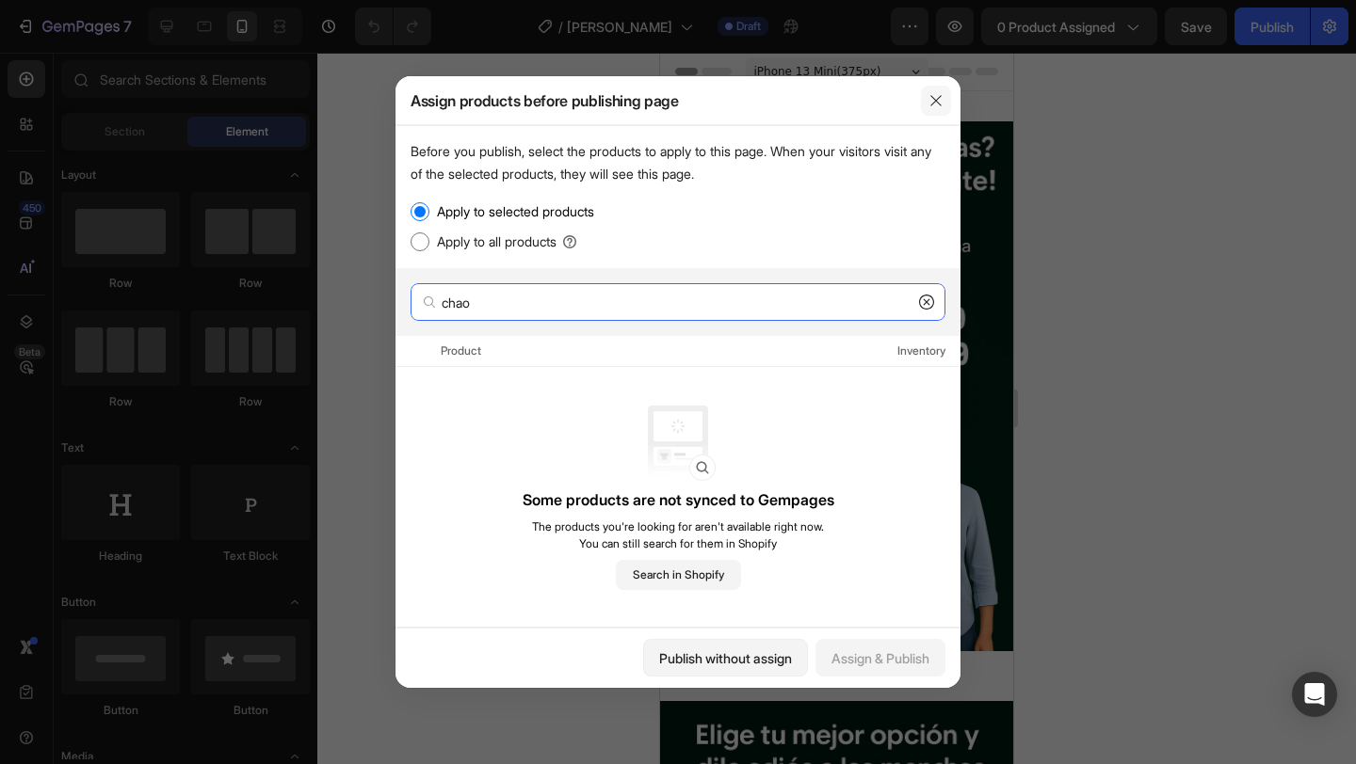
type input "chao"
click at [936, 102] on icon "button" at bounding box center [935, 100] width 15 height 15
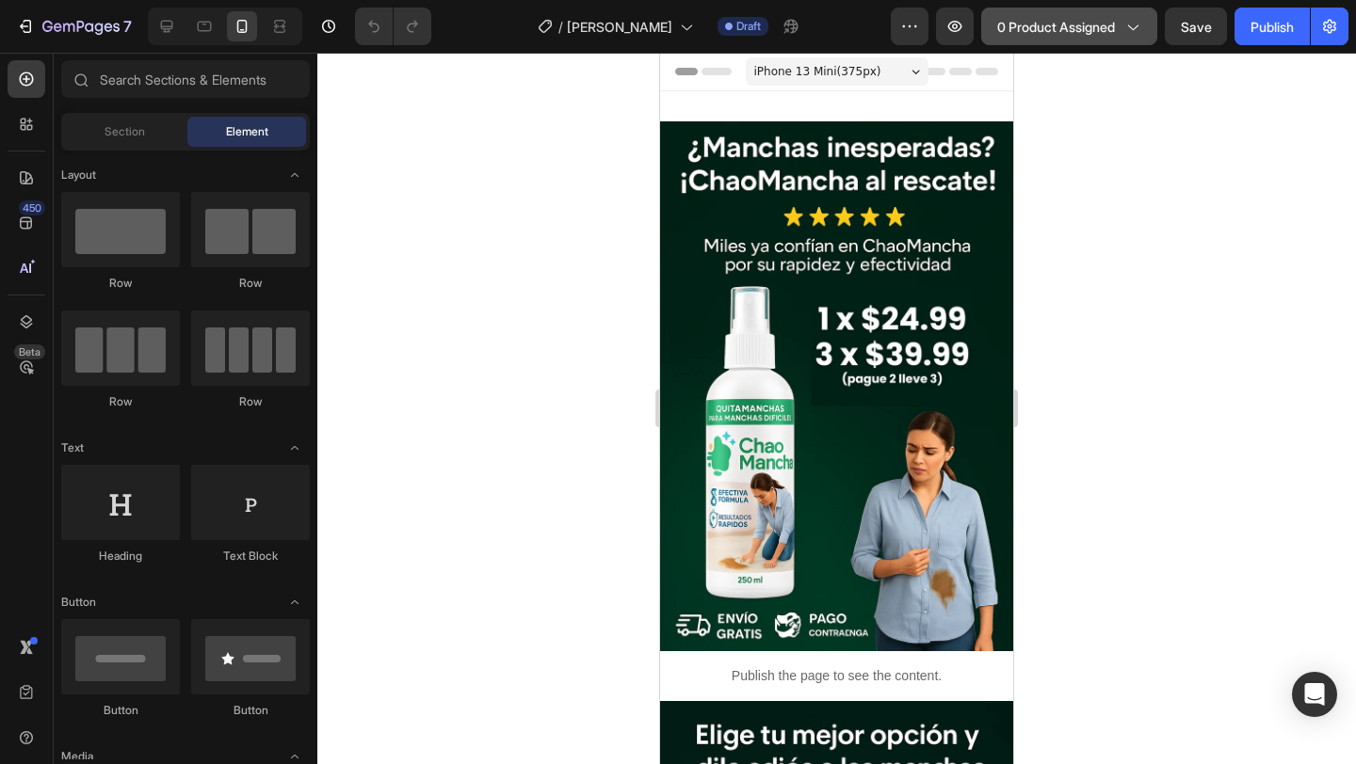
click at [1128, 26] on icon "button" at bounding box center [1131, 26] width 19 height 19
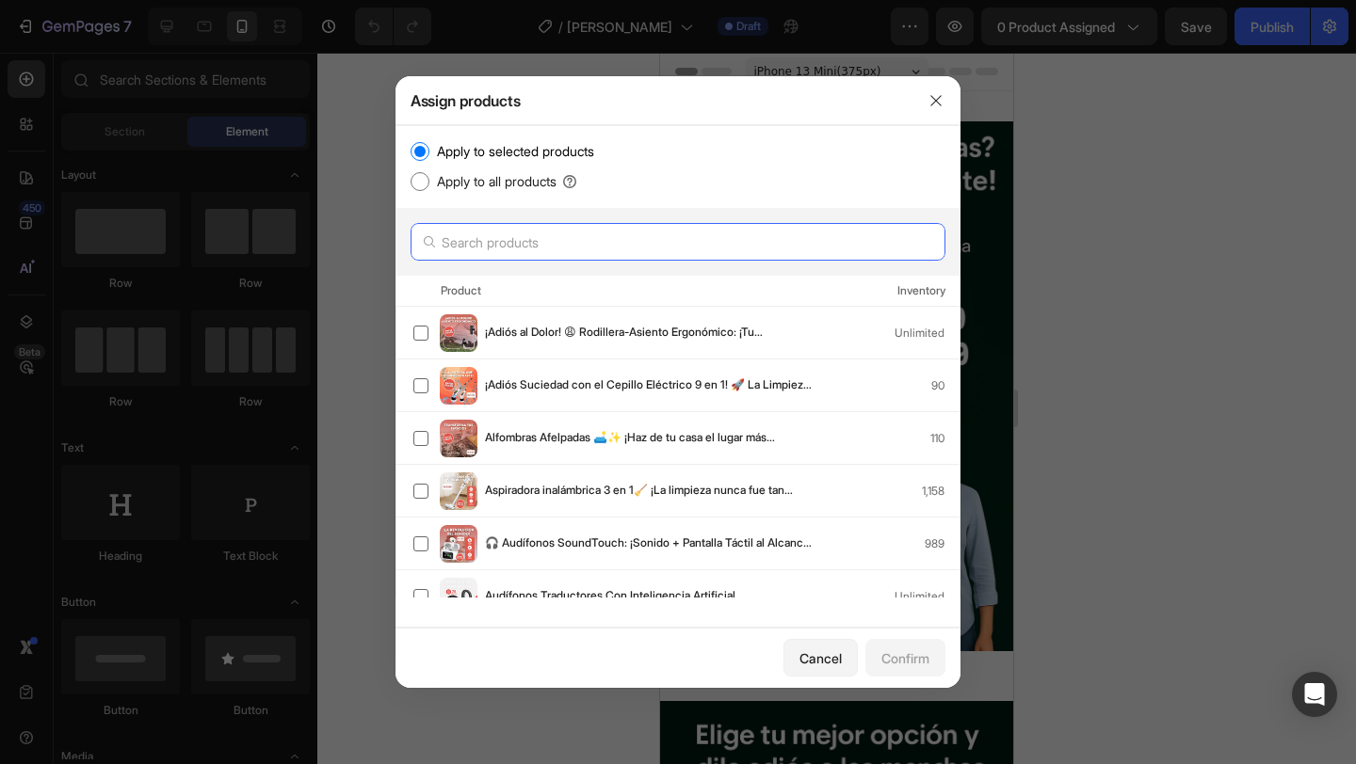
click at [618, 245] on input "text" at bounding box center [677, 242] width 535 height 38
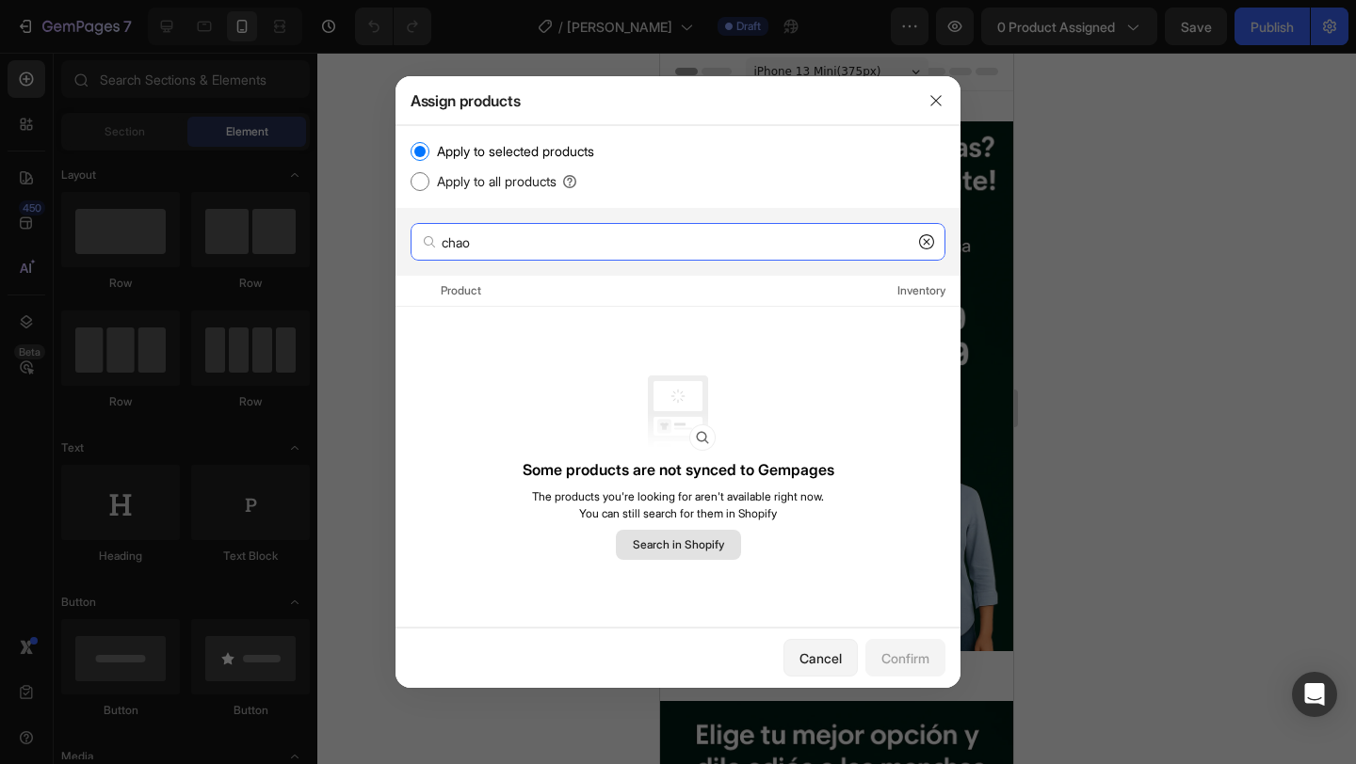
type input "chao"
click at [705, 554] on span "Search in Shopify" at bounding box center [678, 545] width 91 height 17
click at [909, 297] on div "Inventory" at bounding box center [921, 290] width 48 height 19
click at [450, 298] on div "Product" at bounding box center [461, 290] width 40 height 19
click at [456, 290] on div "Product" at bounding box center [461, 290] width 40 height 19
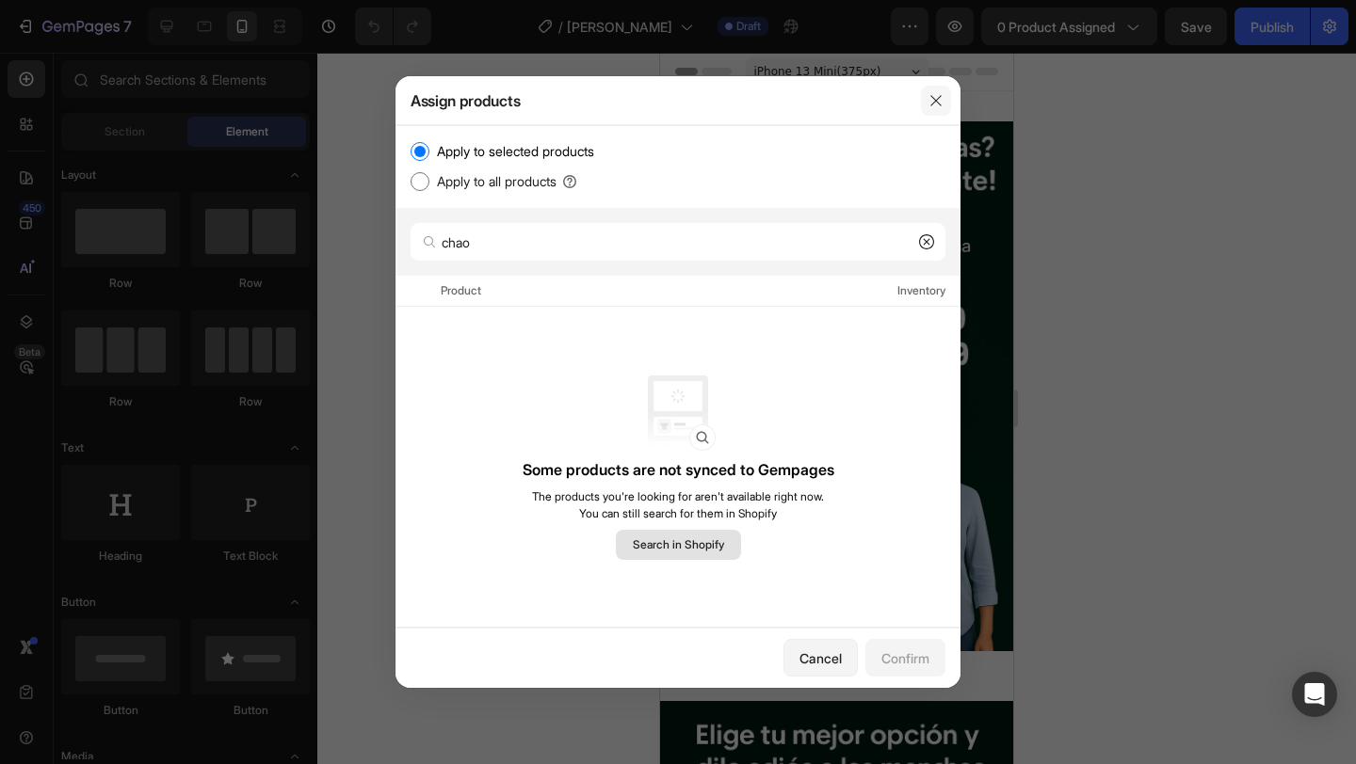
click at [936, 98] on icon "button" at bounding box center [935, 100] width 15 height 15
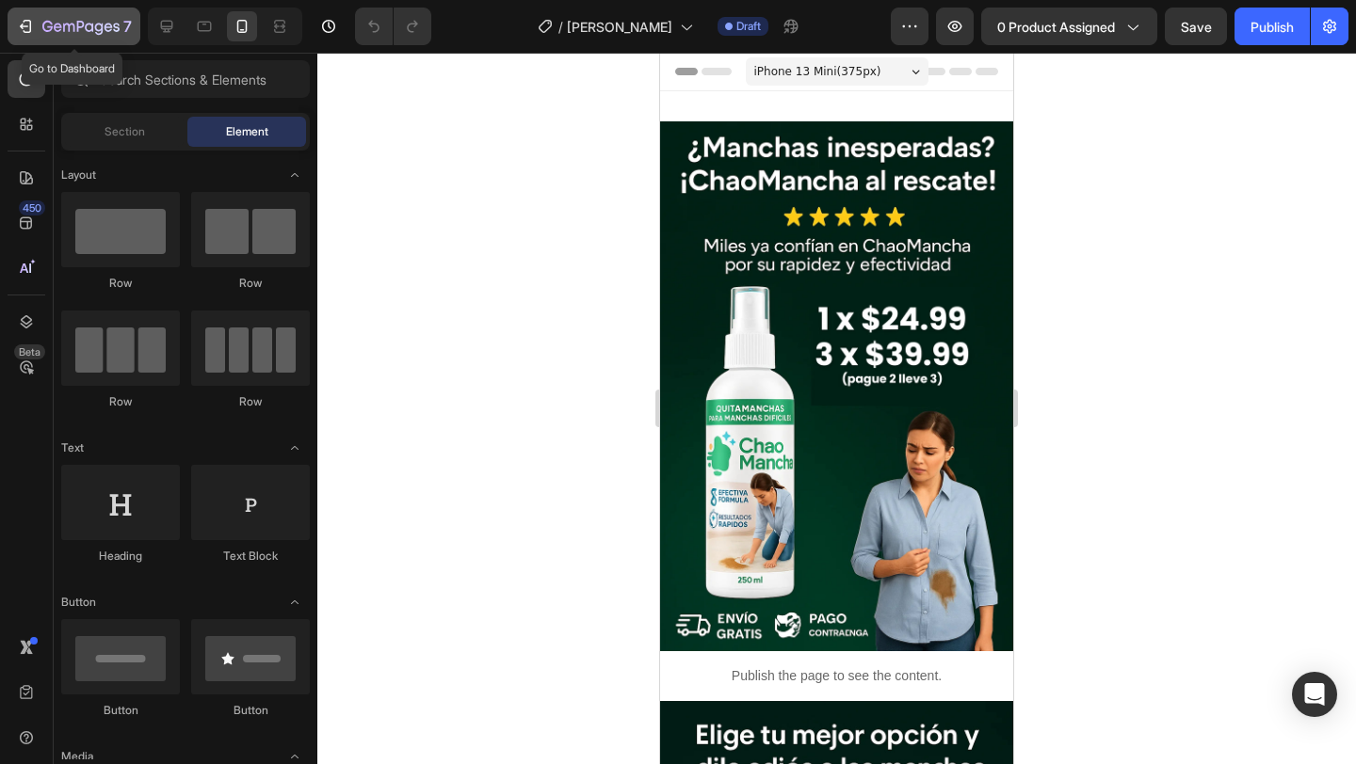
click at [41, 32] on div "7" at bounding box center [74, 26] width 116 height 23
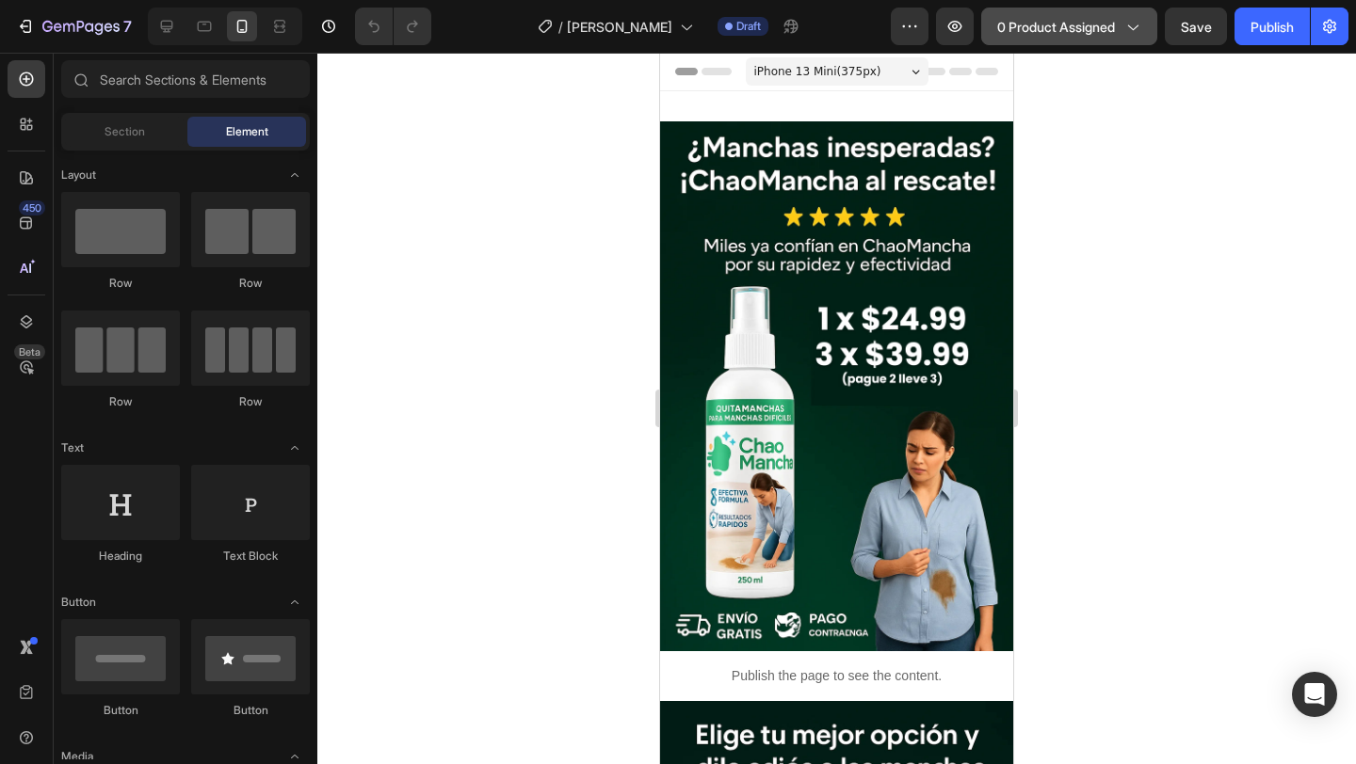
click at [1067, 24] on span "0 product assigned" at bounding box center [1056, 27] width 118 height 20
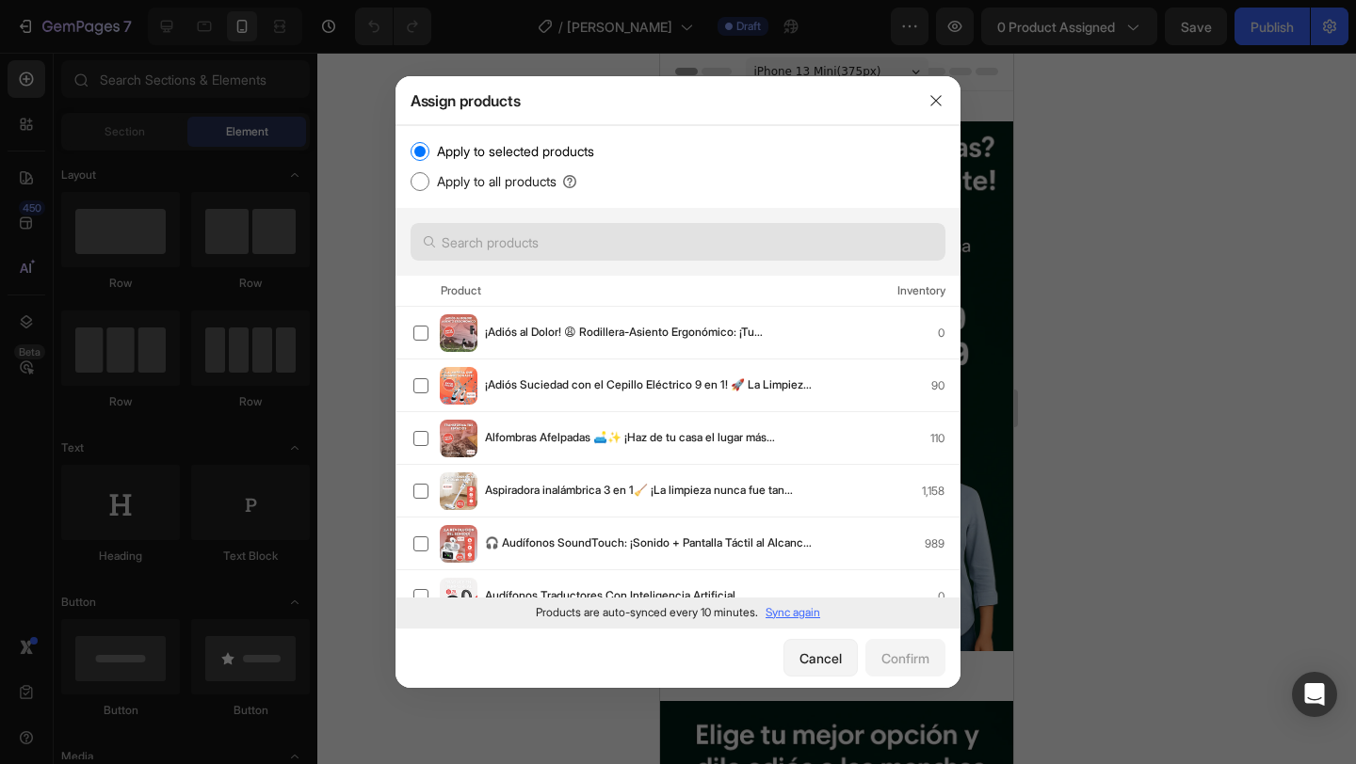
drag, startPoint x: 570, startPoint y: 259, endPoint x: 578, endPoint y: 249, distance: 12.8
click at [570, 258] on div at bounding box center [677, 242] width 565 height 68
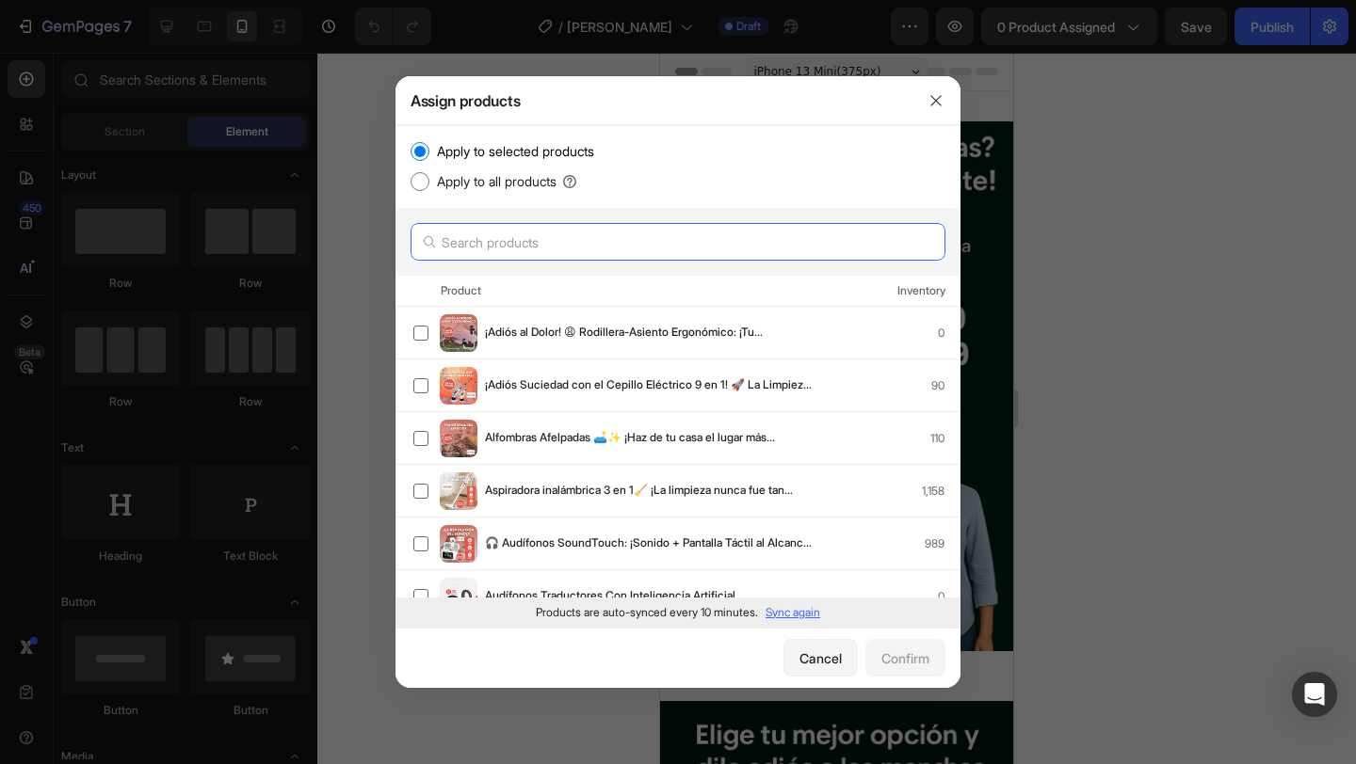
click at [578, 249] on input "text" at bounding box center [677, 242] width 535 height 38
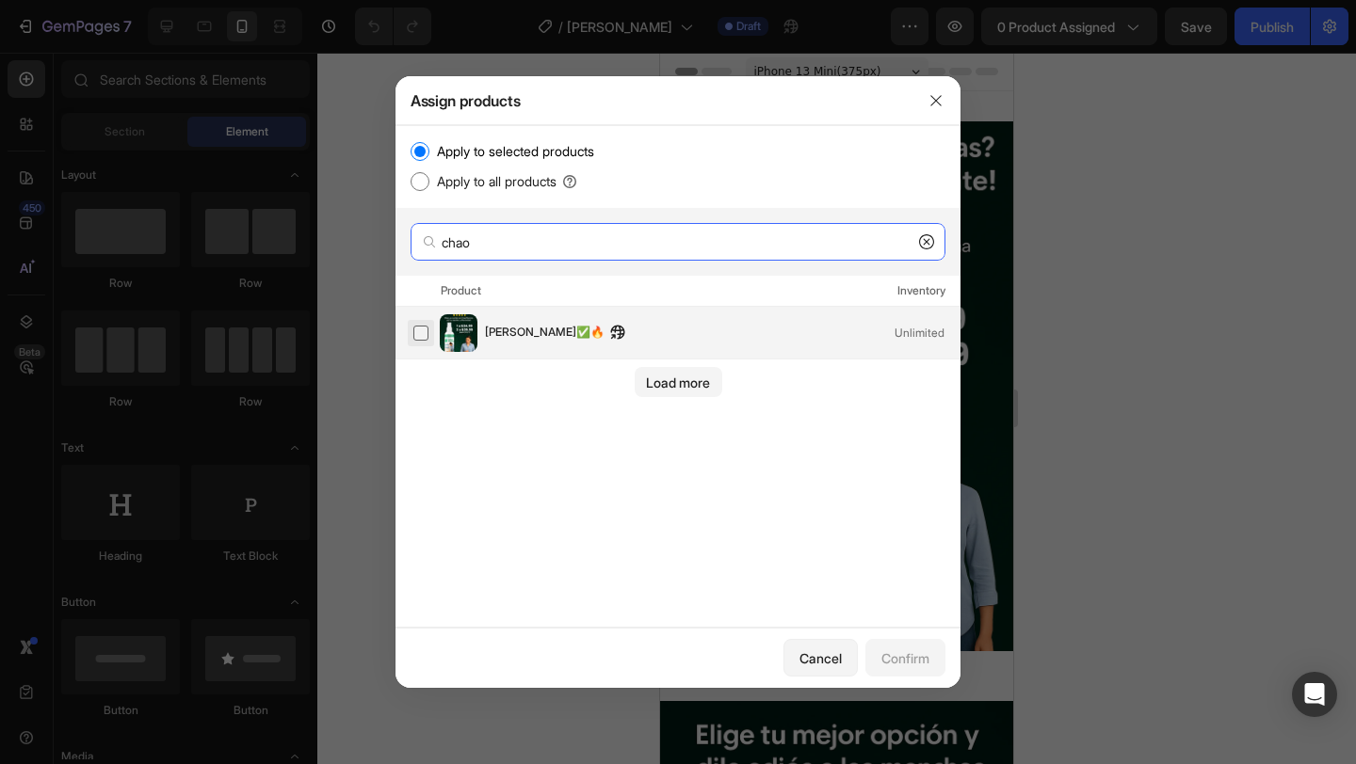
type input "chao"
click at [418, 341] on label at bounding box center [420, 333] width 15 height 15
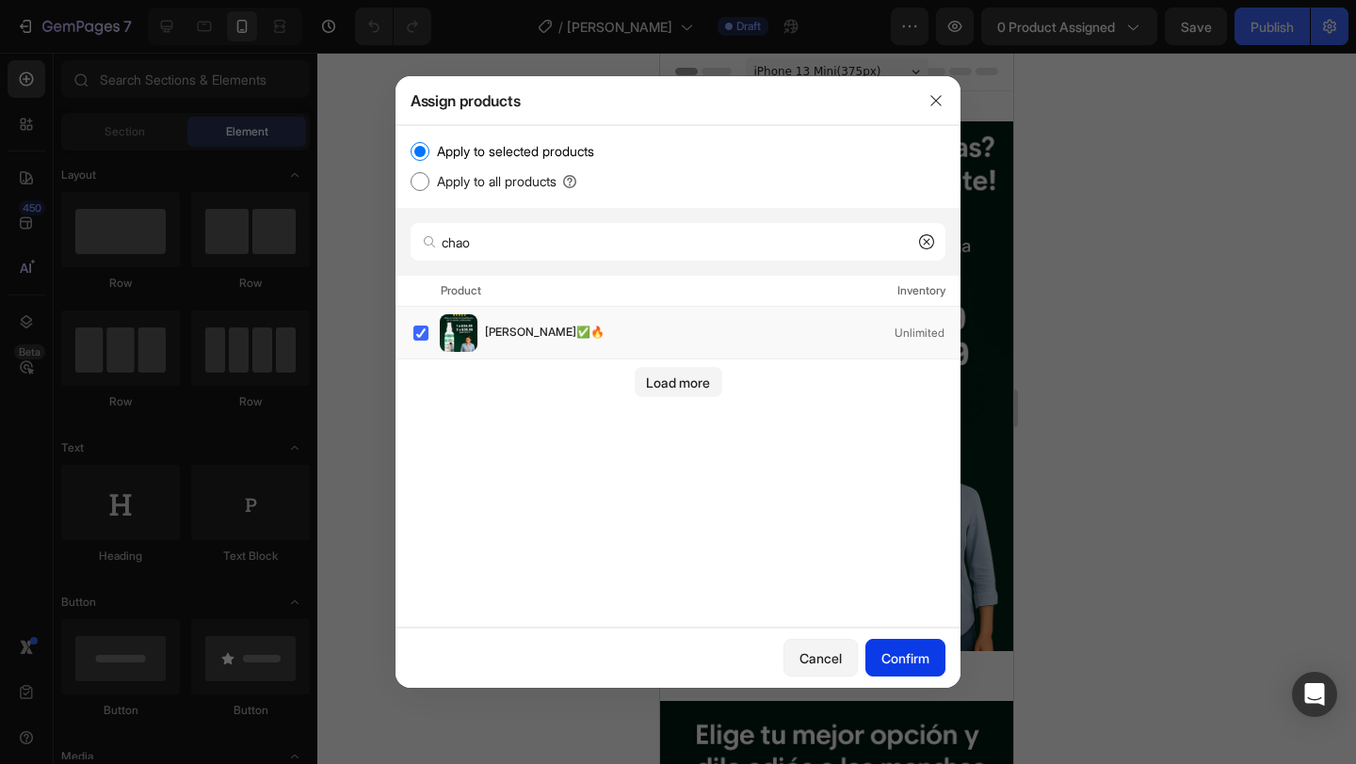
click at [918, 675] on button "Confirm" at bounding box center [905, 658] width 80 height 38
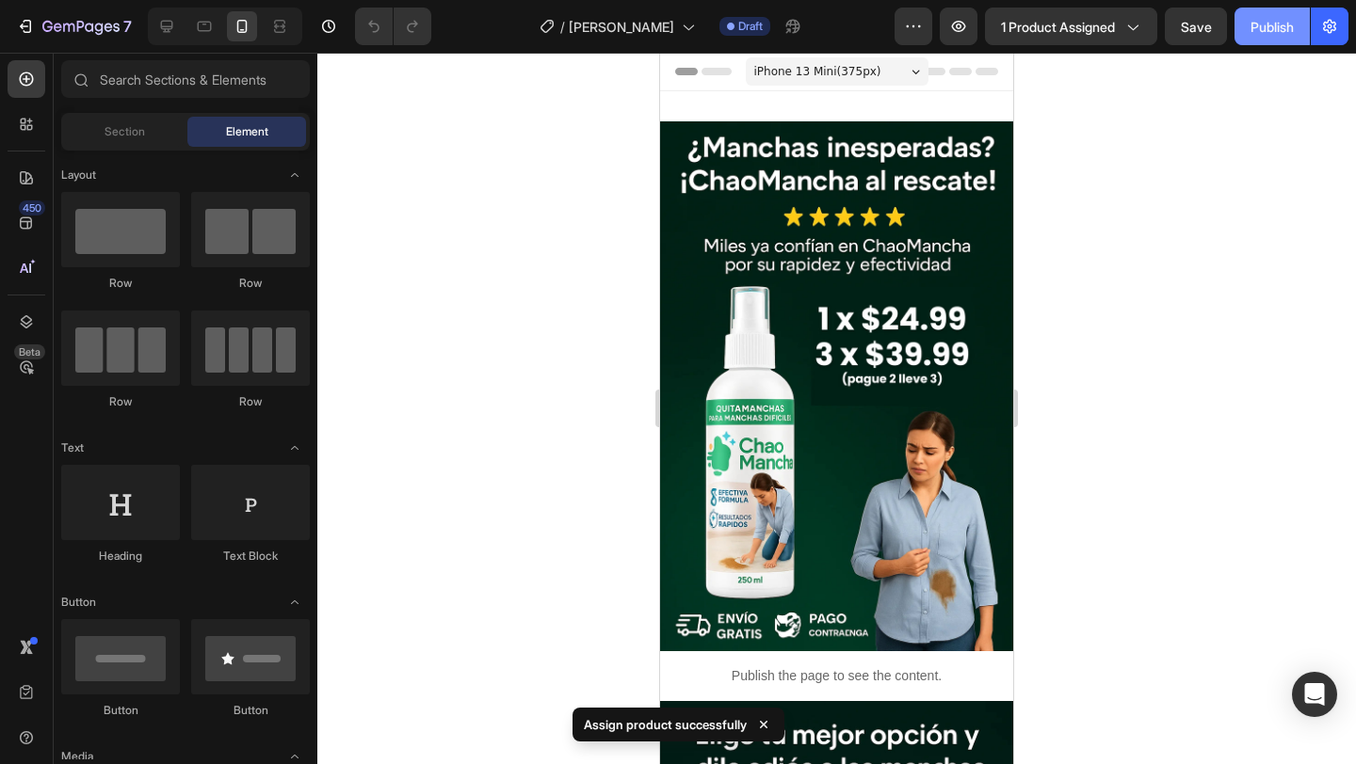
click at [1267, 26] on div "Publish" at bounding box center [1271, 27] width 43 height 20
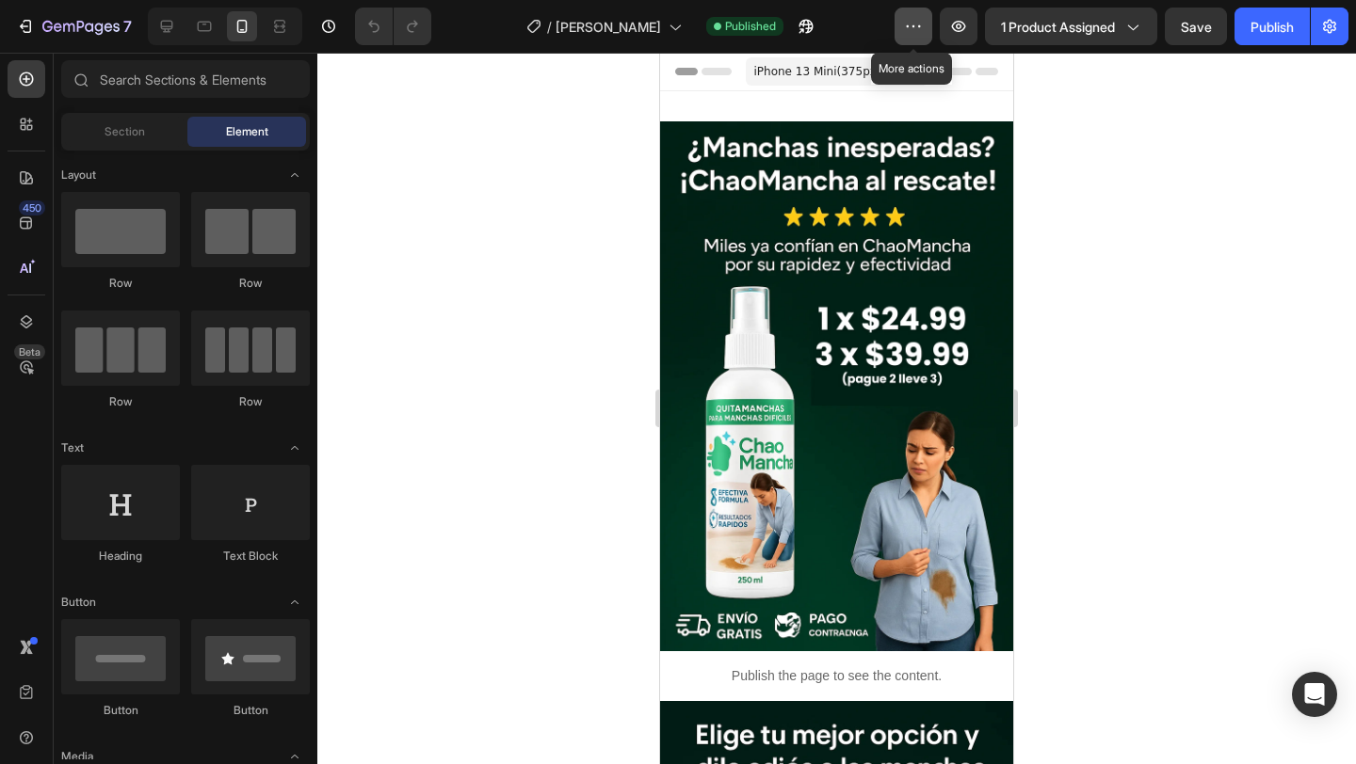
click at [904, 29] on icon "button" at bounding box center [913, 26] width 19 height 19
click at [1280, 122] on div at bounding box center [836, 409] width 1038 height 712
click at [1332, 40] on button "button" at bounding box center [1329, 27] width 38 height 38
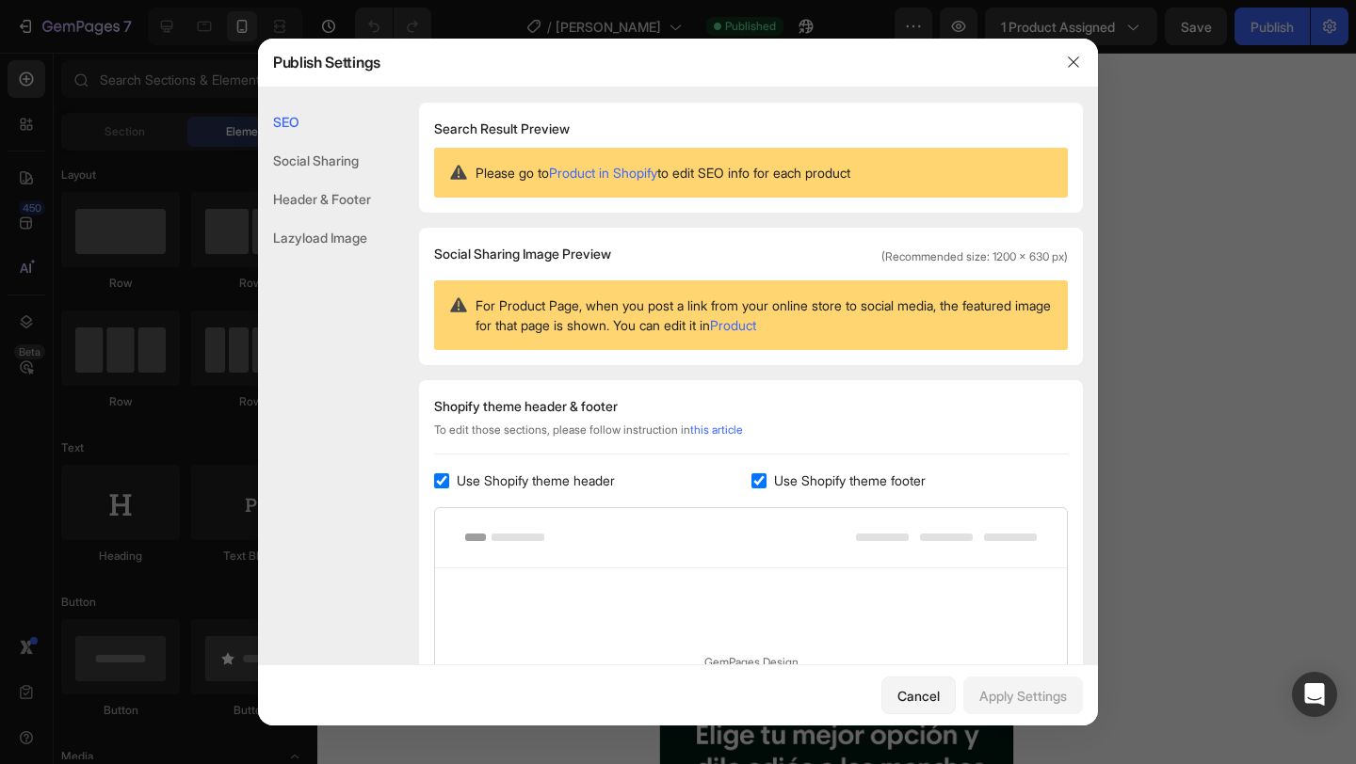
click at [459, 476] on span "Use Shopify theme header" at bounding box center [536, 481] width 158 height 23
checkbox input "false"
click at [757, 478] on input "checkbox" at bounding box center [758, 481] width 15 height 15
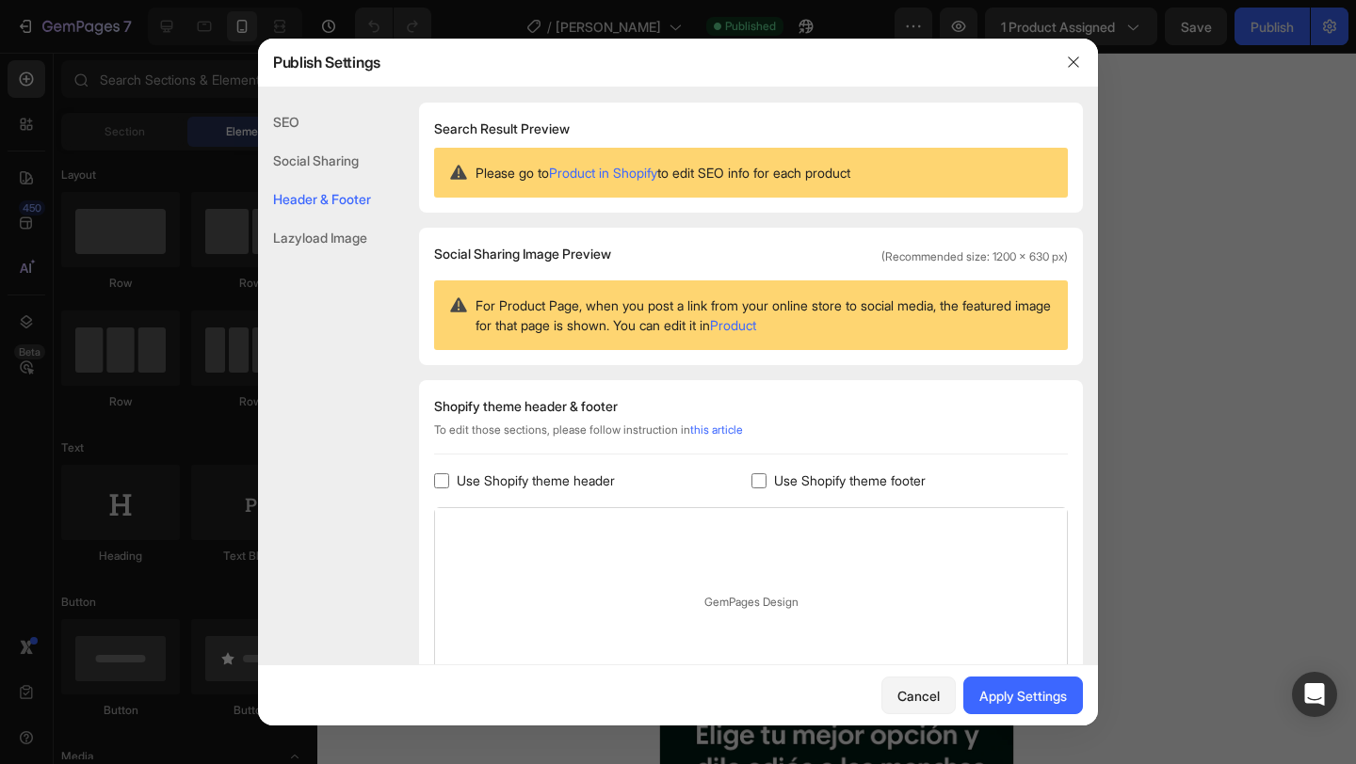
checkbox input "false"
click at [1036, 695] on div "Apply Settings" at bounding box center [1023, 696] width 88 height 20
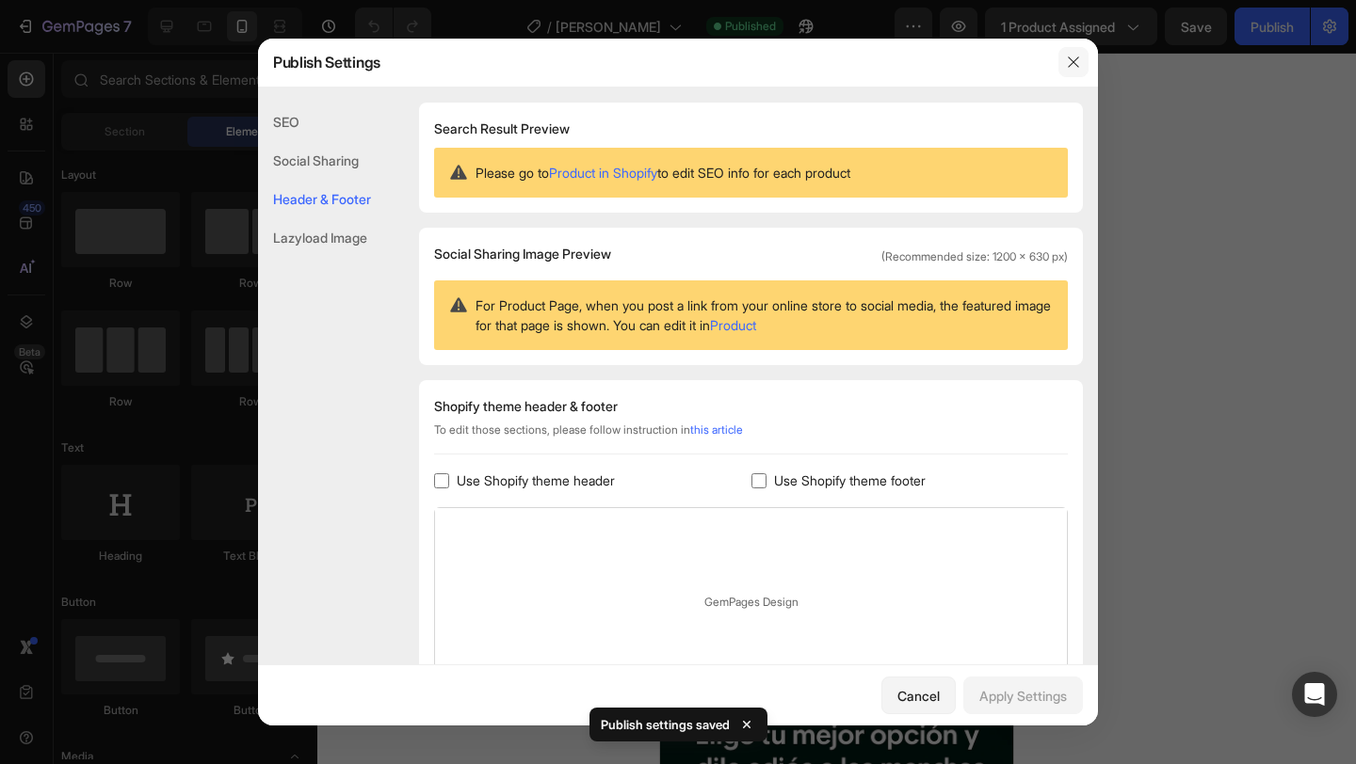
click at [1075, 63] on icon "button" at bounding box center [1073, 62] width 15 height 15
